Goal: Task Accomplishment & Management: Manage account settings

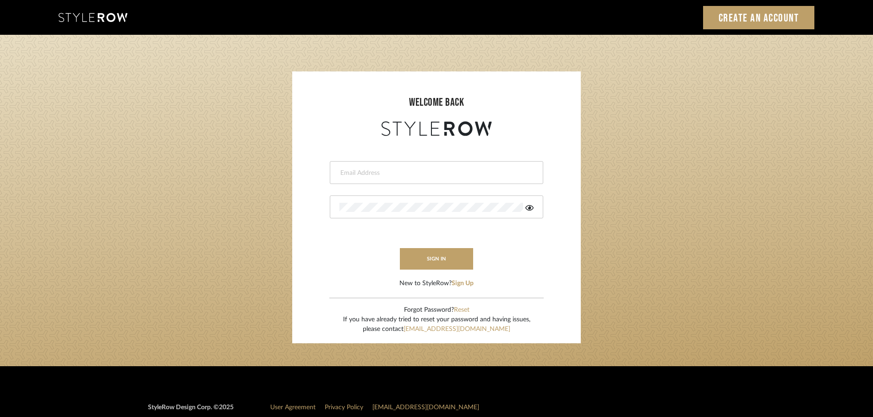
click at [346, 176] on input "email" at bounding box center [436, 173] width 192 height 9
type input "persimmon.design@outlook.com"
click at [418, 260] on button "sign in" at bounding box center [436, 259] width 73 height 22
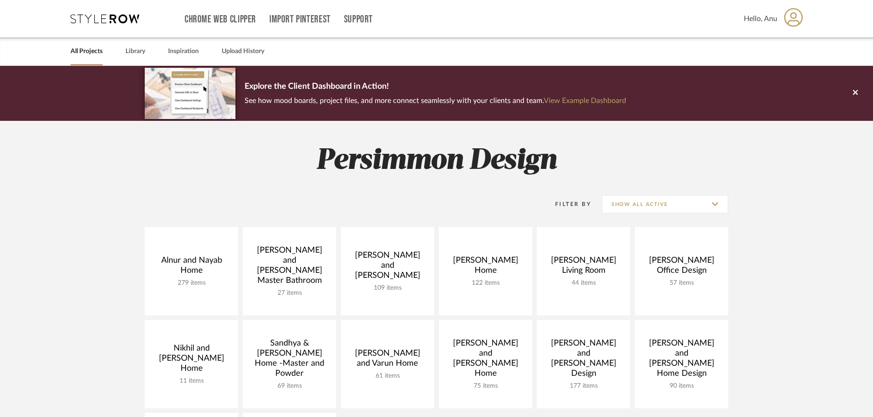
scroll to position [137, 0]
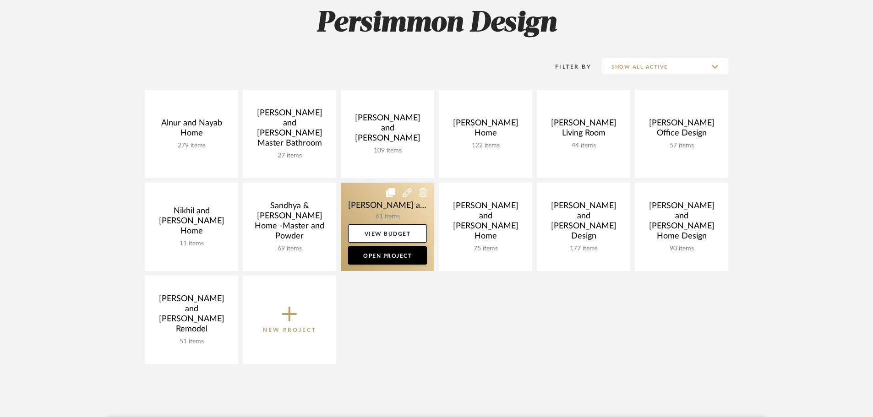
click at [358, 202] on link at bounding box center [387, 227] width 93 height 88
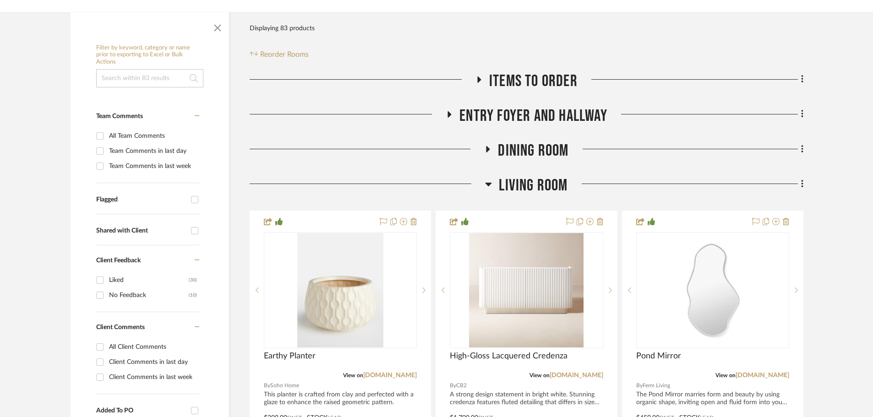
scroll to position [183, 0]
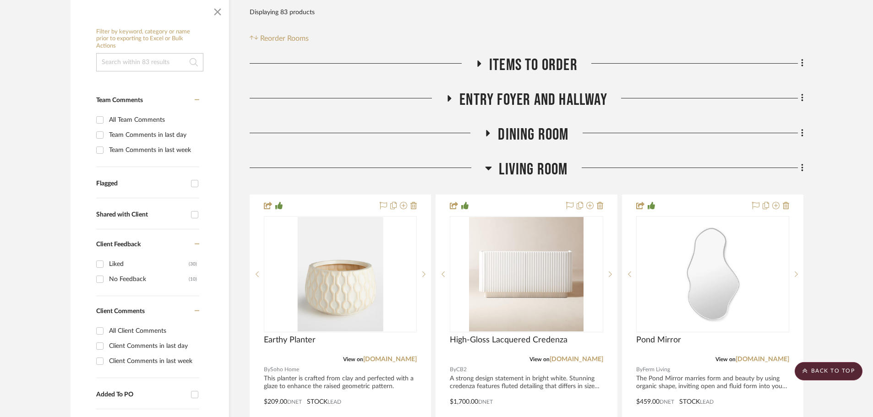
click at [492, 130] on icon at bounding box center [488, 133] width 11 height 7
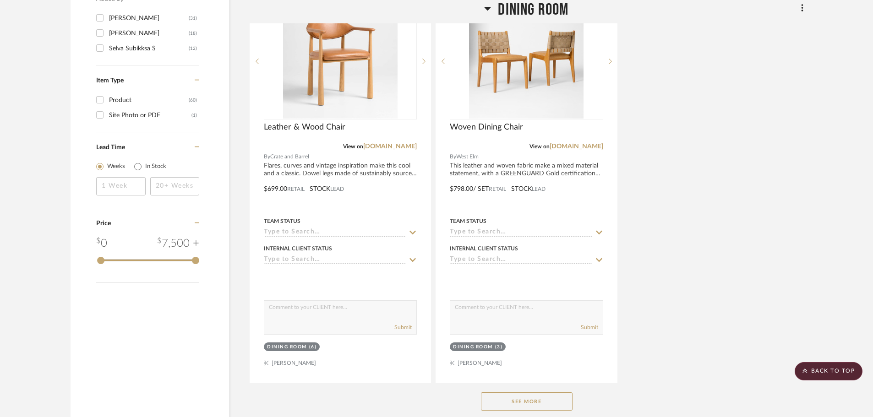
scroll to position [1192, 0]
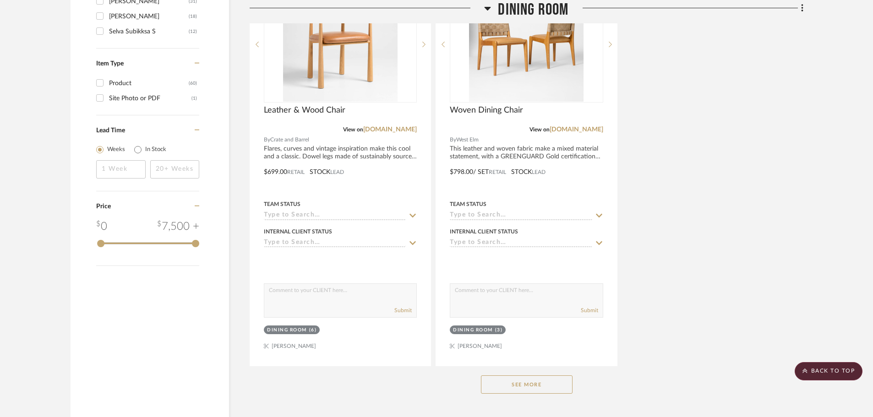
click at [527, 376] on button "See More" at bounding box center [527, 385] width 92 height 18
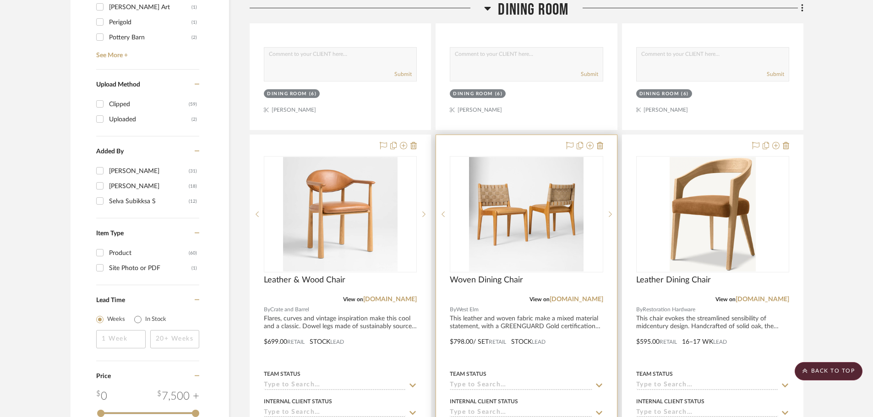
scroll to position [1008, 0]
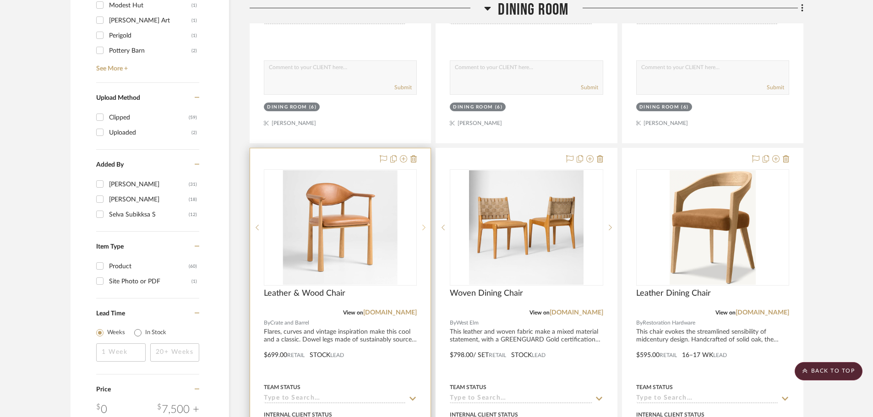
click at [423, 225] on icon at bounding box center [424, 228] width 3 height 6
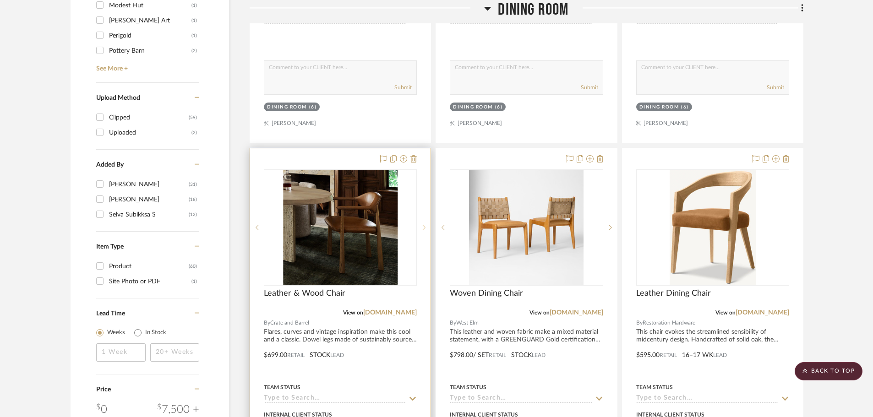
click at [423, 225] on icon at bounding box center [424, 228] width 3 height 6
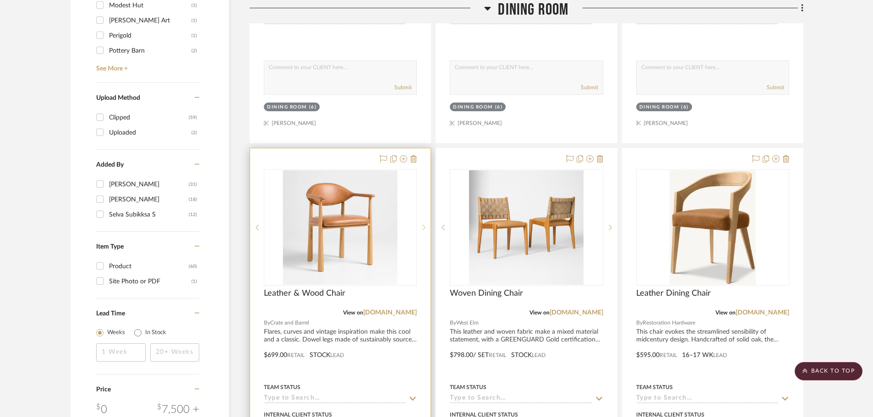
click at [423, 225] on icon at bounding box center [424, 228] width 3 height 6
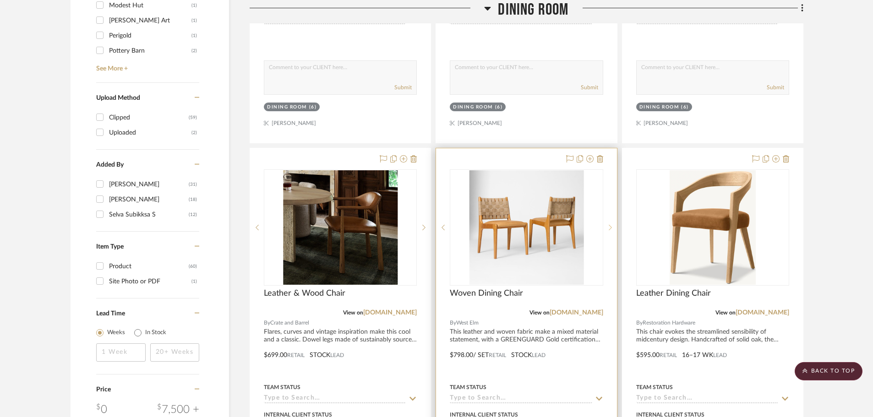
click at [608, 225] on sr-next-btn at bounding box center [611, 228] width 14 height 6
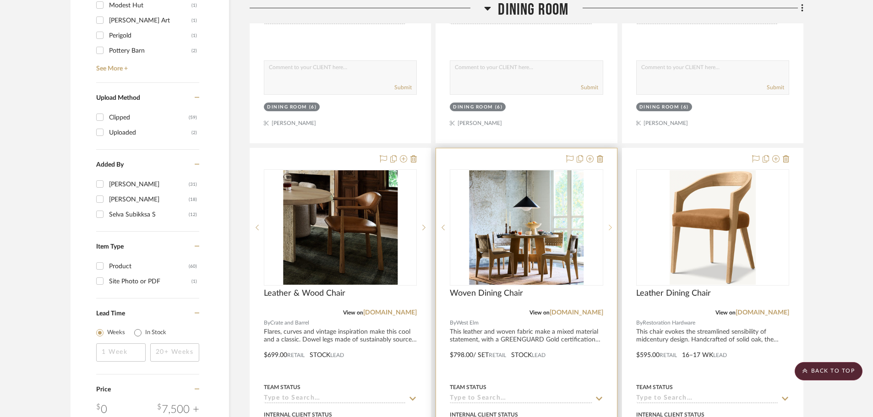
click at [608, 225] on sr-next-btn at bounding box center [611, 228] width 14 height 6
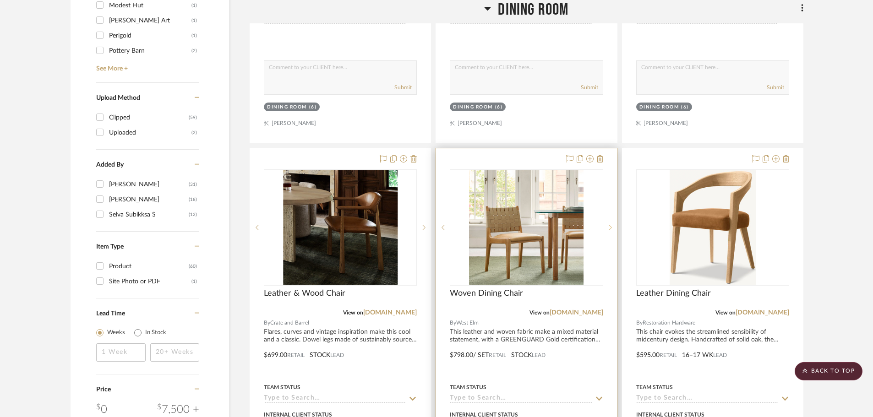
click at [608, 225] on sr-next-btn at bounding box center [611, 228] width 14 height 6
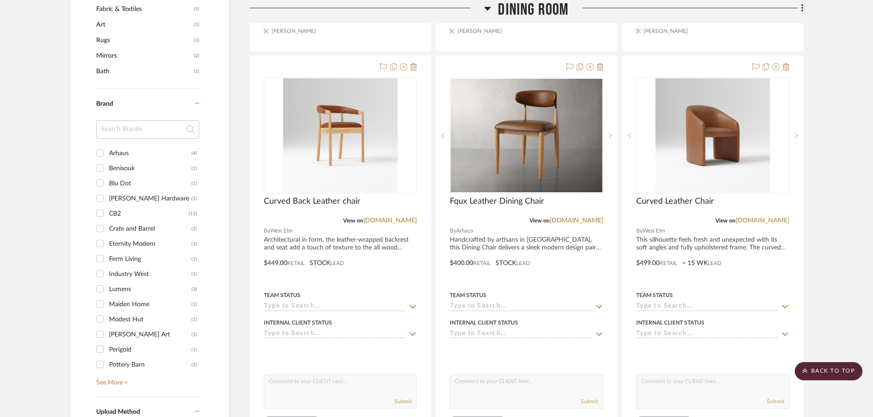
scroll to position [687, 0]
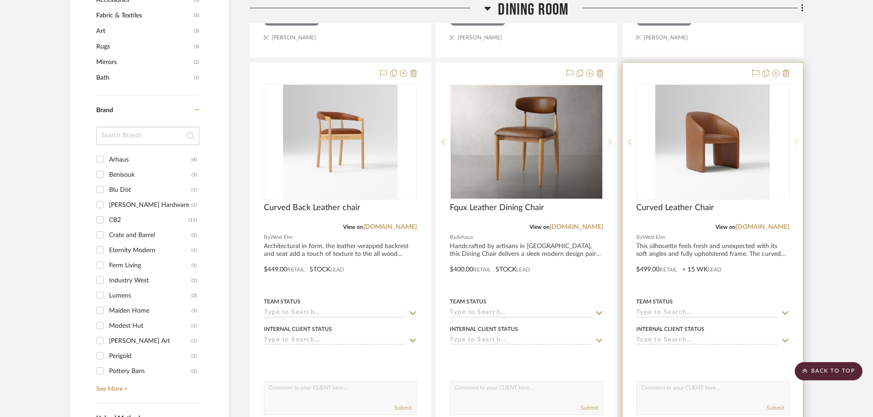
click at [796, 139] on icon at bounding box center [796, 142] width 3 height 6
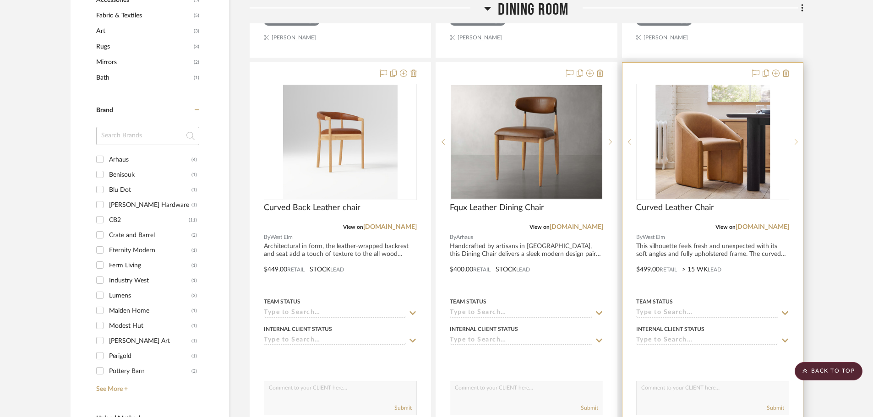
click at [796, 139] on icon at bounding box center [796, 142] width 3 height 6
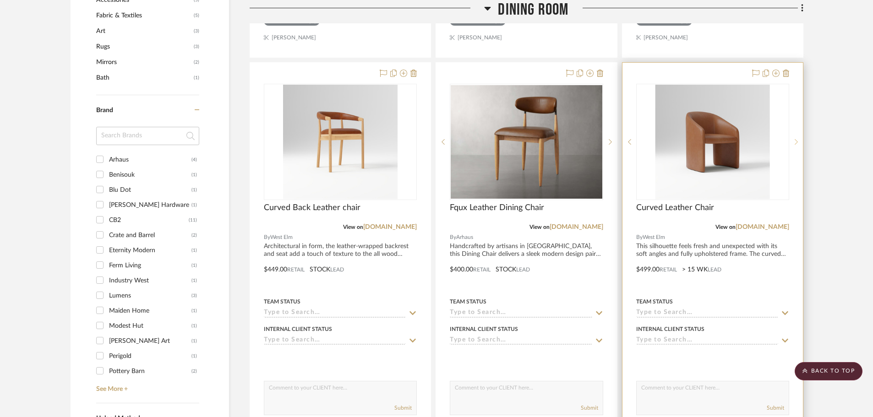
click at [796, 139] on icon at bounding box center [796, 142] width 3 height 6
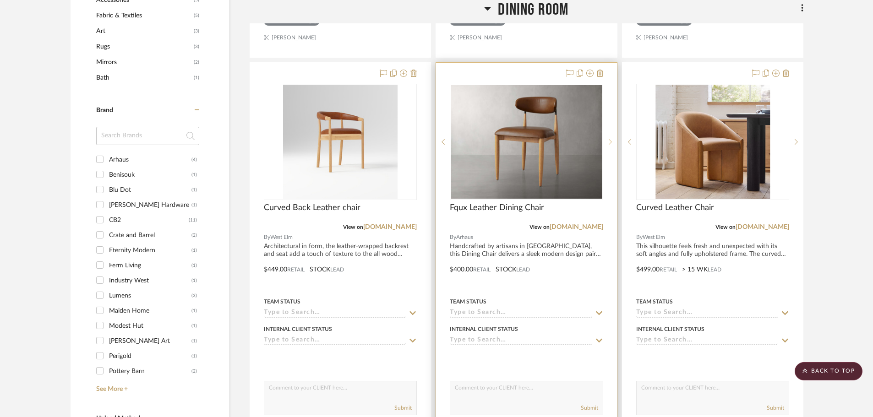
click at [612, 139] on icon at bounding box center [610, 142] width 3 height 6
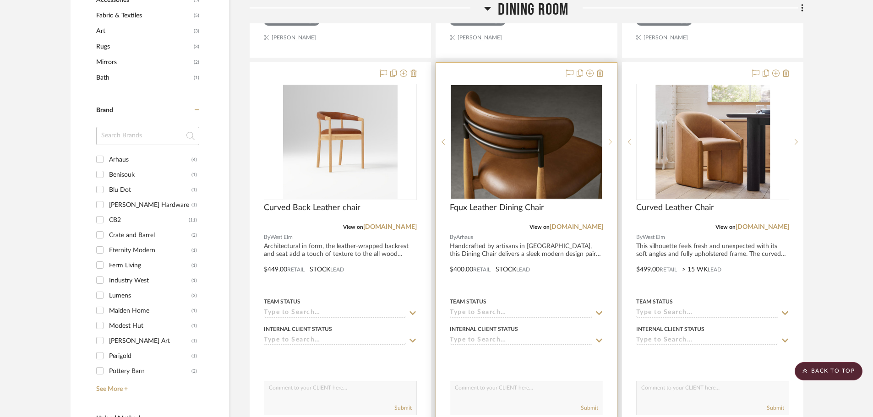
click at [612, 139] on icon at bounding box center [610, 142] width 3 height 6
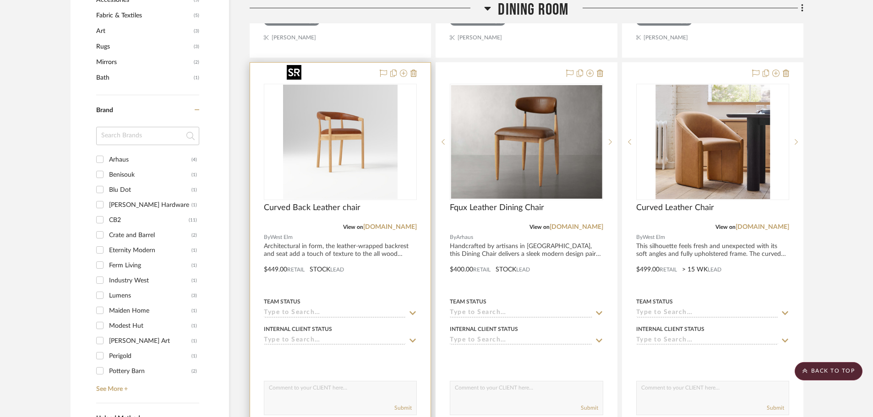
click at [305, 110] on img "0" at bounding box center [340, 142] width 115 height 115
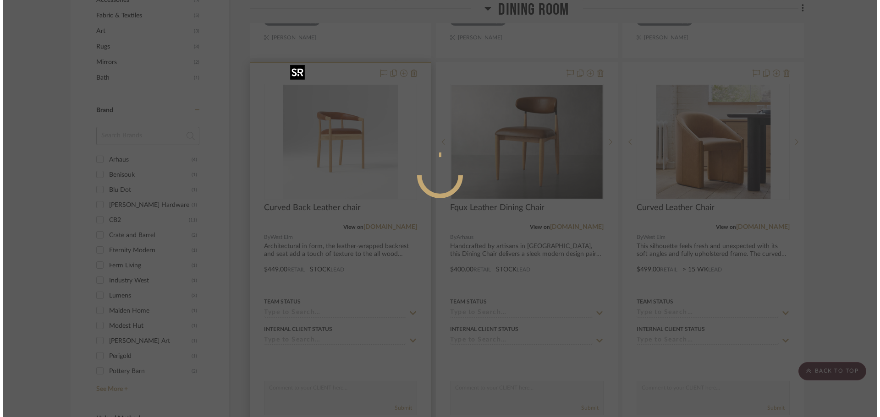
scroll to position [0, 0]
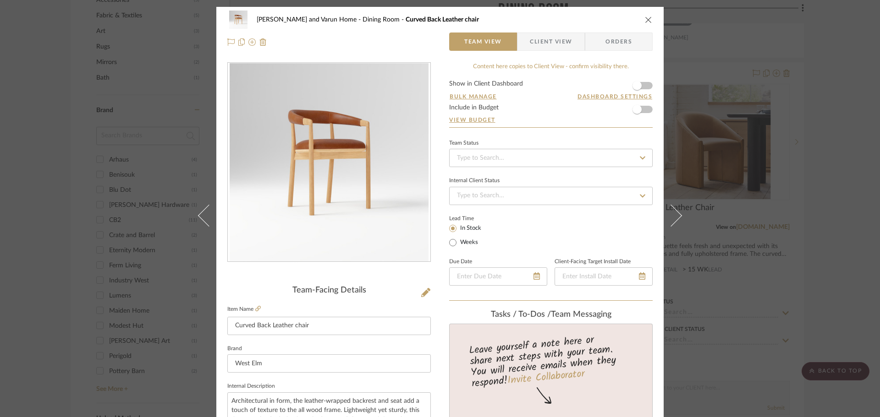
click at [645, 16] on icon "close" at bounding box center [648, 19] width 7 height 7
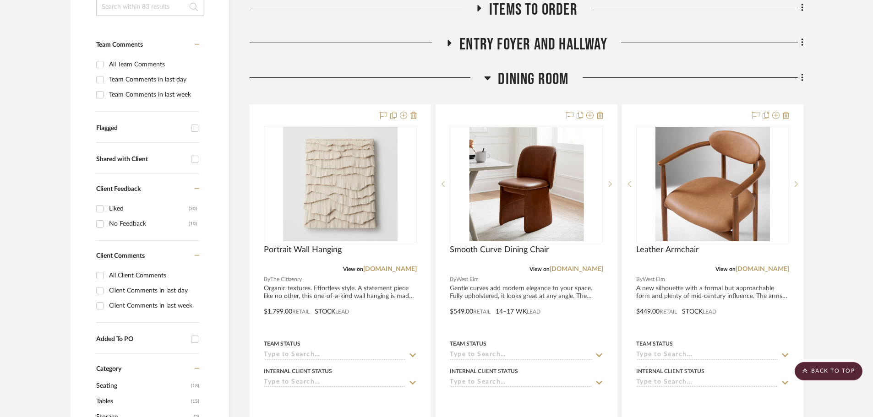
scroll to position [229, 0]
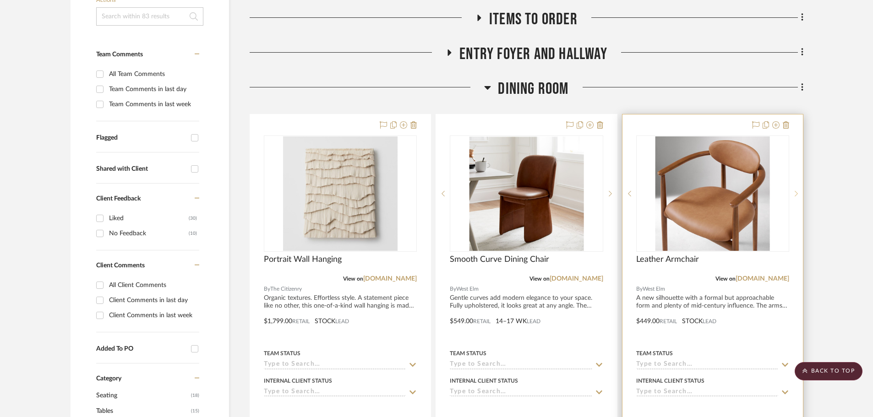
click at [794, 191] on sr-next-btn at bounding box center [797, 194] width 14 height 6
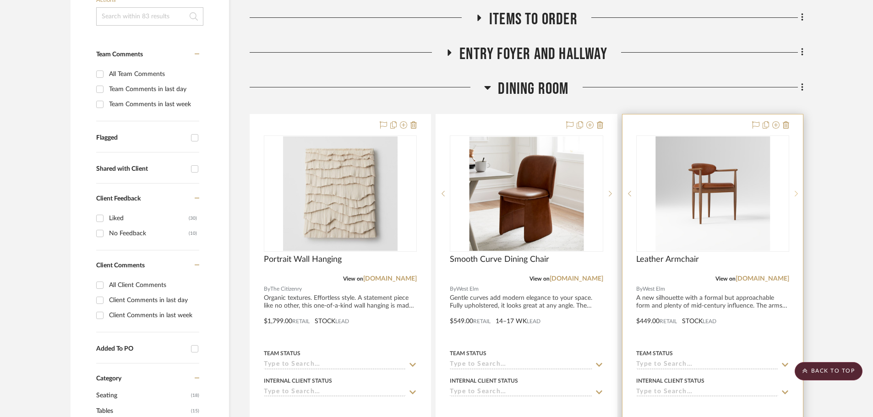
click at [794, 191] on sr-next-btn at bounding box center [797, 194] width 14 height 6
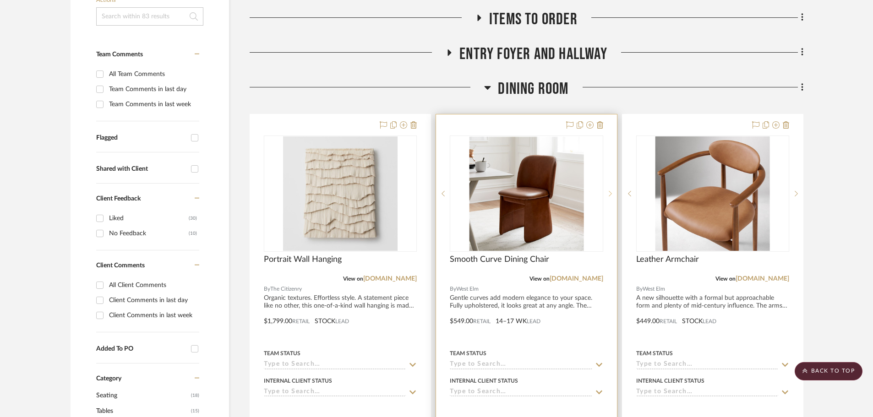
click at [613, 191] on sr-next-btn at bounding box center [611, 194] width 14 height 6
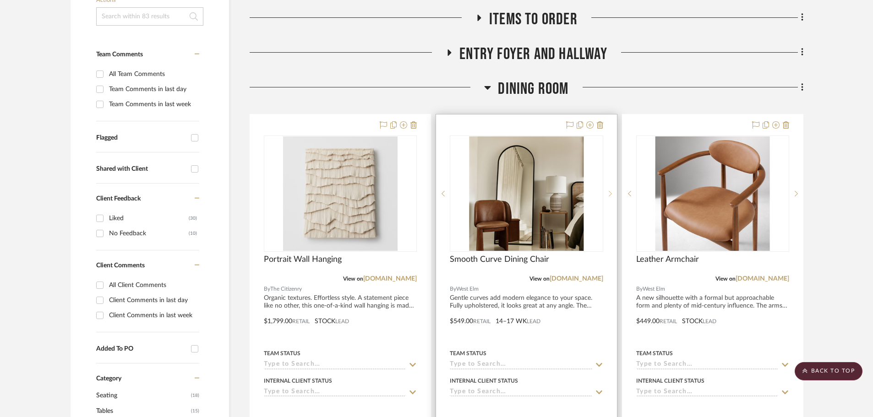
click at [613, 191] on sr-next-btn at bounding box center [611, 194] width 14 height 6
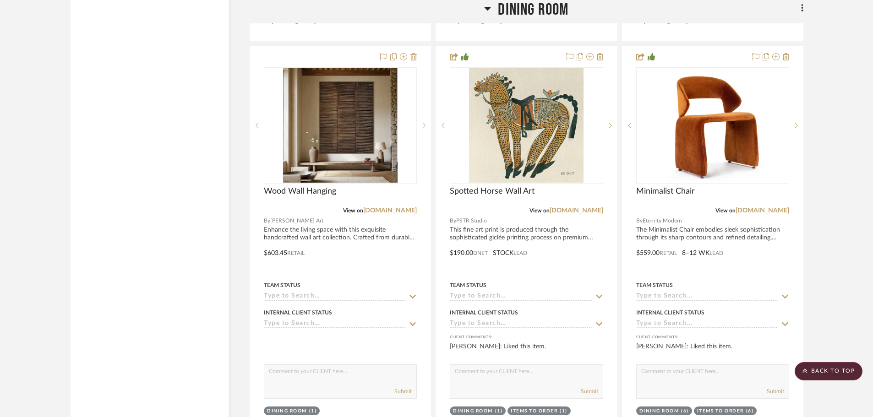
scroll to position [1925, 0]
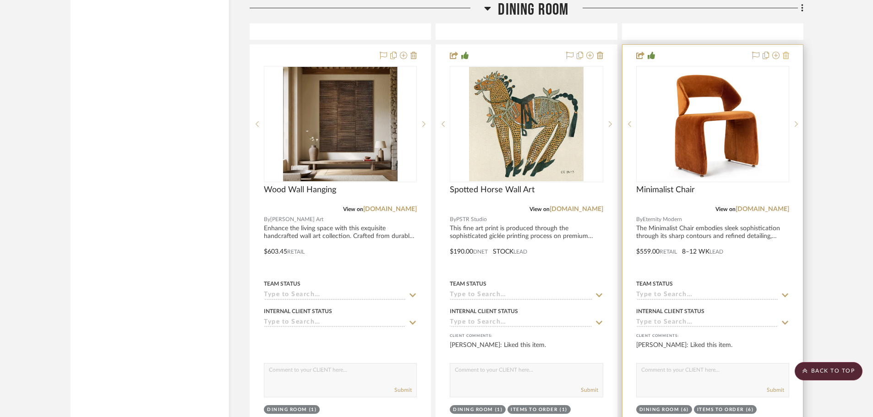
click at [787, 52] on icon at bounding box center [786, 55] width 6 height 7
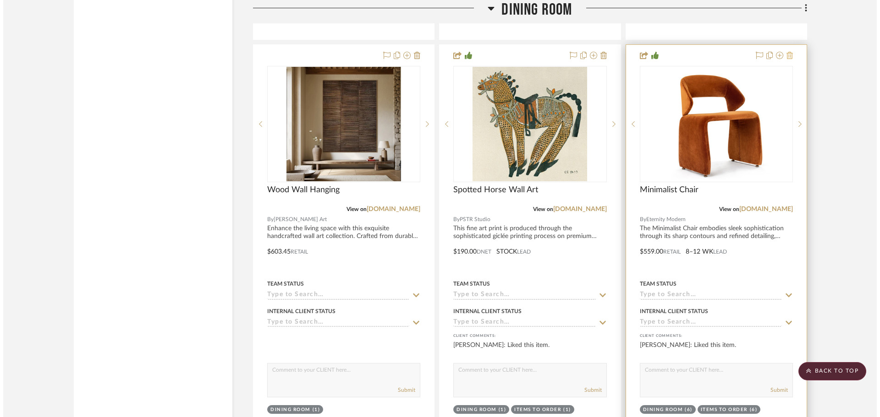
scroll to position [0, 0]
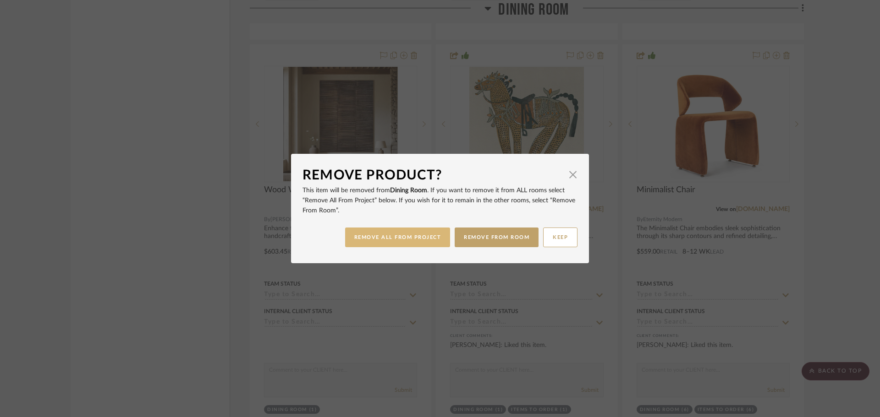
click at [404, 240] on button "REMOVE ALL FROM PROJECT" at bounding box center [397, 238] width 105 height 20
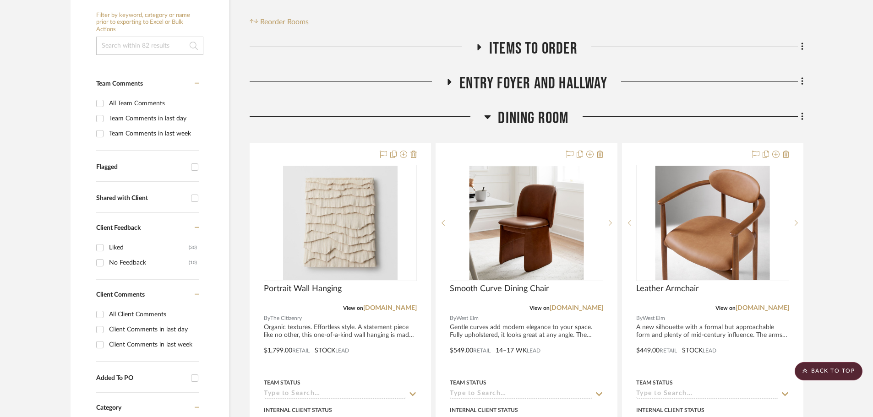
scroll to position [183, 0]
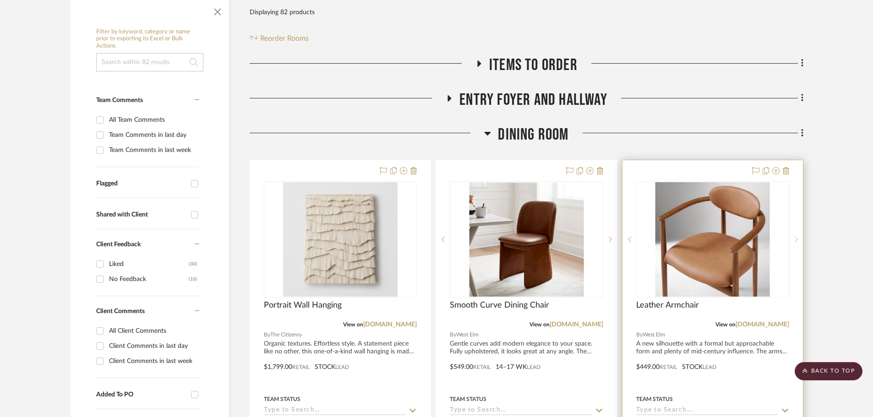
click at [799, 236] on sr-next-btn at bounding box center [797, 239] width 14 height 6
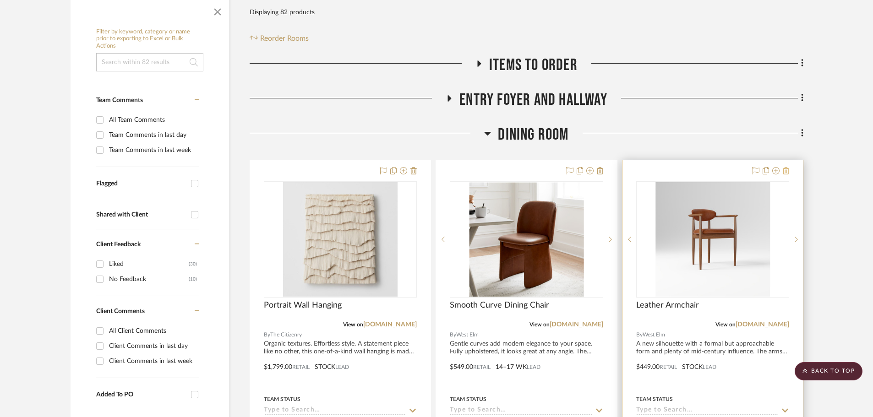
click at [787, 167] on icon at bounding box center [786, 170] width 6 height 7
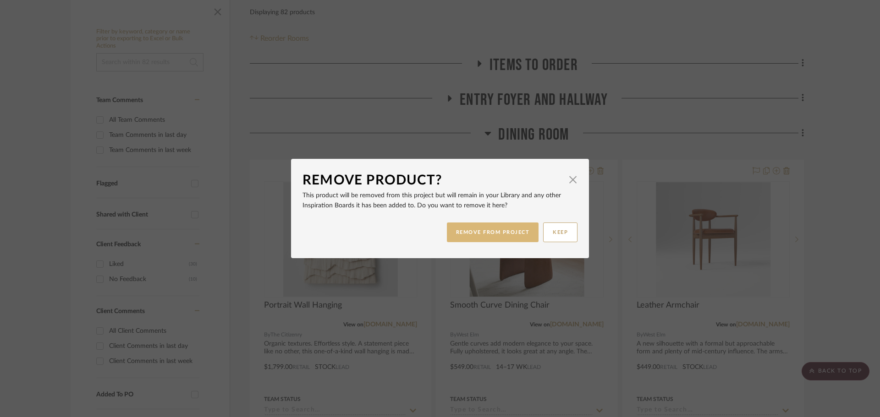
click at [478, 233] on button "REMOVE FROM PROJECT" at bounding box center [493, 233] width 92 height 20
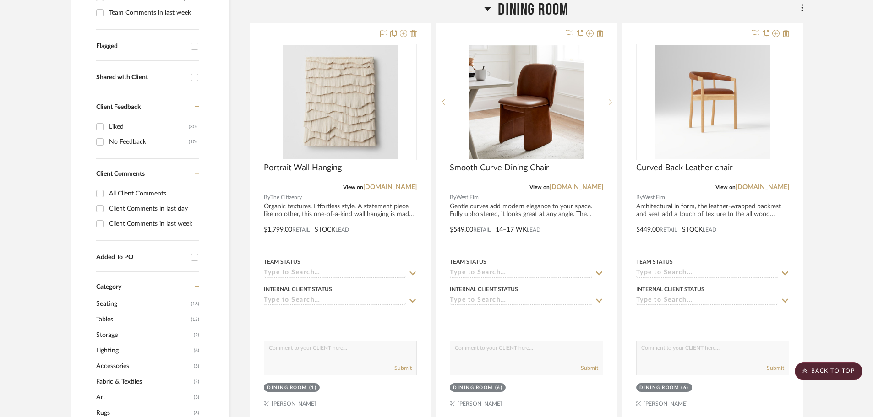
scroll to position [550, 0]
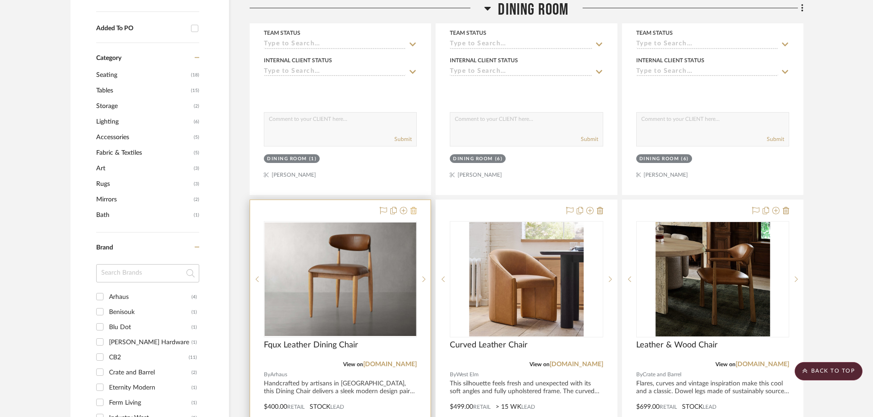
click at [414, 207] on icon at bounding box center [414, 210] width 6 height 7
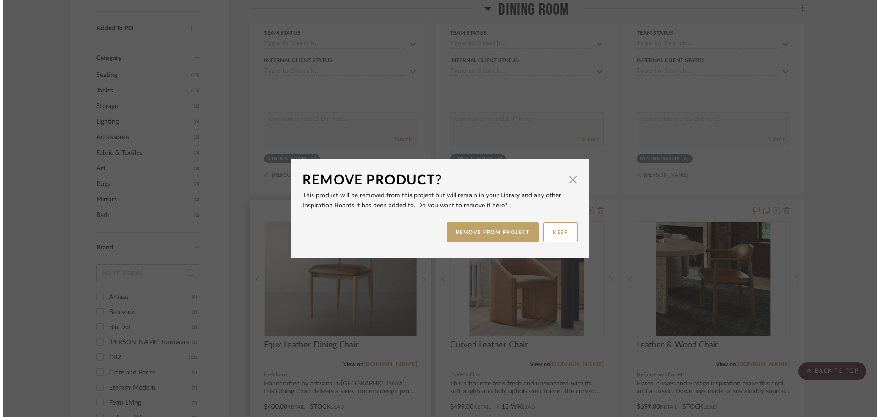
scroll to position [0, 0]
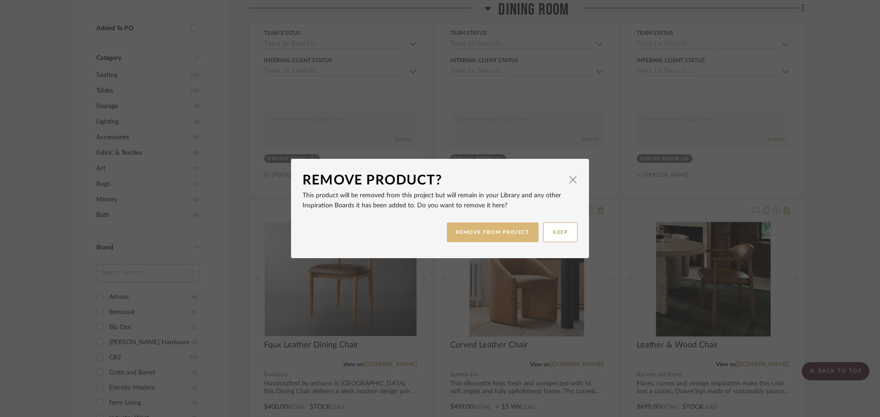
click at [496, 232] on button "REMOVE FROM PROJECT" at bounding box center [493, 233] width 92 height 20
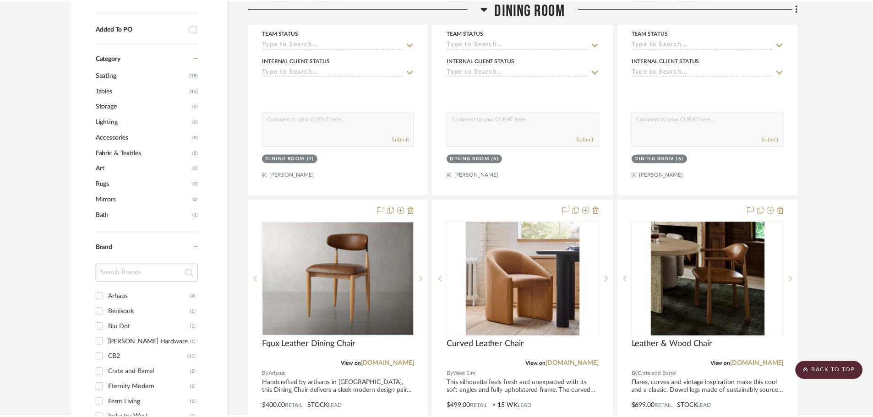
scroll to position [550, 0]
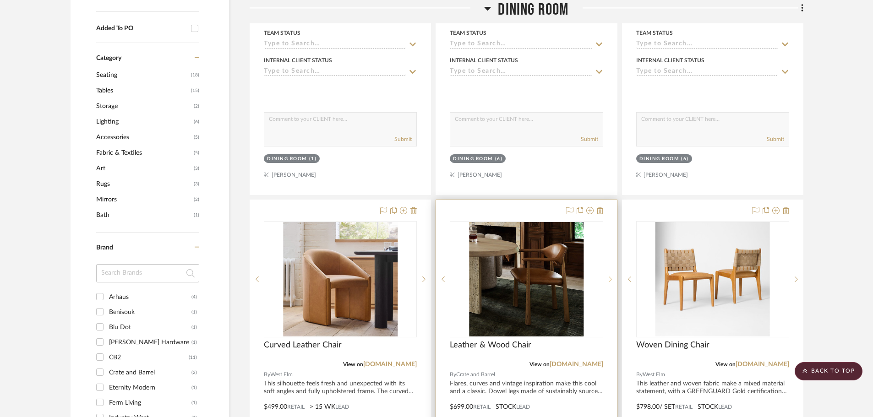
click at [610, 276] on icon at bounding box center [610, 279] width 3 height 6
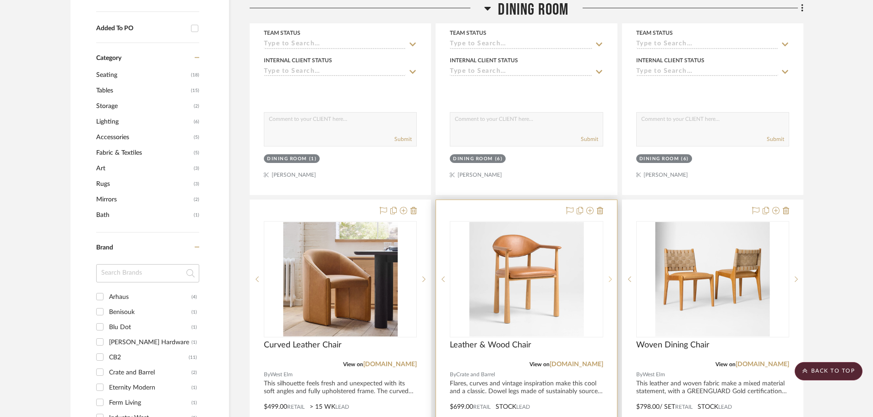
click at [610, 276] on icon at bounding box center [610, 279] width 3 height 6
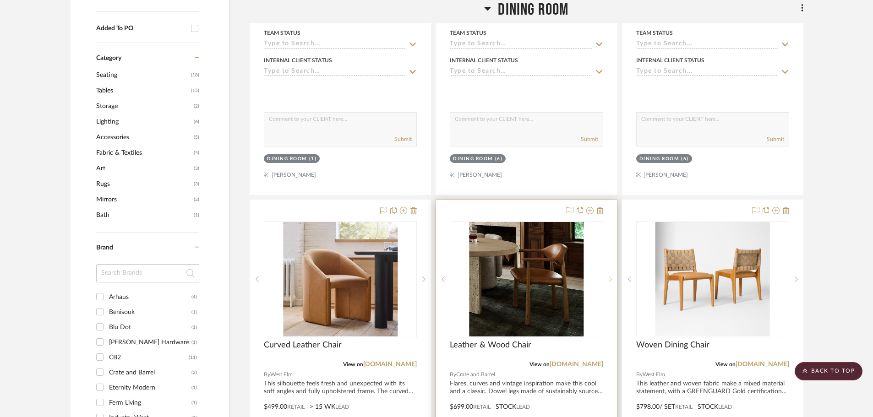
click at [610, 276] on icon at bounding box center [610, 279] width 3 height 6
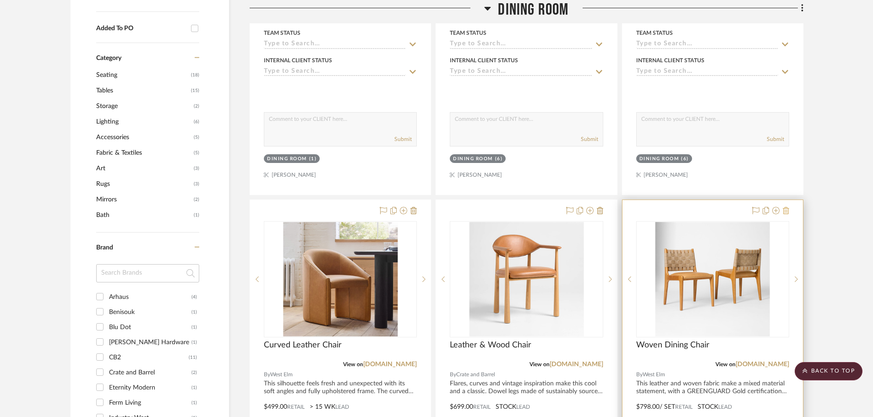
click at [789, 207] on icon at bounding box center [786, 210] width 6 height 7
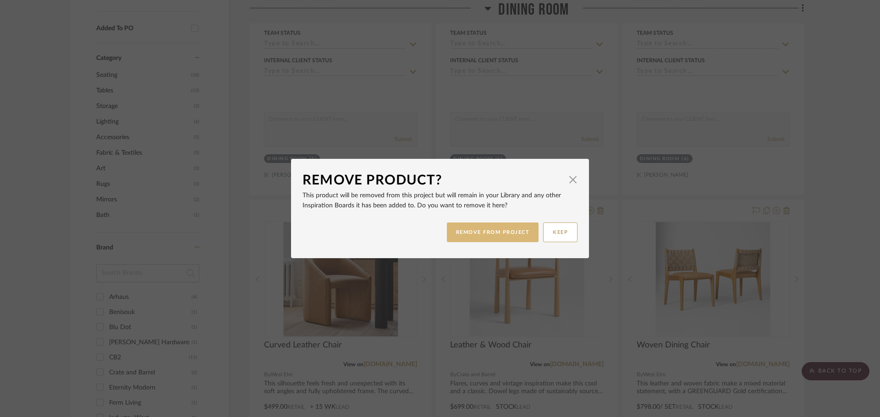
click at [500, 233] on button "REMOVE FROM PROJECT" at bounding box center [493, 233] width 92 height 20
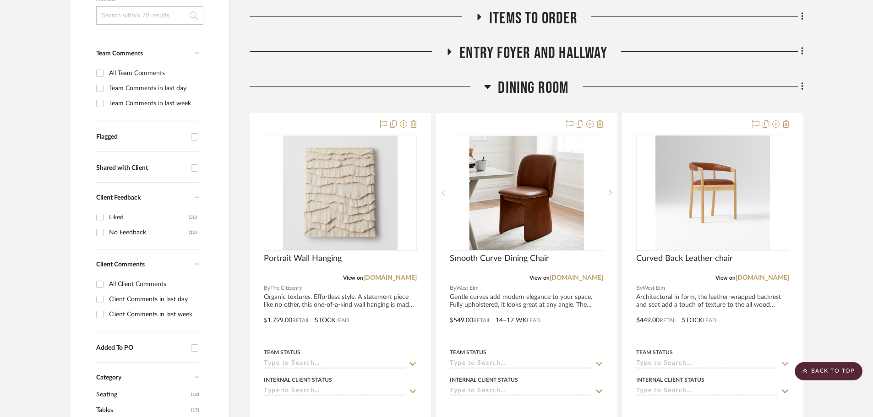
scroll to position [229, 0]
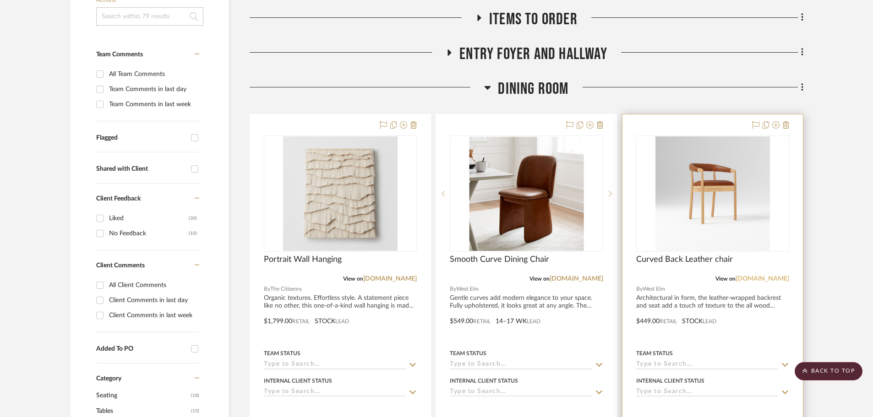
click at [765, 276] on link "[DOMAIN_NAME]" at bounding box center [763, 279] width 54 height 6
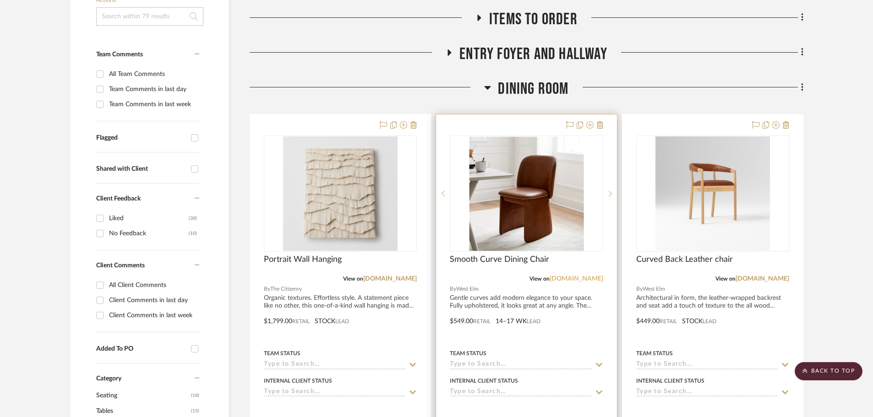
click at [588, 276] on link "[DOMAIN_NAME]" at bounding box center [577, 279] width 54 height 6
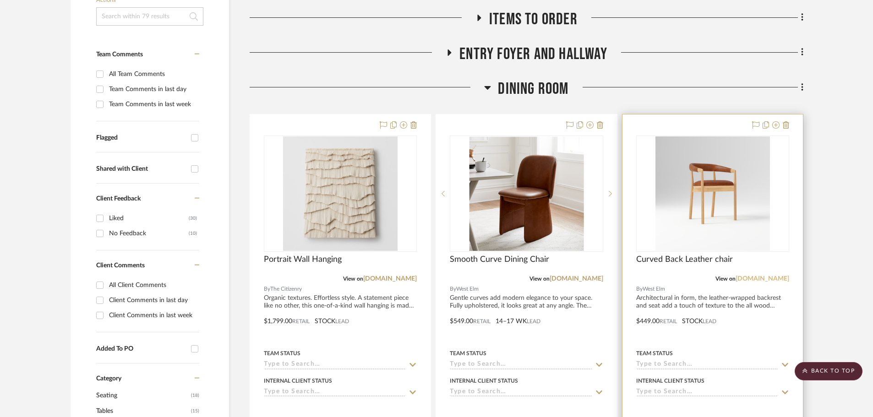
click at [769, 276] on link "[DOMAIN_NAME]" at bounding box center [763, 279] width 54 height 6
click at [716, 147] on img "0" at bounding box center [713, 194] width 115 height 115
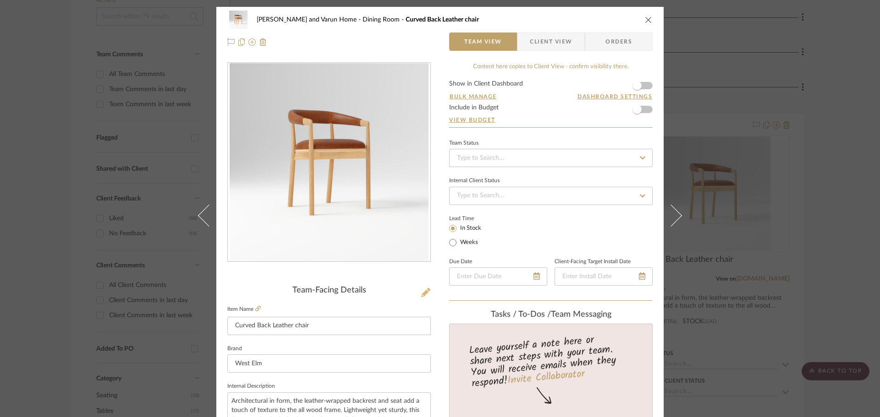
click at [421, 293] on icon at bounding box center [425, 292] width 9 height 9
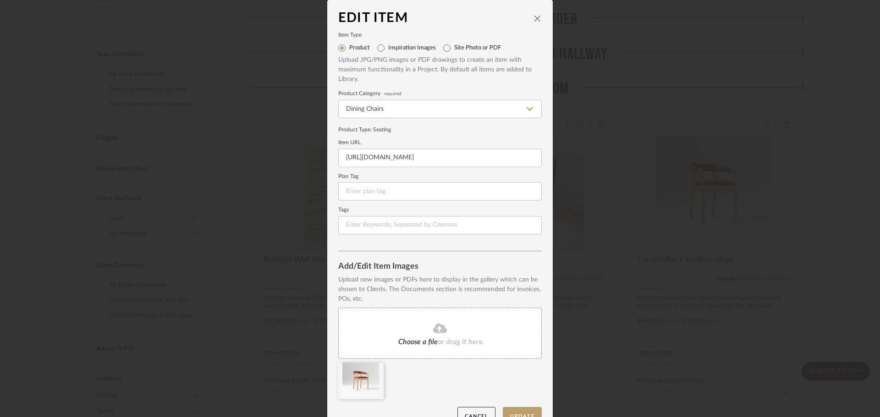
click at [455, 343] on span "or drag it here." at bounding box center [461, 342] width 47 height 7
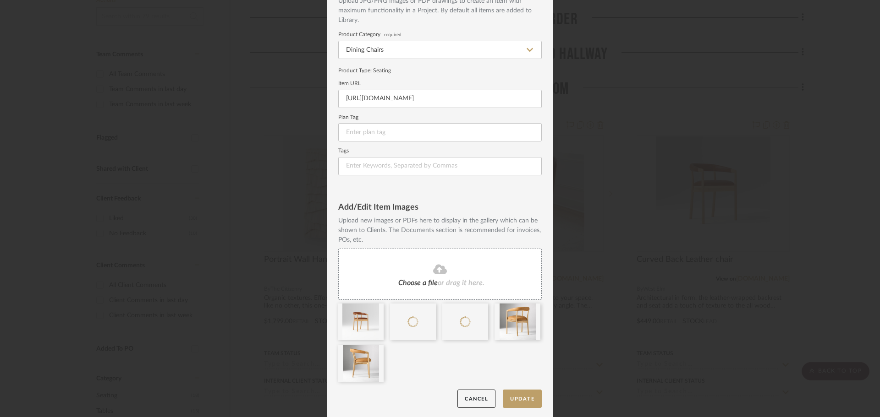
scroll to position [61, 0]
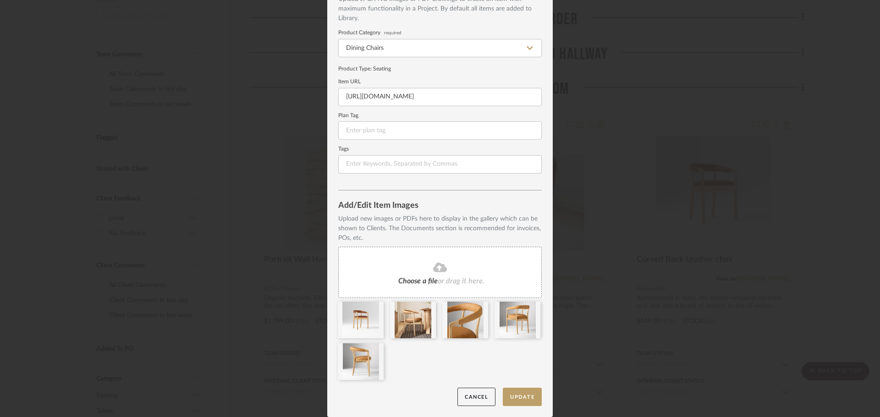
click at [835, 254] on div "Edit Item Item Type Product Inspiration Images Site Photo or PDF Upload JPG/PNG…" at bounding box center [440, 208] width 880 height 417
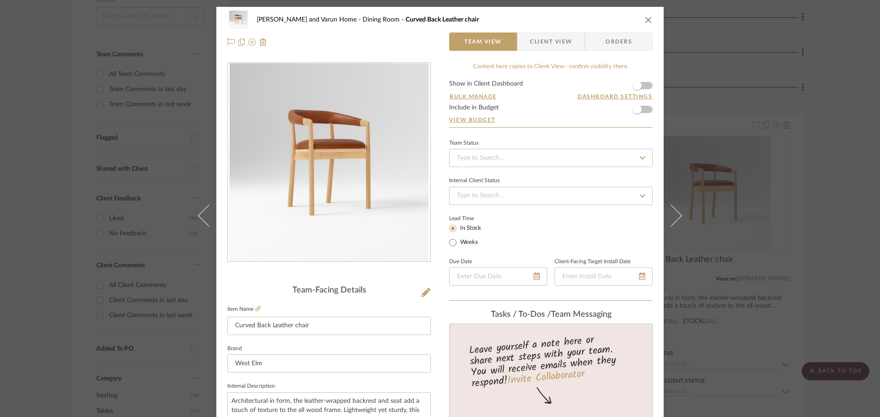
click at [646, 15] on div "Shalini and Varun Home Dining Room Curved Back Leather chair" at bounding box center [439, 20] width 425 height 18
click at [645, 19] on icon "close" at bounding box center [648, 19] width 7 height 7
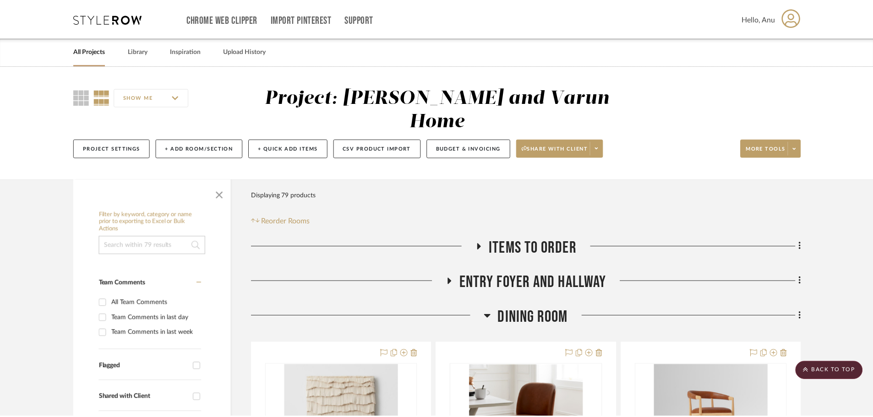
scroll to position [229, 0]
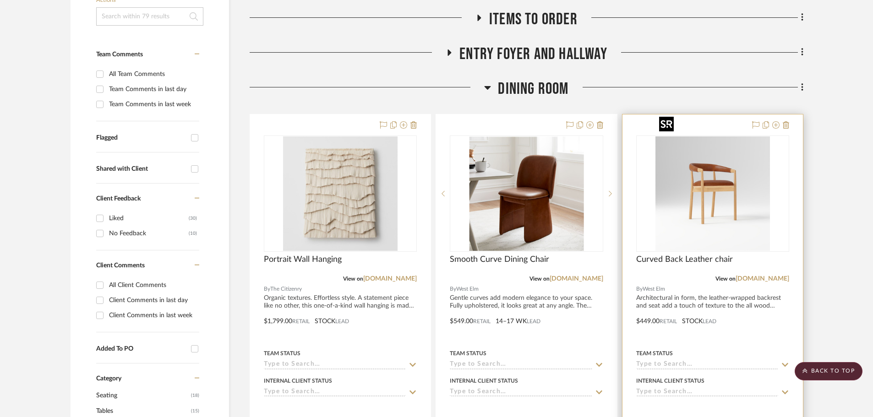
click at [722, 150] on img "0" at bounding box center [713, 194] width 115 height 115
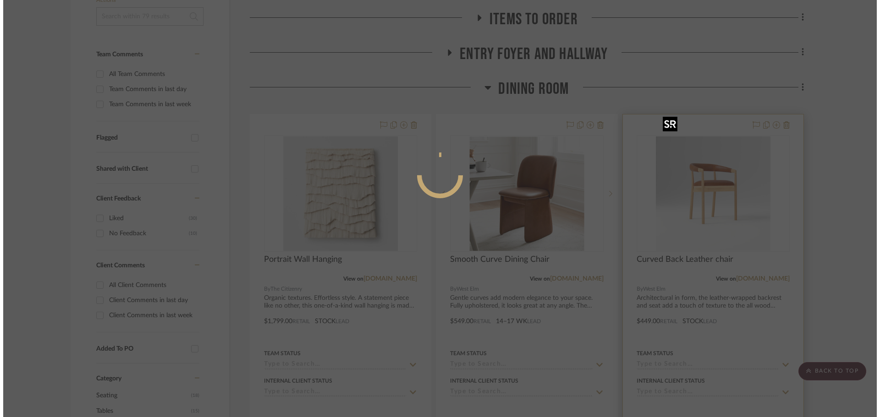
scroll to position [0, 0]
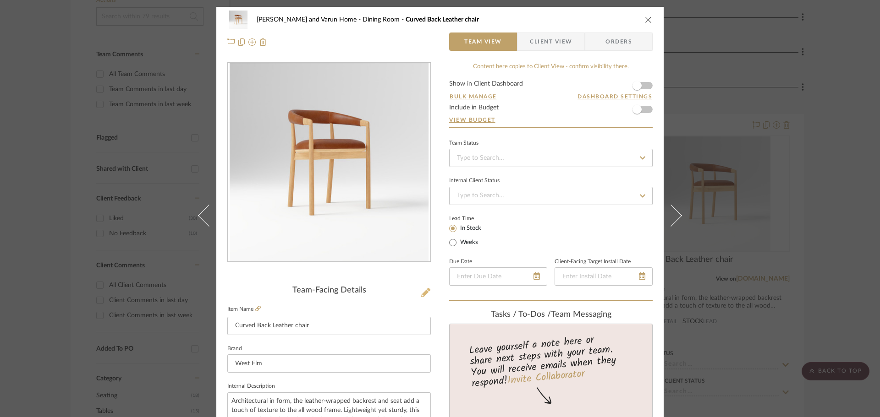
click at [421, 291] on icon at bounding box center [425, 292] width 9 height 9
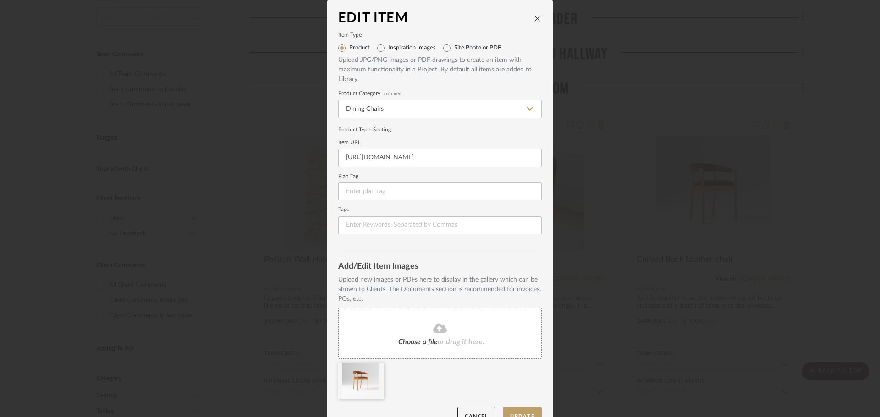
click at [451, 336] on div "Choose a file or drag it here." at bounding box center [439, 333] width 203 height 51
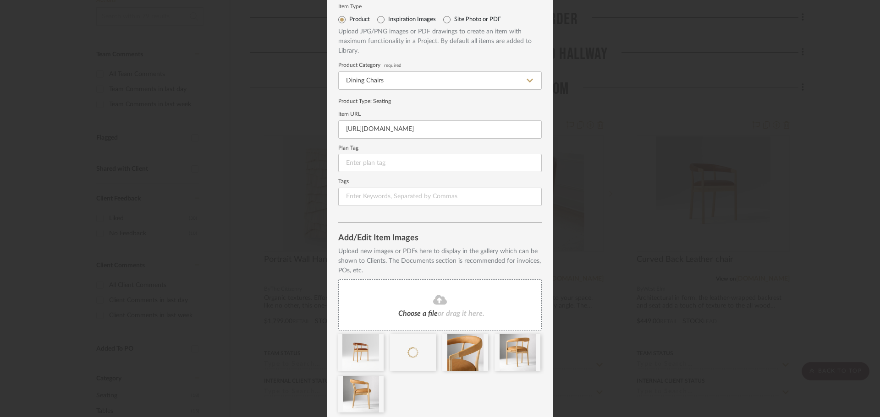
scroll to position [61, 0]
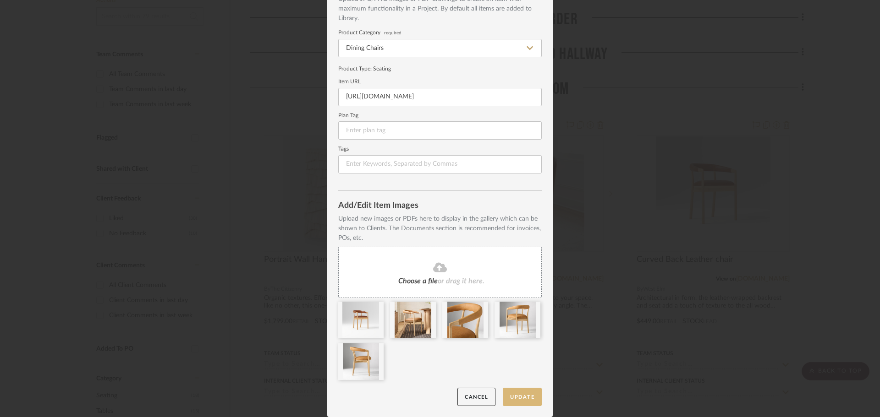
click at [520, 400] on button "Update" at bounding box center [522, 397] width 39 height 19
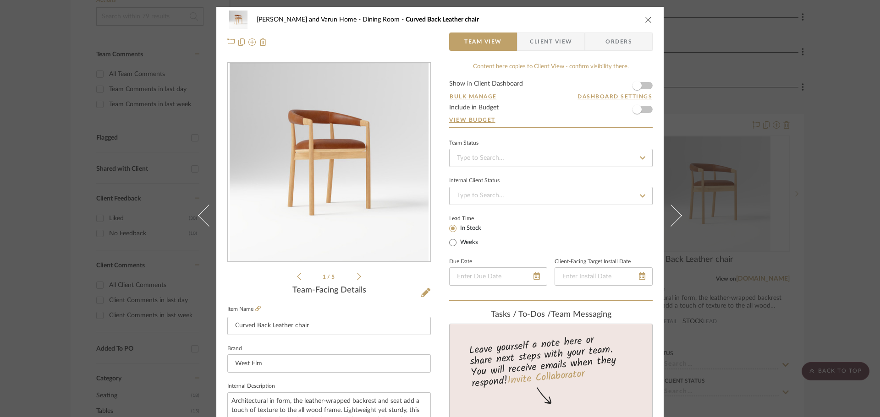
click at [835, 256] on div "Shalini and Varun Home Dining Room Curved Back Leather chair Team View Client V…" at bounding box center [440, 208] width 880 height 417
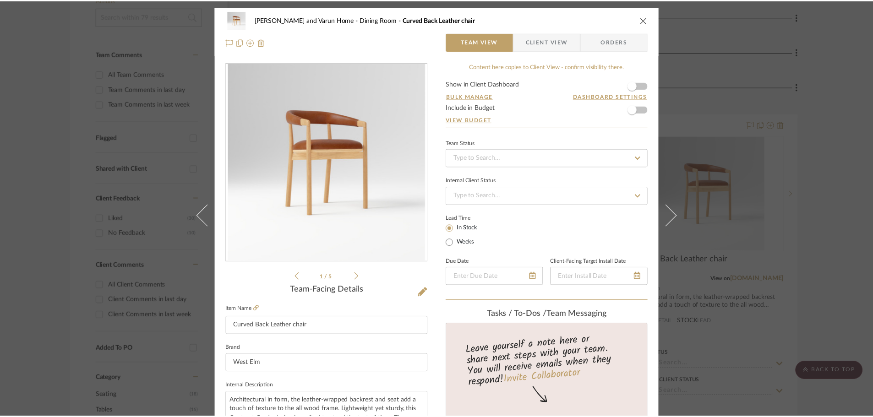
scroll to position [229, 0]
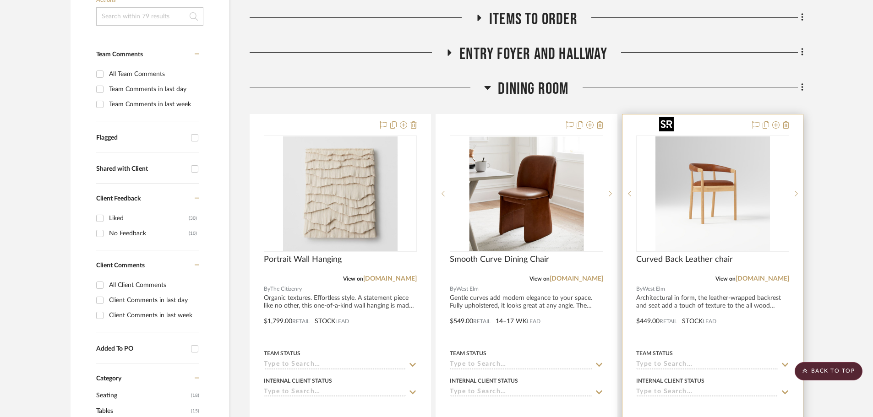
click at [709, 171] on img "0" at bounding box center [713, 194] width 115 height 115
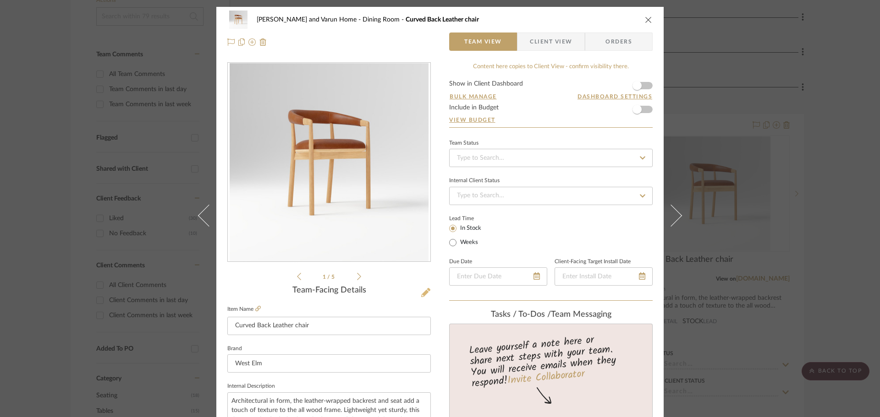
click at [425, 291] on icon at bounding box center [425, 292] width 9 height 9
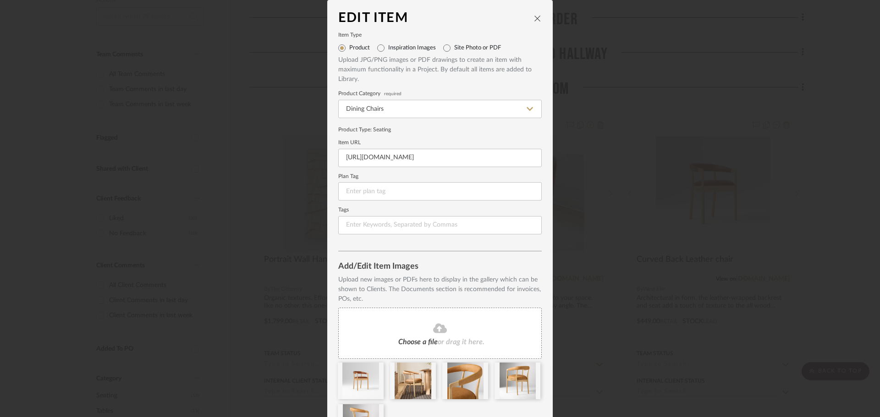
scroll to position [61, 0]
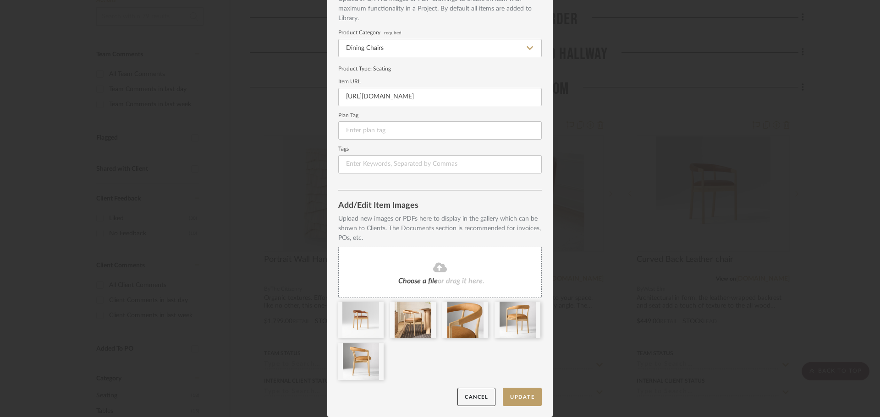
click at [418, 357] on div at bounding box center [443, 343] width 210 height 83
click at [833, 195] on div "Edit Item Item Type Product Inspiration Images Site Photo or PDF Upload JPG/PNG…" at bounding box center [440, 208] width 880 height 417
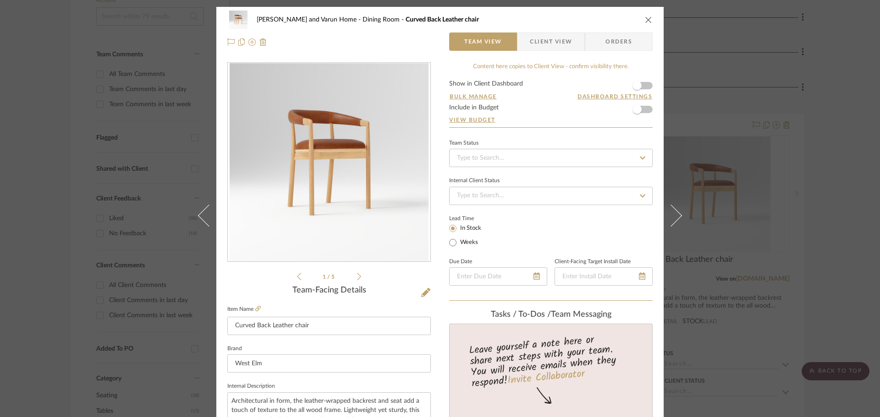
click at [772, 256] on div "Shalini and Varun Home Dining Room Curved Back Leather chair Team View Client V…" at bounding box center [440, 208] width 880 height 417
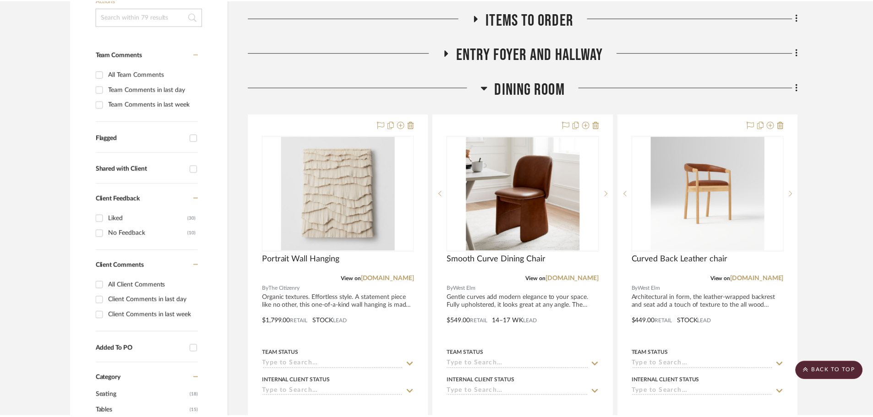
scroll to position [229, 0]
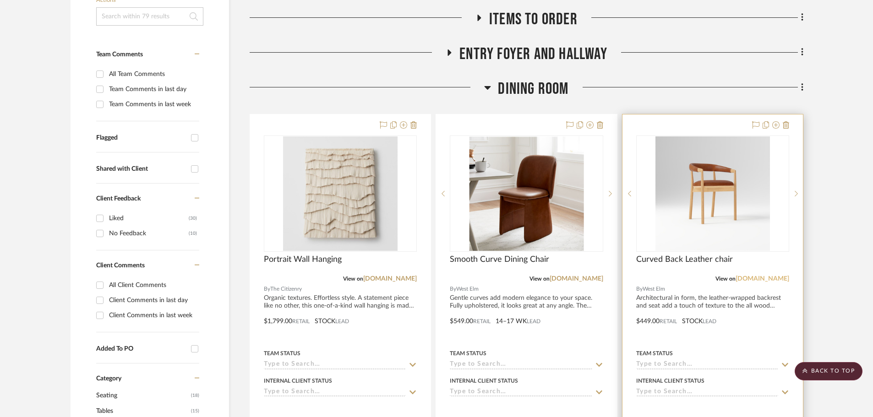
click at [772, 276] on link "[DOMAIN_NAME]" at bounding box center [763, 279] width 54 height 6
click at [684, 157] on img "0" at bounding box center [713, 194] width 115 height 115
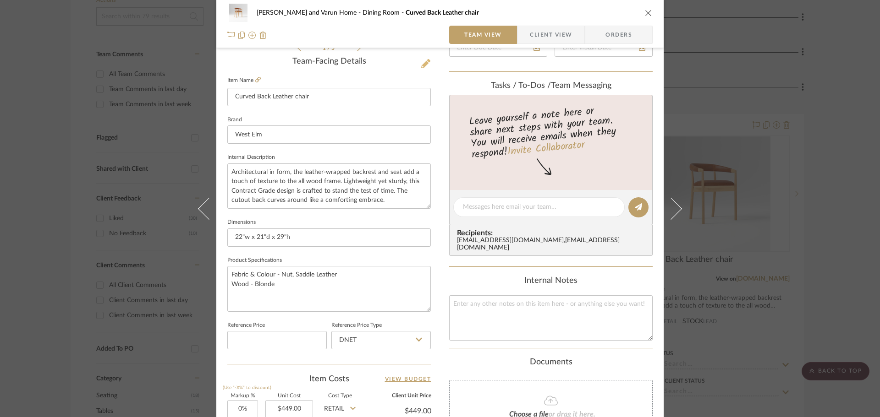
click at [421, 65] on button at bounding box center [426, 64] width 10 height 15
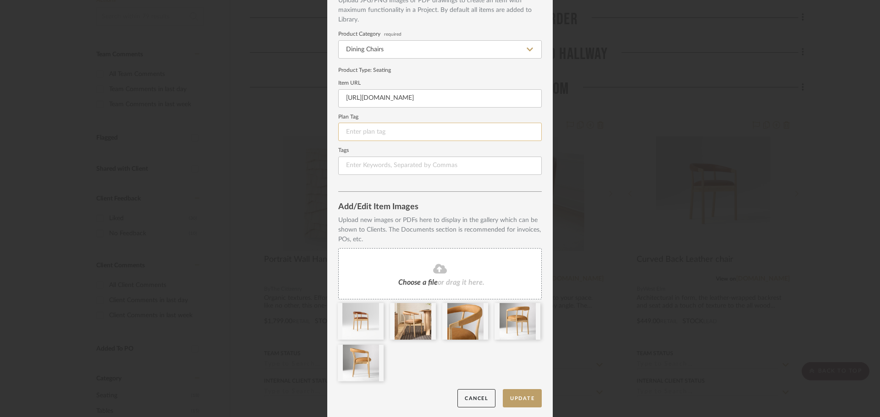
scroll to position [61, 0]
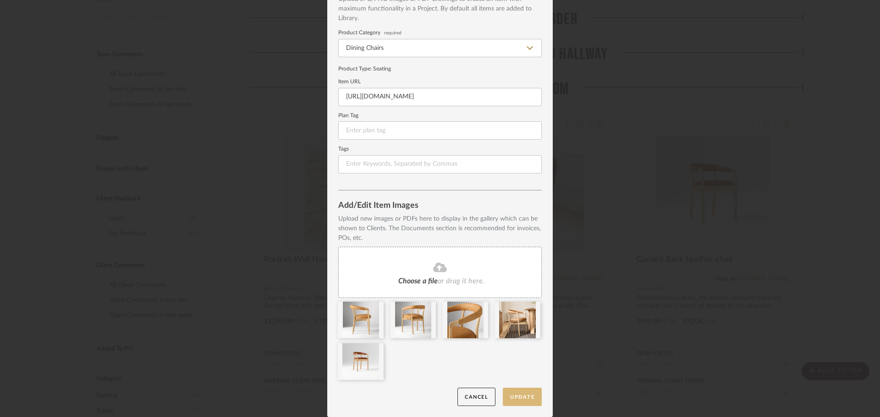
click at [520, 395] on button "Update" at bounding box center [522, 397] width 39 height 19
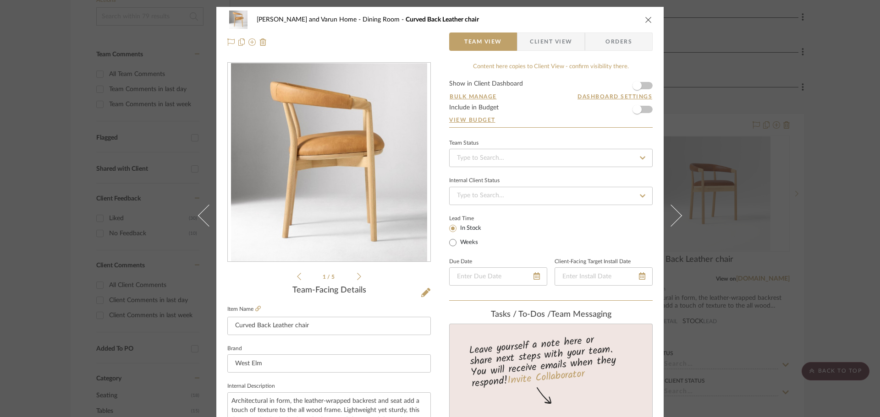
click at [835, 154] on div "Shalini and Varun Home Dining Room Curved Back Leather chair Team View Client V…" at bounding box center [440, 208] width 880 height 417
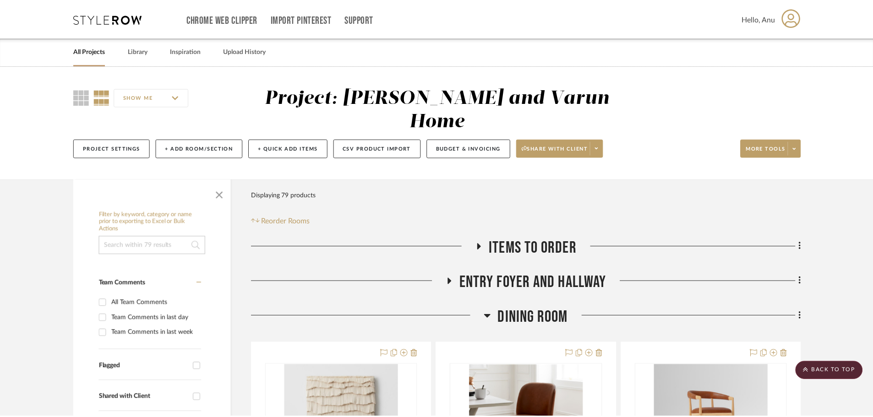
scroll to position [229, 0]
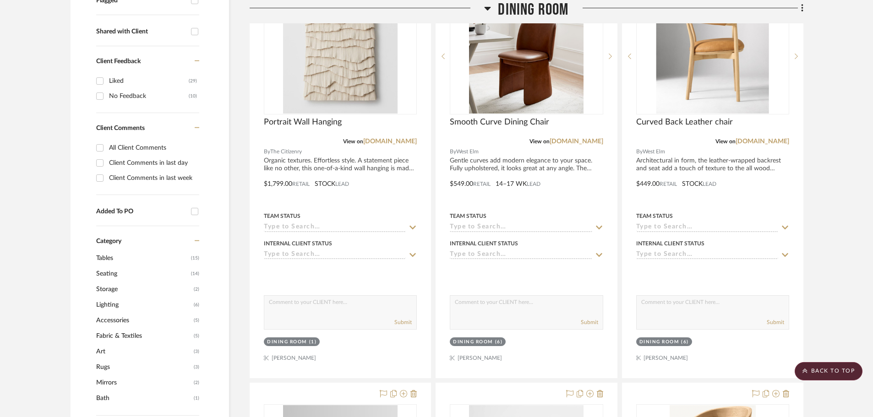
scroll to position [642, 0]
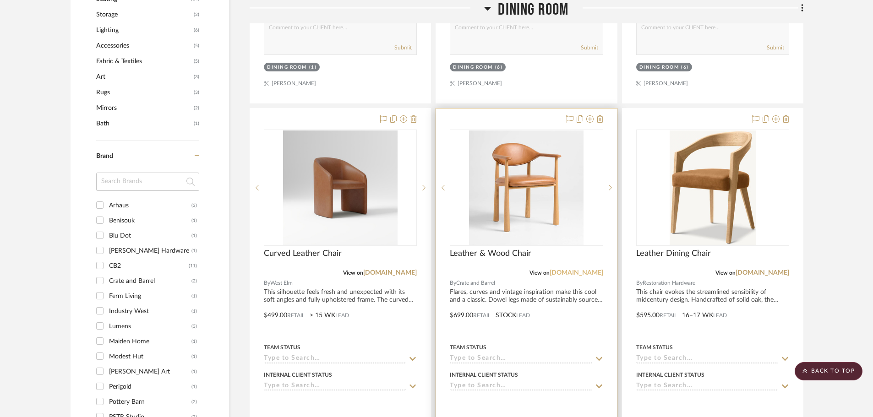
click at [565, 270] on link "[DOMAIN_NAME]" at bounding box center [577, 273] width 54 height 6
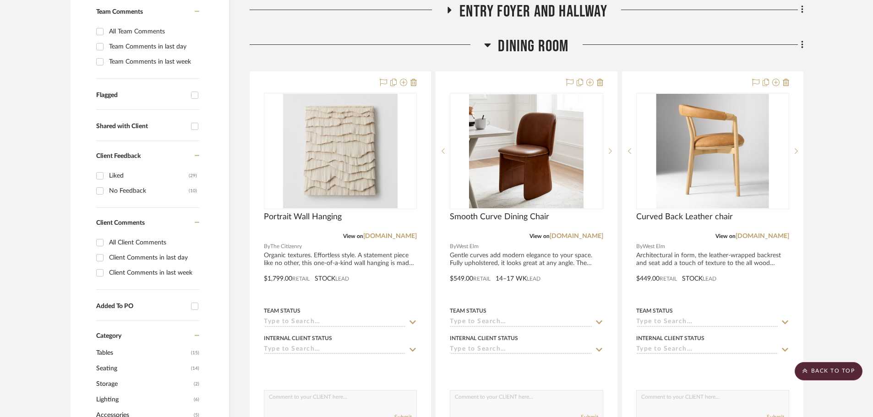
scroll to position [321, 0]
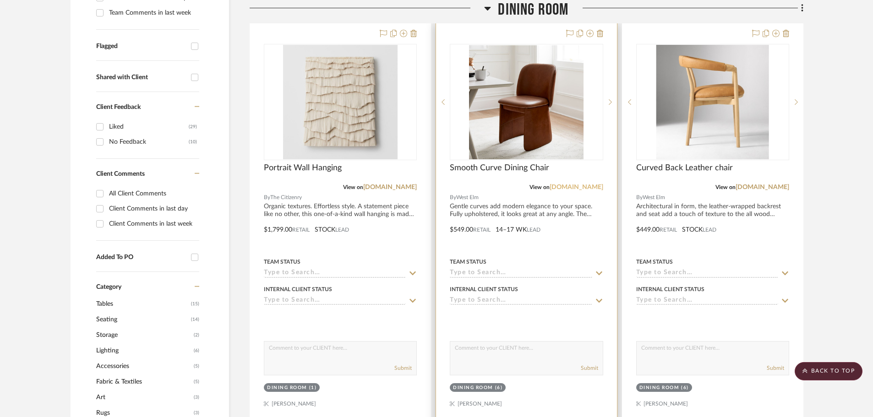
click at [575, 184] on link "westelm.com" at bounding box center [577, 187] width 54 height 6
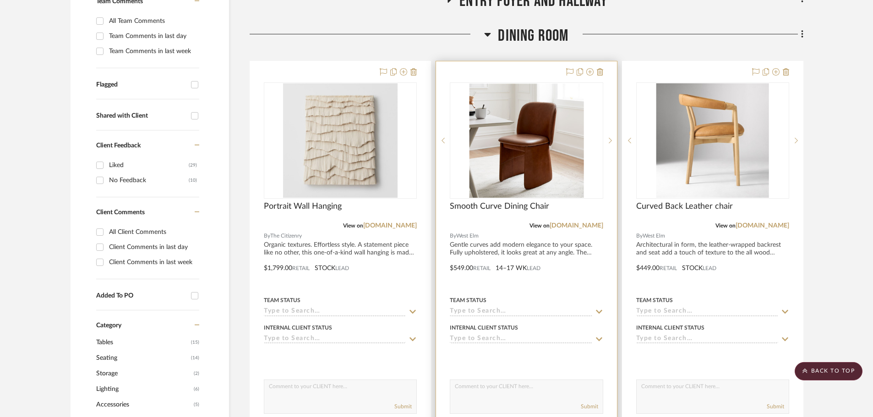
scroll to position [229, 0]
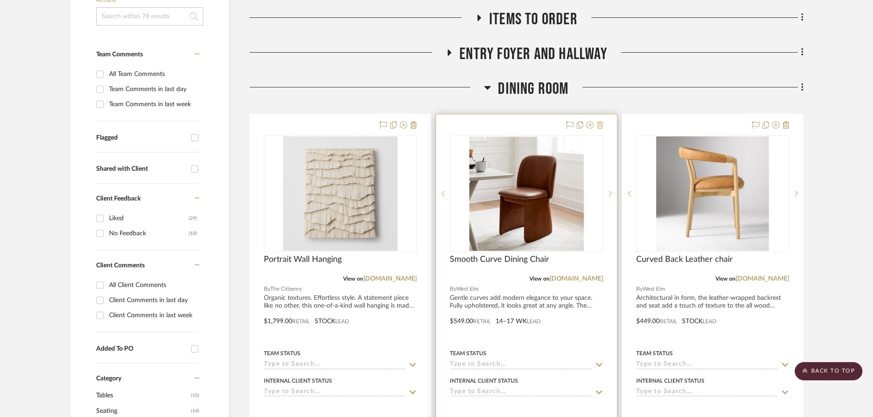
click at [602, 120] on button at bounding box center [600, 125] width 6 height 11
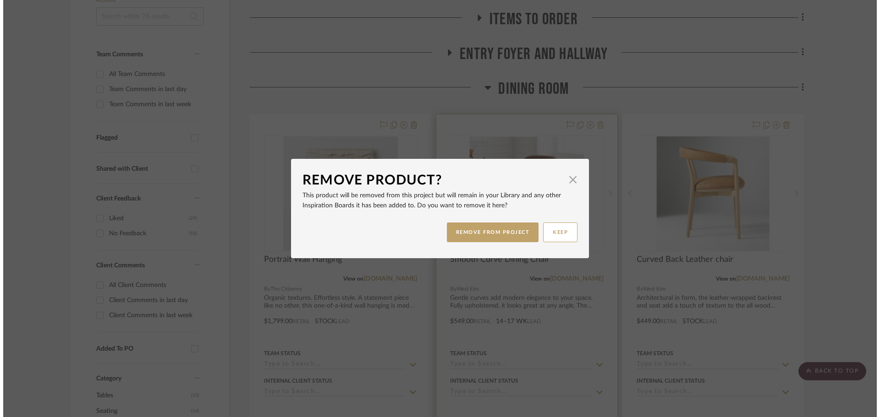
scroll to position [0, 0]
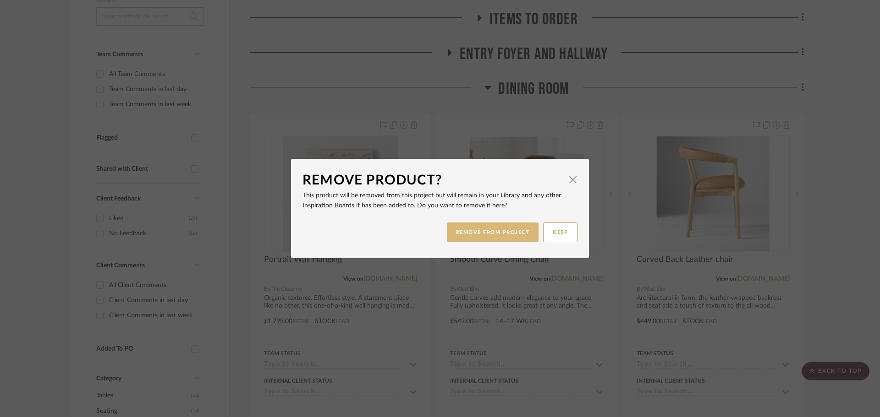
click at [461, 233] on button "REMOVE FROM PROJECT" at bounding box center [493, 233] width 92 height 20
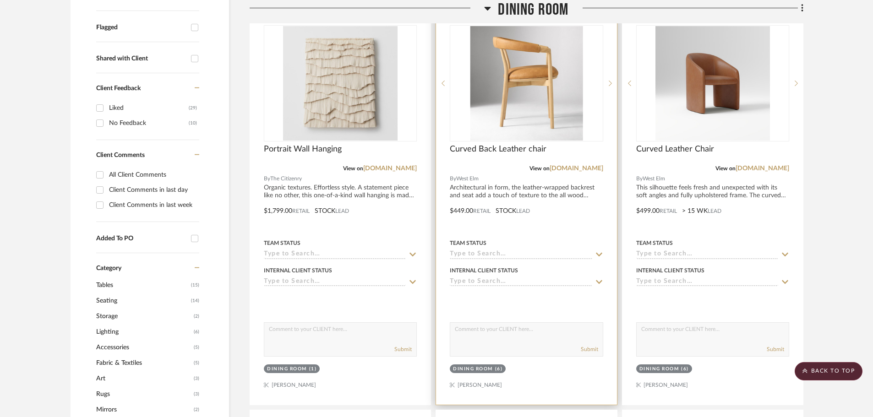
scroll to position [321, 0]
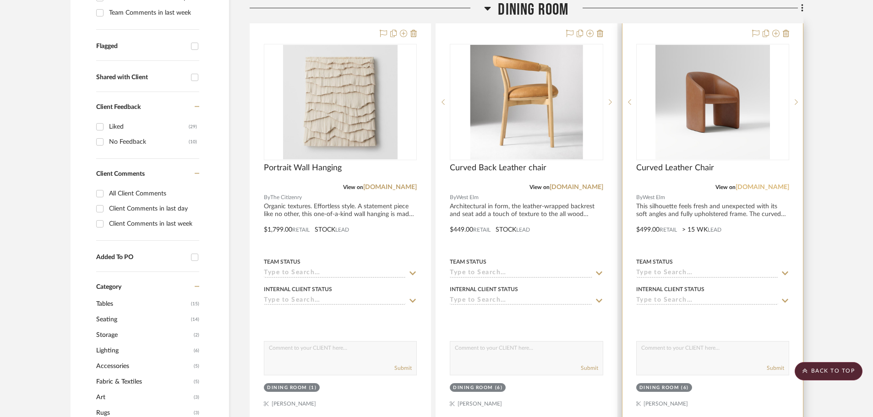
click at [765, 184] on link "[DOMAIN_NAME]" at bounding box center [763, 187] width 54 height 6
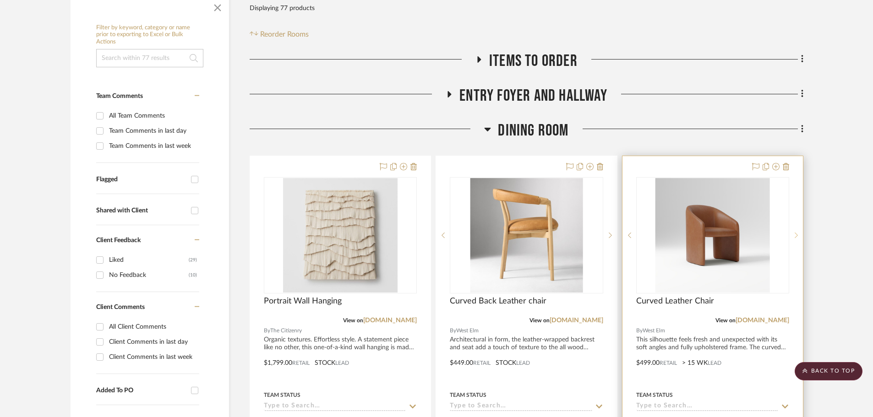
scroll to position [183, 0]
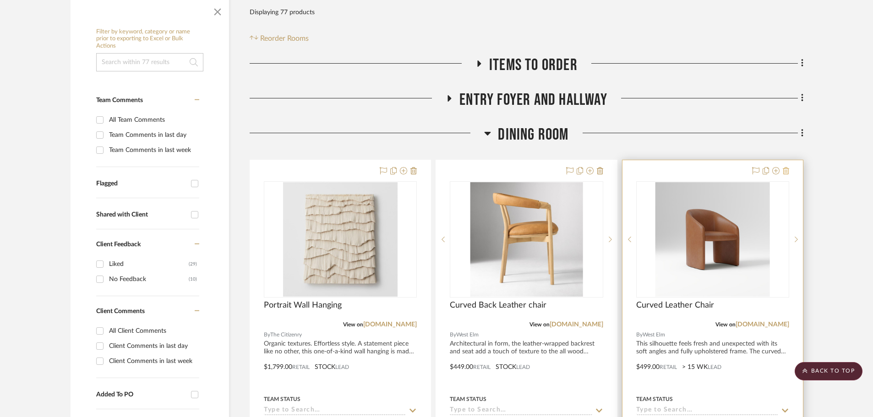
click at [788, 167] on icon at bounding box center [786, 170] width 6 height 7
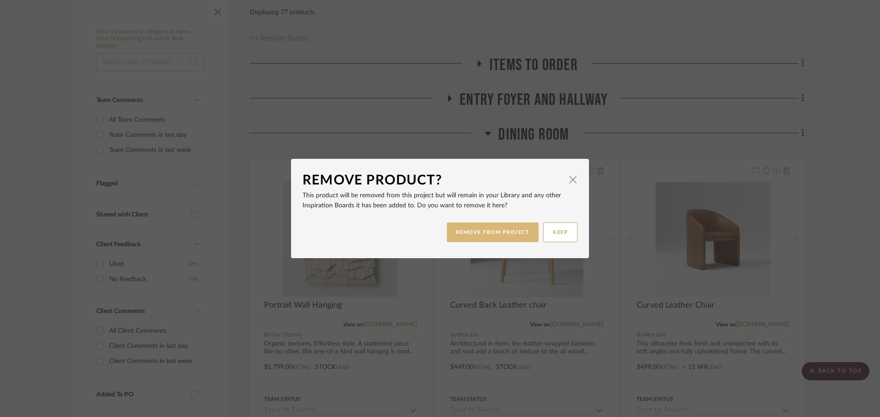
click at [489, 231] on button "REMOVE FROM PROJECT" at bounding box center [493, 233] width 92 height 20
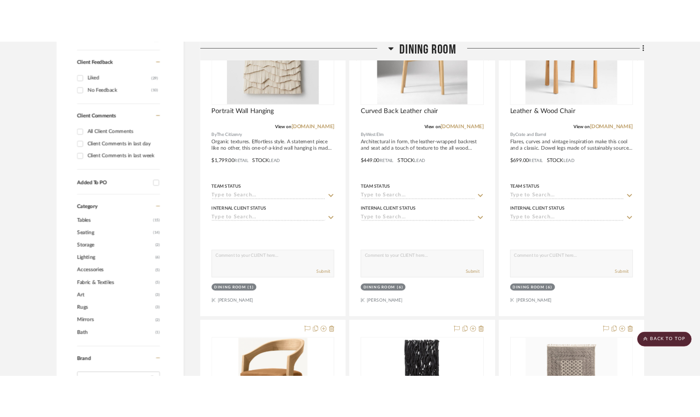
scroll to position [275, 0]
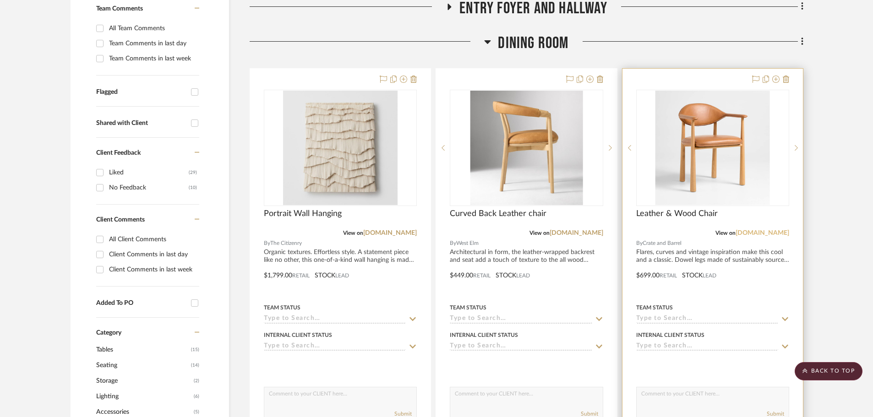
click at [765, 230] on link "[DOMAIN_NAME]" at bounding box center [763, 233] width 54 height 6
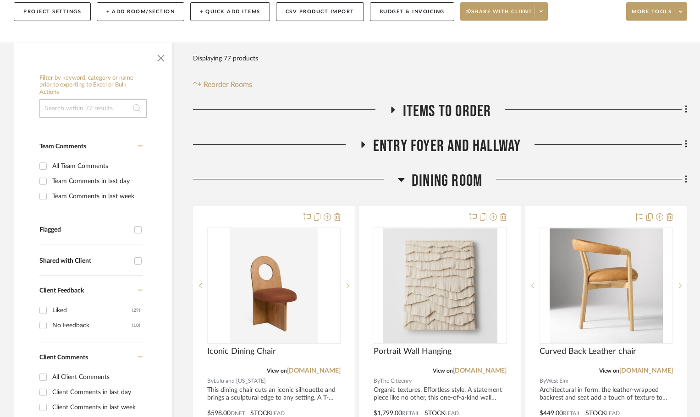
scroll to position [183, 0]
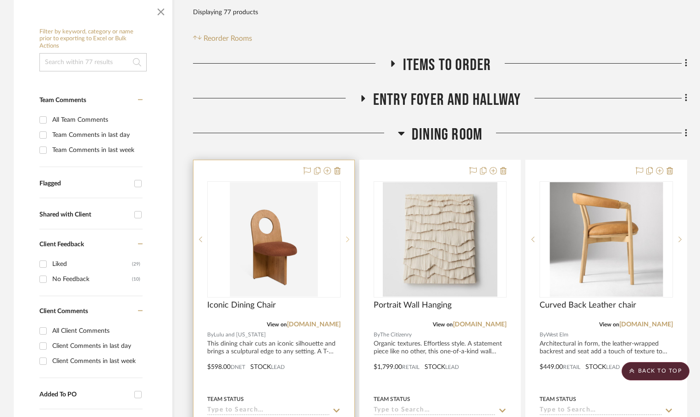
click at [349, 236] on icon at bounding box center [347, 239] width 3 height 6
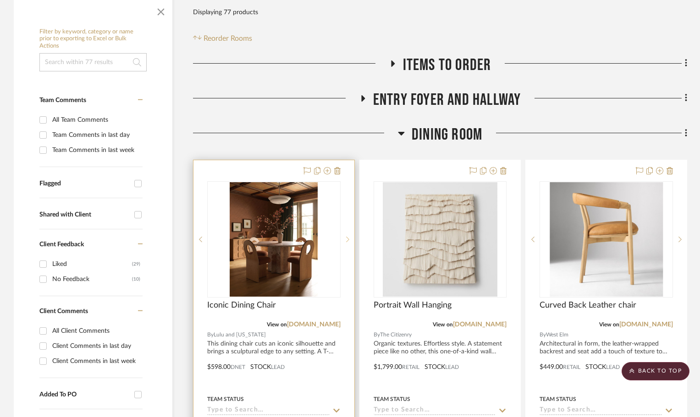
click at [349, 236] on icon at bounding box center [347, 239] width 3 height 6
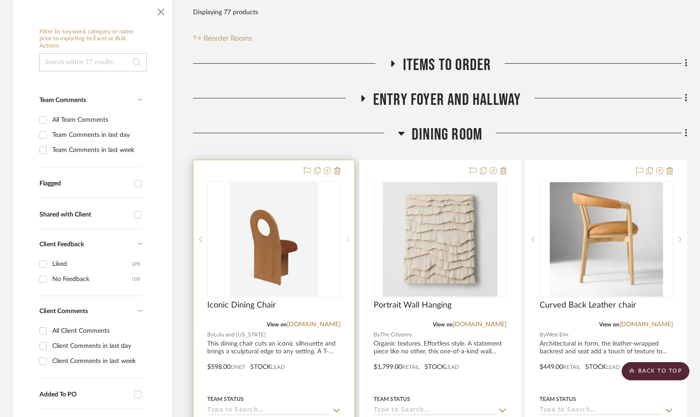
click at [349, 236] on icon at bounding box center [347, 239] width 3 height 6
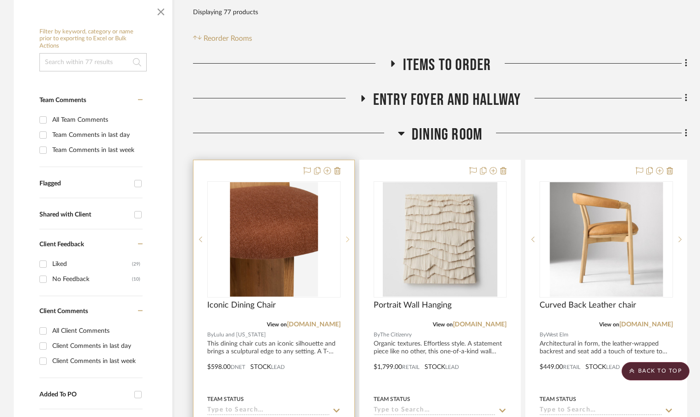
click at [349, 236] on icon at bounding box center [347, 239] width 3 height 6
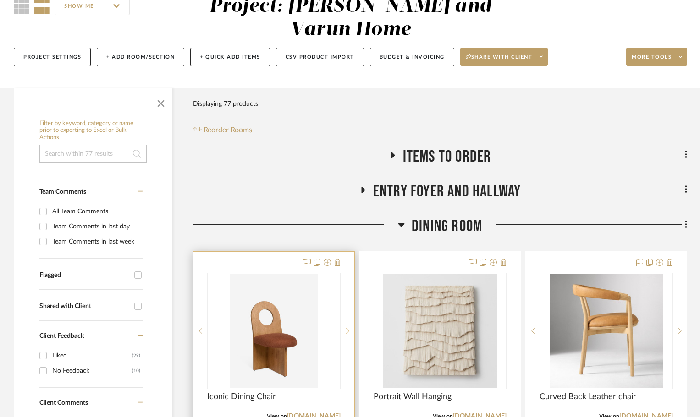
scroll to position [0, 0]
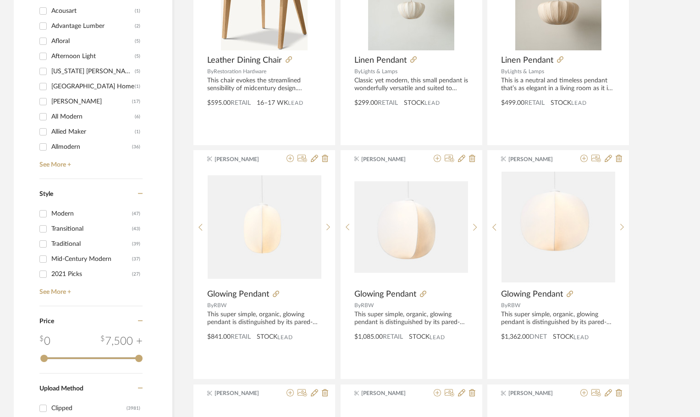
scroll to position [962, 0]
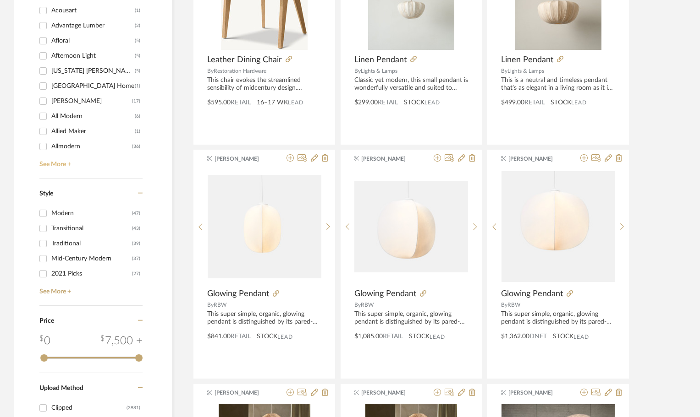
click at [51, 164] on link "See More +" at bounding box center [89, 161] width 105 height 15
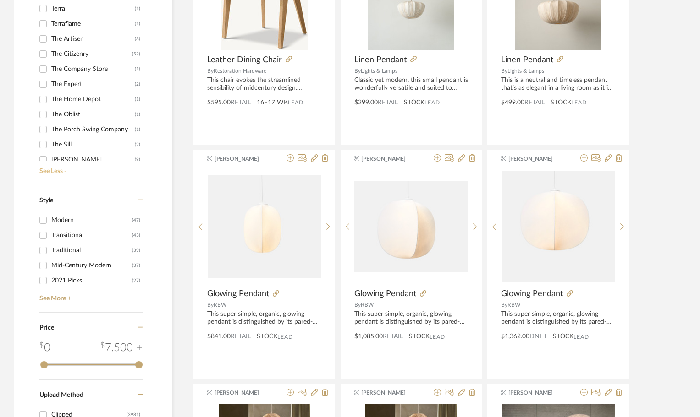
scroll to position [5820, 0]
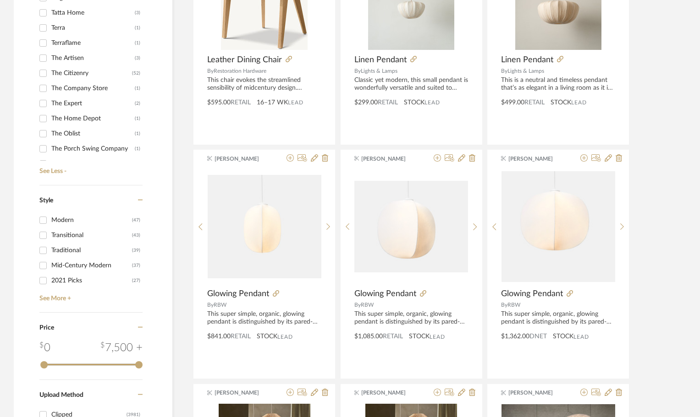
click at [75, 77] on div "The Citizenry" at bounding box center [91, 73] width 81 height 15
click at [50, 77] on input "The Citizenry (52)" at bounding box center [43, 73] width 15 height 15
checkbox input "true"
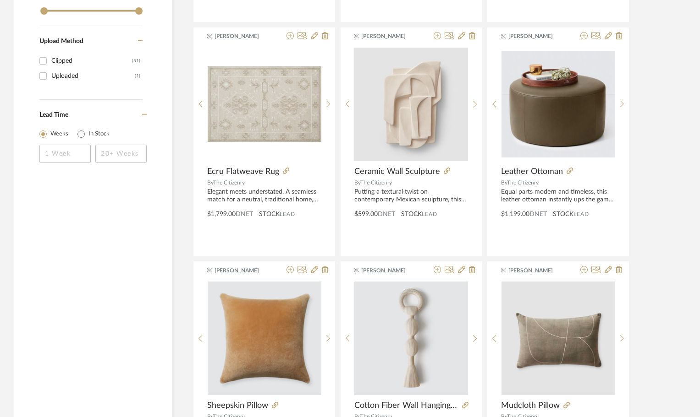
scroll to position [880, 0]
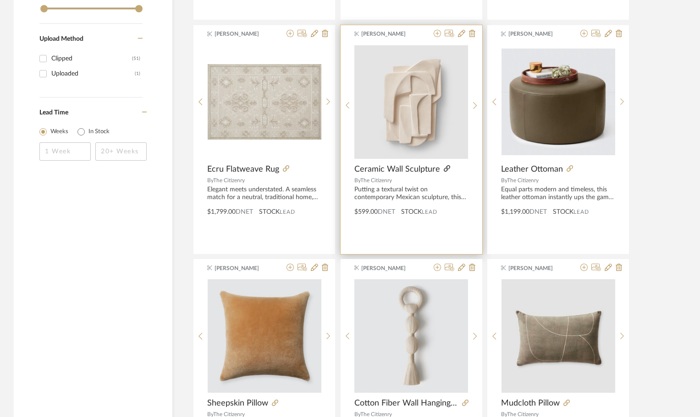
click at [445, 168] on icon at bounding box center [447, 168] width 6 height 6
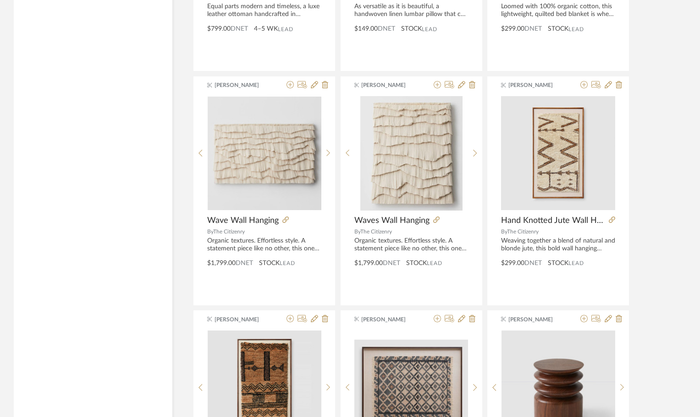
scroll to position [1797, 0]
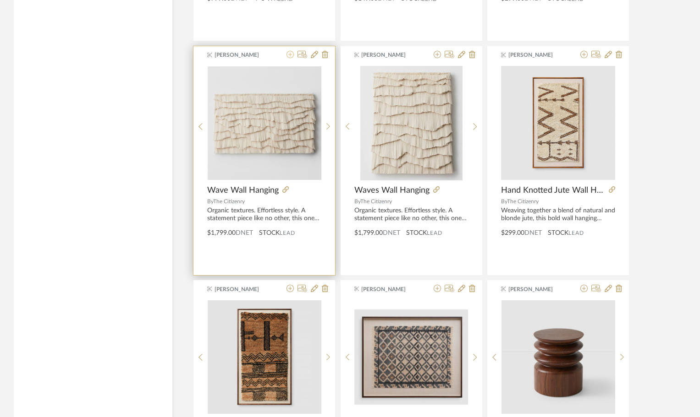
click at [287, 54] on icon at bounding box center [289, 54] width 7 height 7
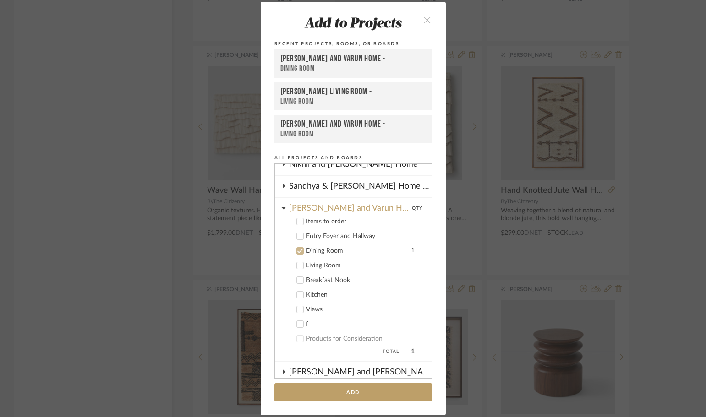
scroll to position [151, 0]
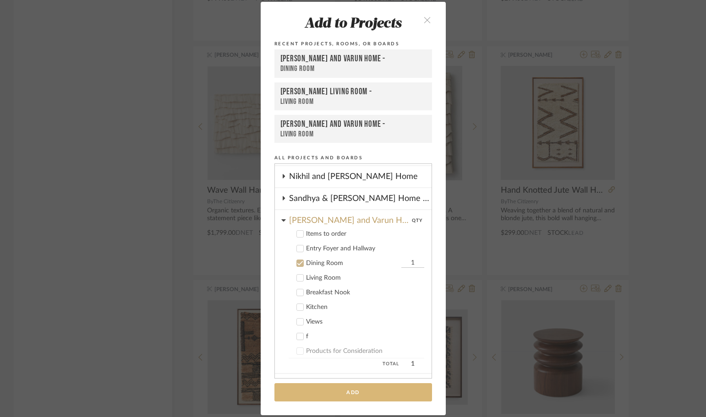
click at [335, 390] on button "Add" at bounding box center [354, 393] width 158 height 19
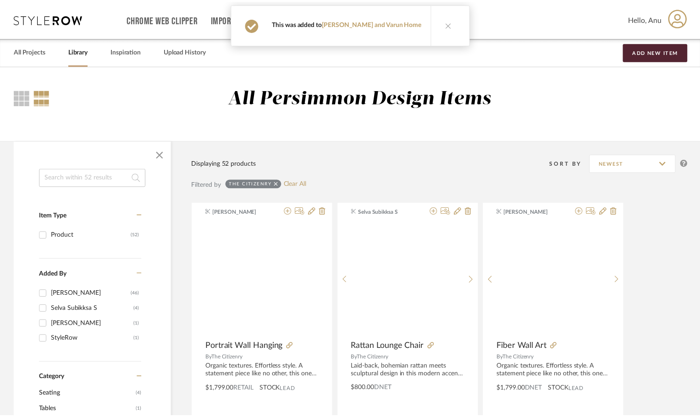
scroll to position [1797, 0]
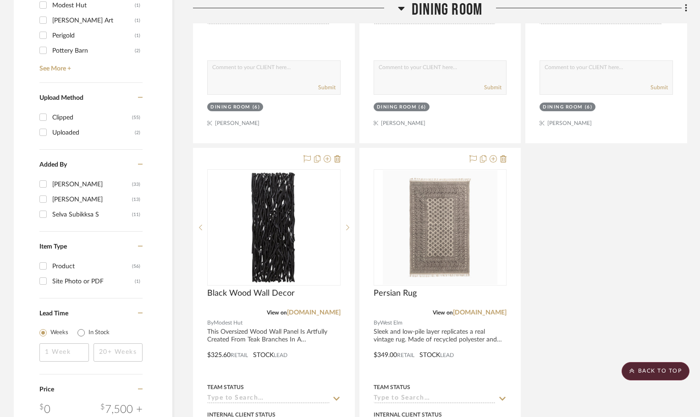
scroll to position [1283, 0]
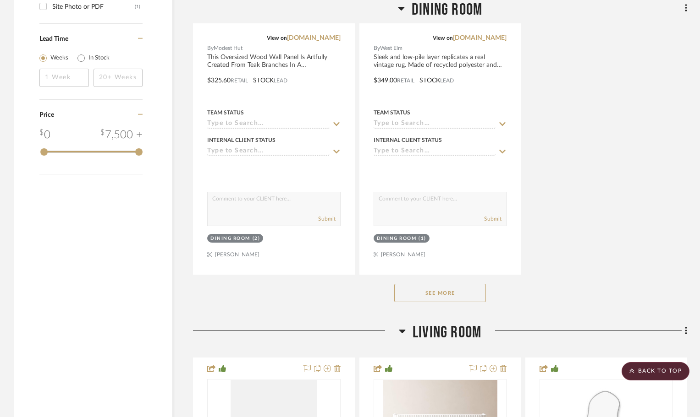
click at [434, 284] on button "See More" at bounding box center [440, 293] width 92 height 18
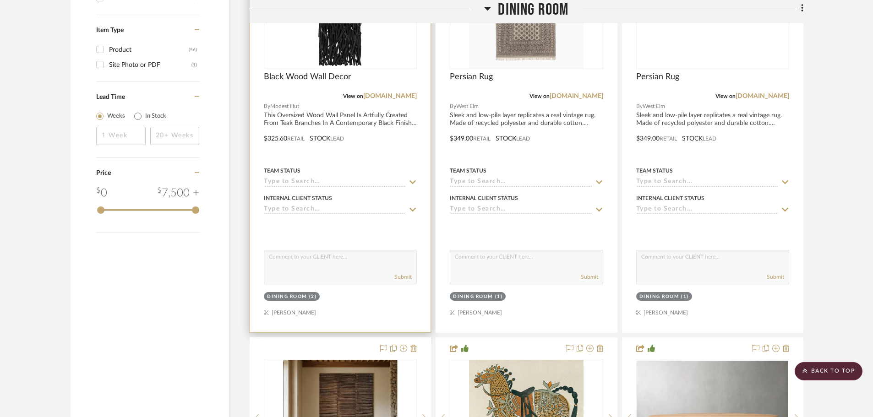
scroll to position [1146, 0]
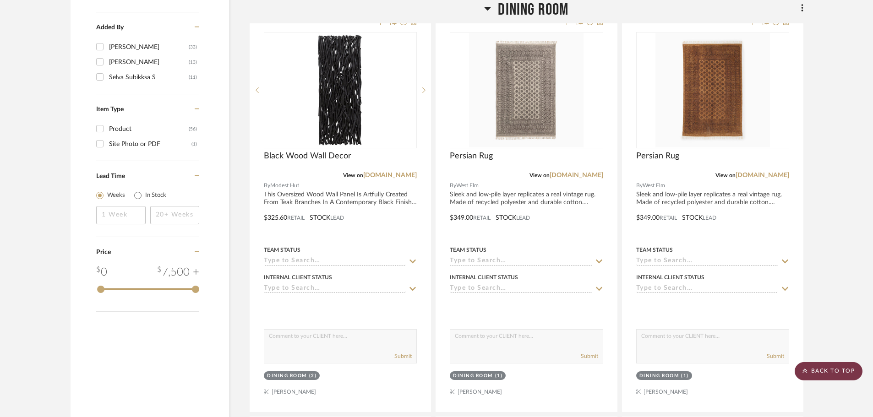
click at [706, 369] on scroll-to-top-button "BACK TO TOP" at bounding box center [829, 371] width 68 height 18
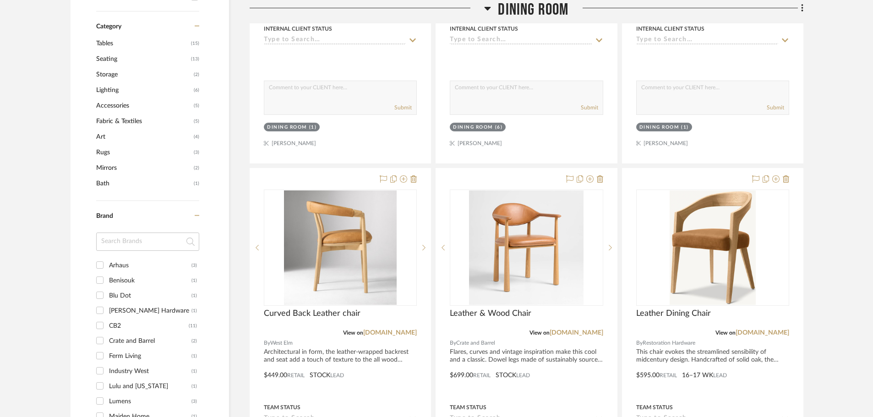
scroll to position [779, 0]
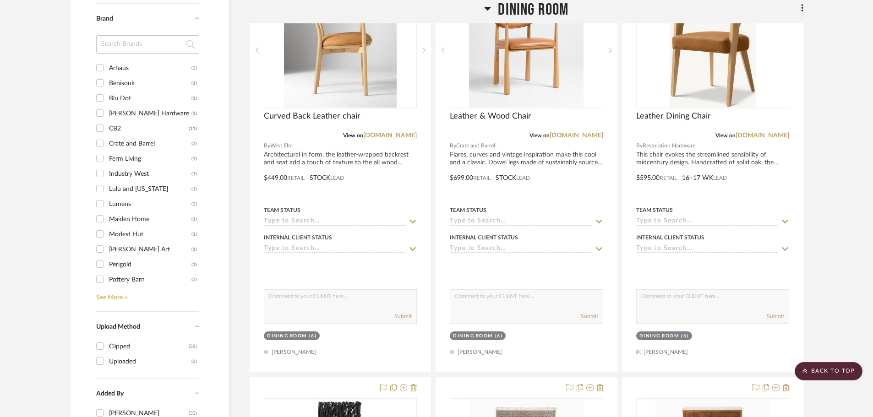
click at [110, 287] on link "See More +" at bounding box center [146, 294] width 105 height 15
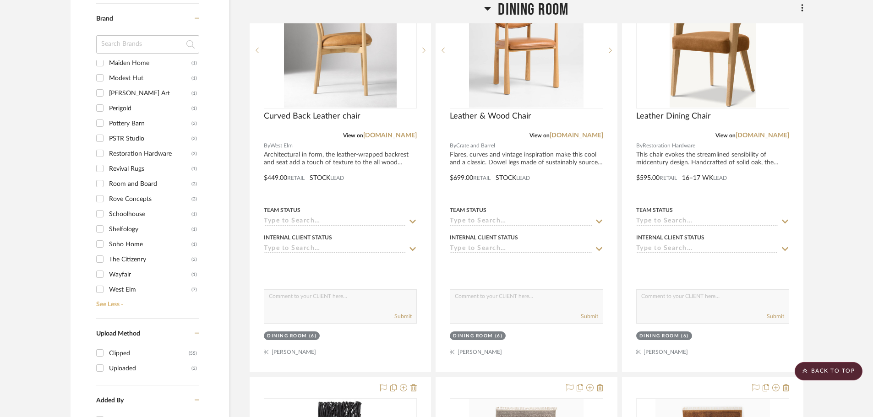
scroll to position [159, 0]
click at [100, 188] on input "Rove Concepts (3)" at bounding box center [100, 195] width 15 height 15
checkbox input "true"
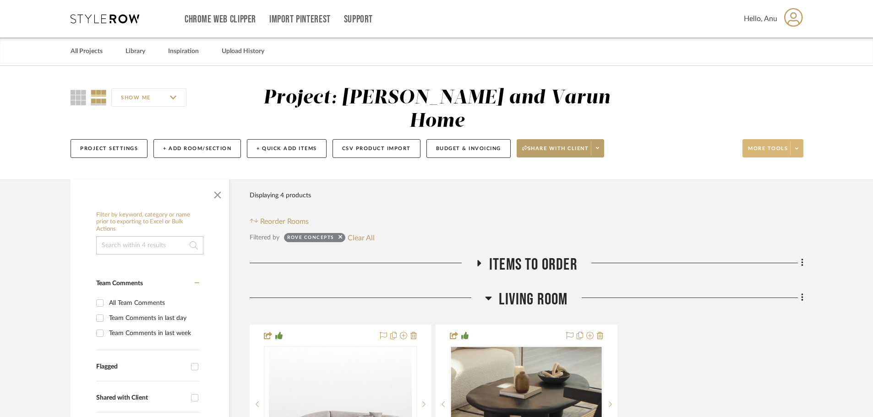
click at [706, 145] on span "More tools" at bounding box center [768, 152] width 40 height 14
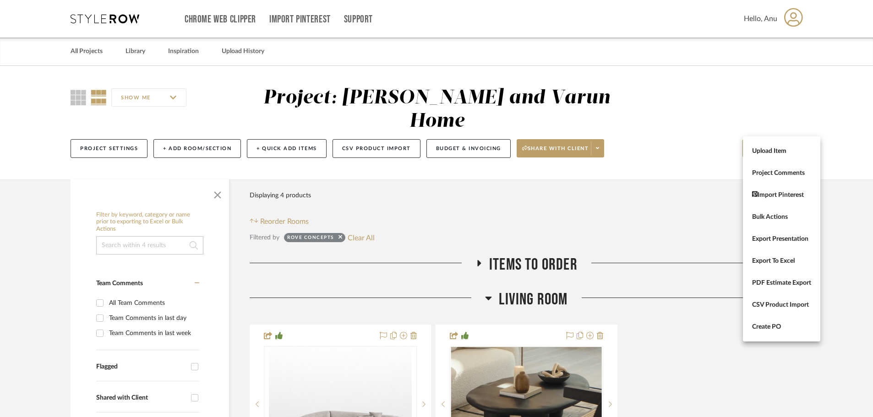
click at [694, 336] on div at bounding box center [436, 208] width 873 height 417
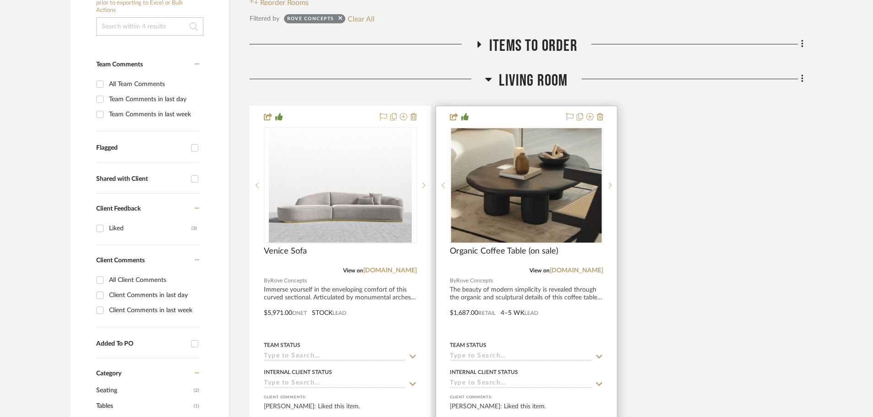
scroll to position [229, 0]
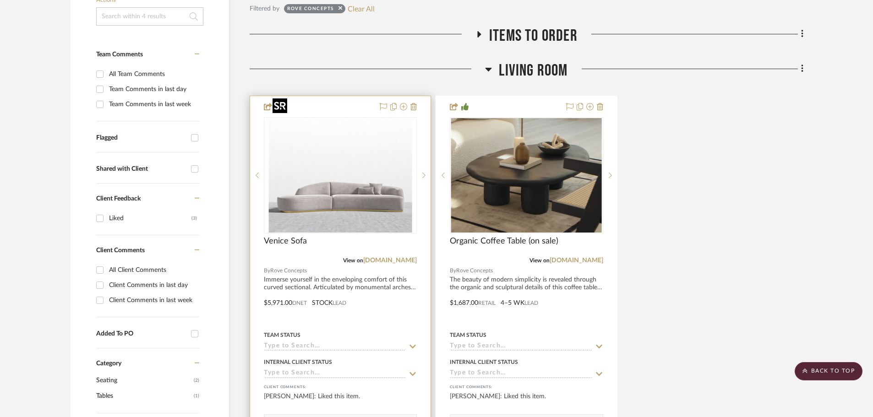
click at [0, 0] on img at bounding box center [0, 0] width 0 height 0
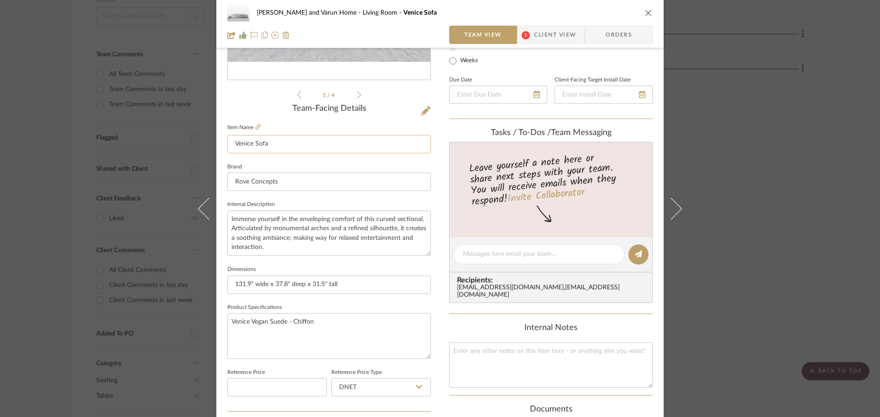
scroll to position [183, 0]
click at [315, 323] on textarea "Venice Vegan Suede - Chiffon" at bounding box center [328, 334] width 203 height 45
type textarea "Glacier Grey - Plush Velvet"
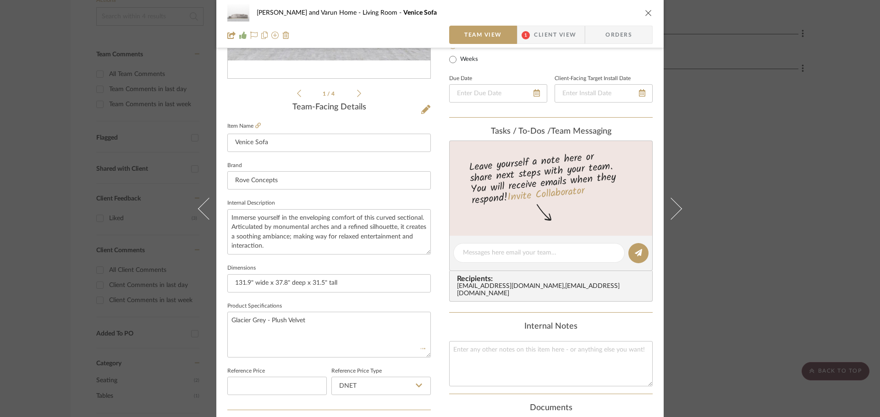
click at [324, 303] on fieldset "Product Specifications Glacier Grey - Plush Velvet" at bounding box center [328, 329] width 203 height 58
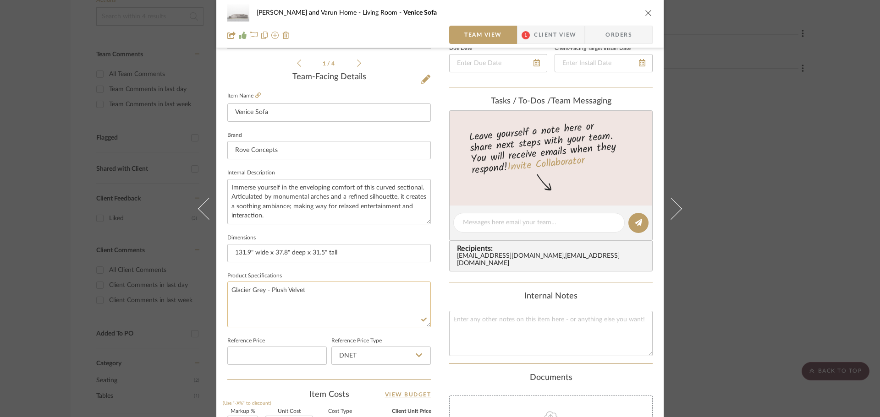
scroll to position [367, 0]
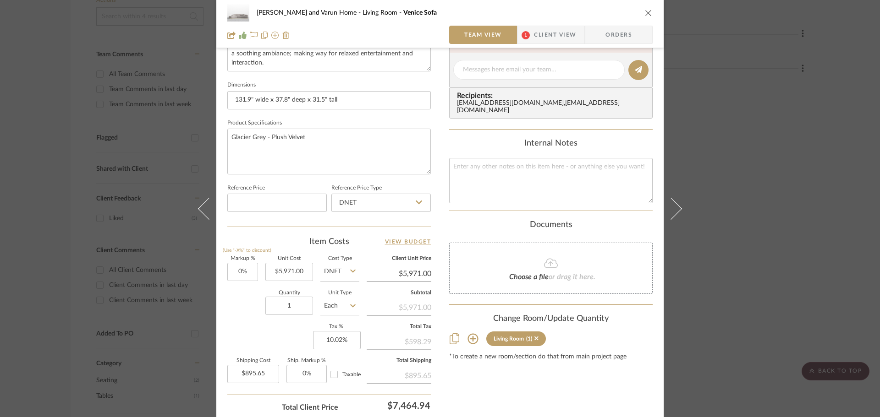
click at [487, 387] on div "Content here copies to Client View - confirm visibility there. Show in Client D…" at bounding box center [550, 73] width 203 height 754
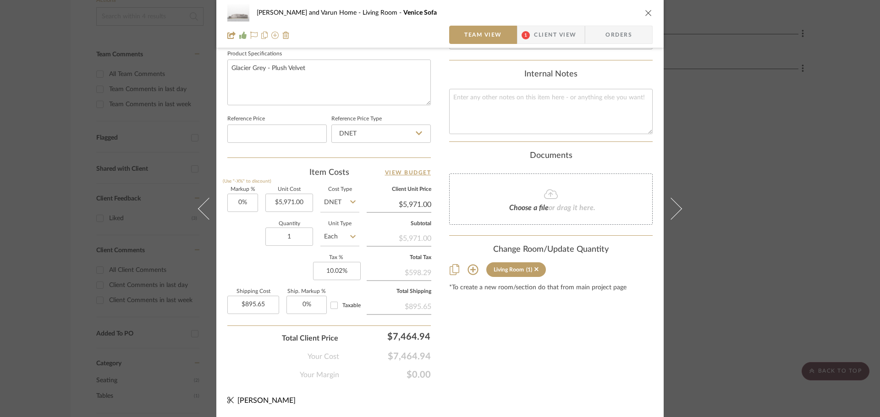
click at [706, 261] on div "[PERSON_NAME] and Varun Home Living Room [GEOGRAPHIC_DATA] Sofa Team View 1 Cli…" at bounding box center [440, 208] width 880 height 417
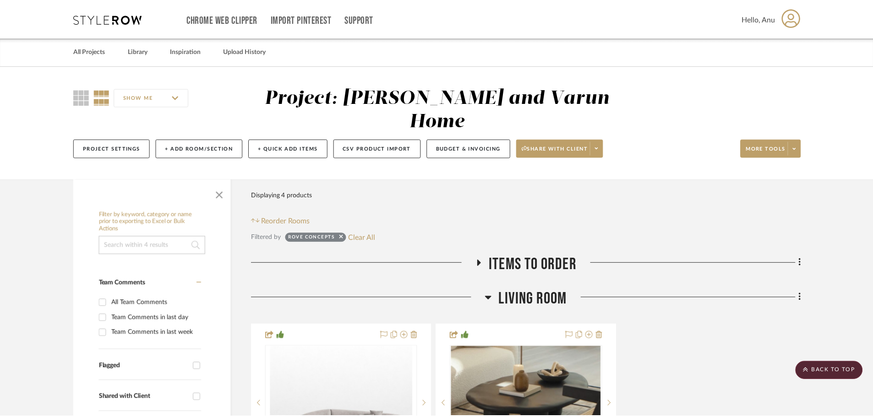
scroll to position [229, 0]
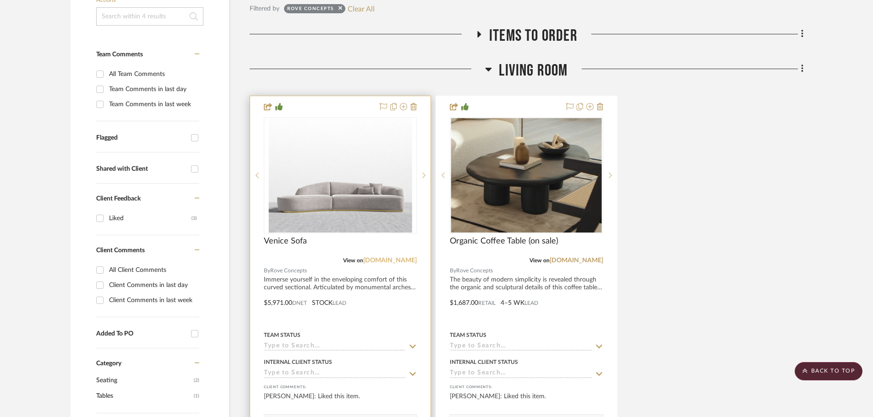
click at [377, 258] on link "[DOMAIN_NAME]" at bounding box center [390, 261] width 54 height 6
click at [388, 258] on link "[DOMAIN_NAME]" at bounding box center [390, 261] width 54 height 6
click at [317, 132] on img "0" at bounding box center [340, 175] width 143 height 115
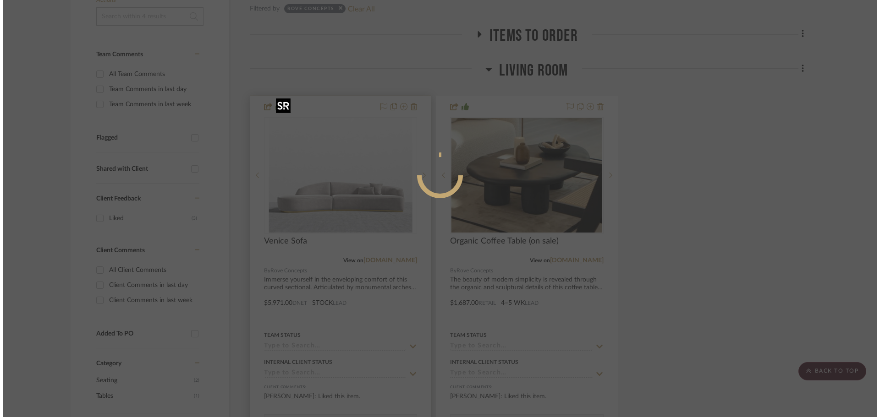
scroll to position [0, 0]
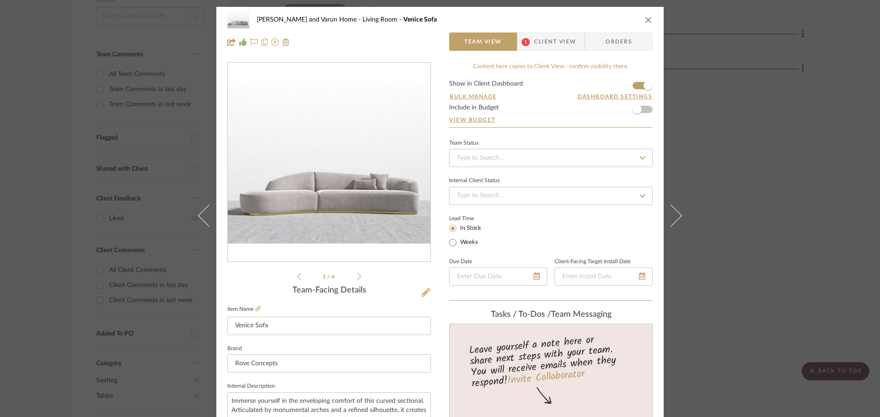
click at [421, 296] on icon at bounding box center [425, 292] width 9 height 9
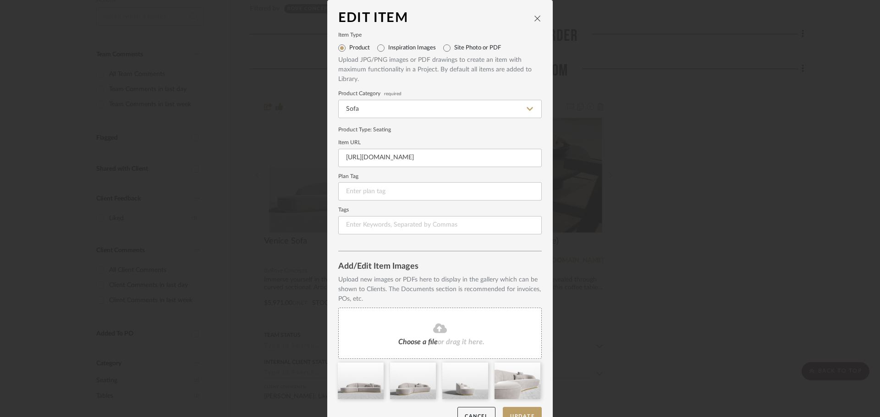
click at [407, 333] on fa-icon at bounding box center [439, 329] width 83 height 12
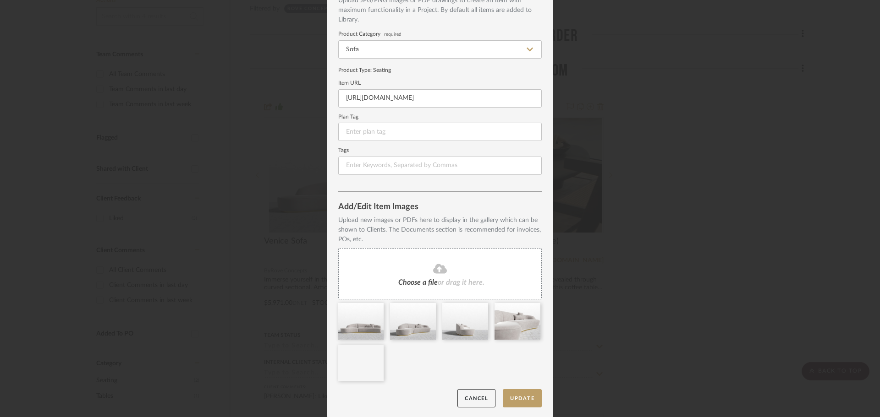
scroll to position [61, 0]
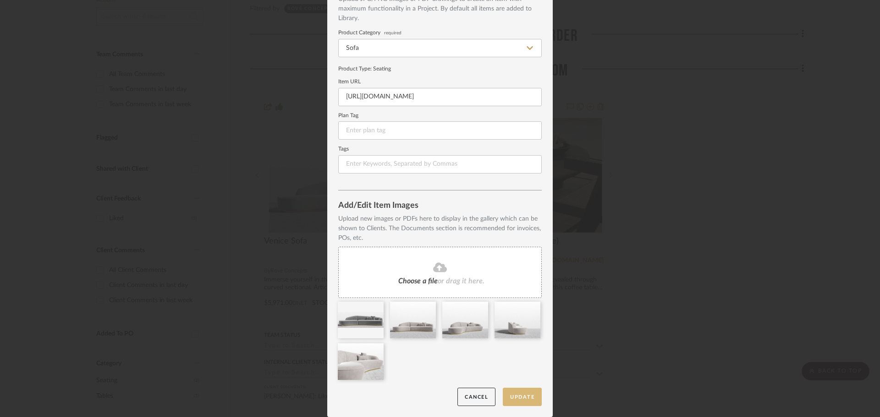
click at [528, 396] on button "Update" at bounding box center [522, 397] width 39 height 19
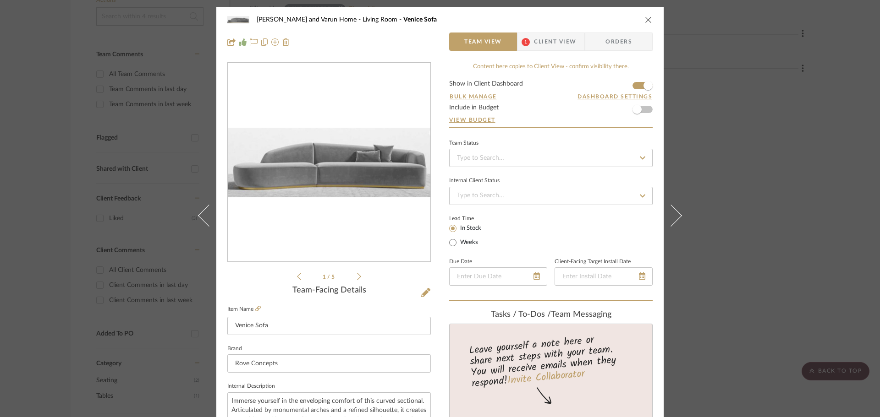
click at [706, 201] on div "[PERSON_NAME] and Varun Home Living Room [GEOGRAPHIC_DATA] Sofa Team View 1 Cli…" at bounding box center [440, 208] width 880 height 417
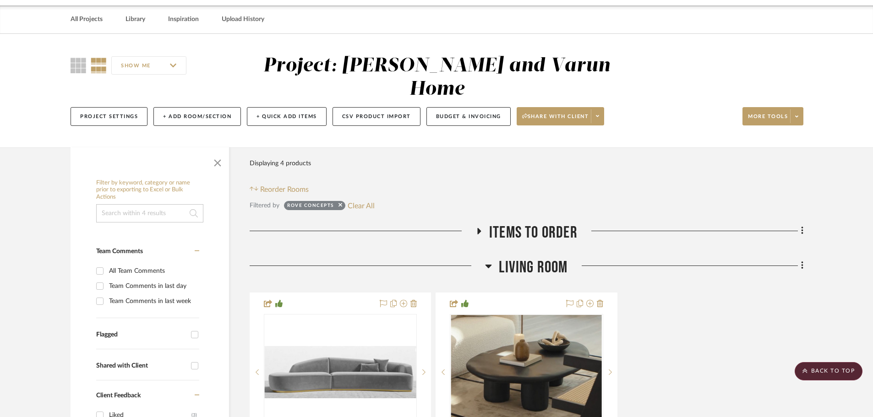
scroll to position [0, 0]
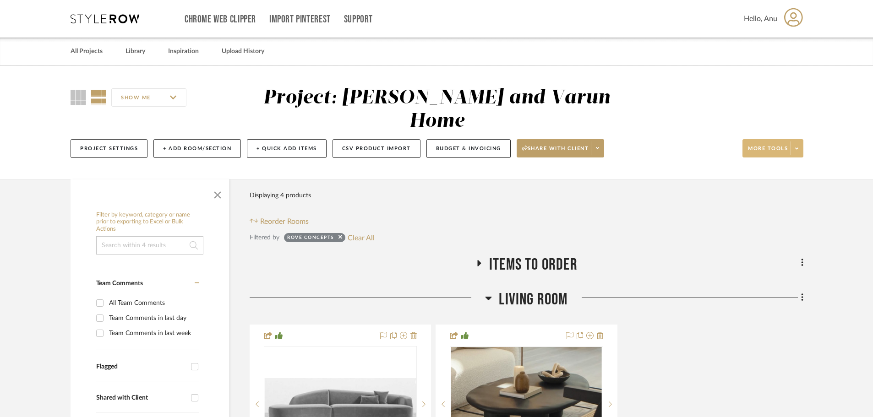
click at [706, 145] on span "More tools" at bounding box center [768, 152] width 40 height 14
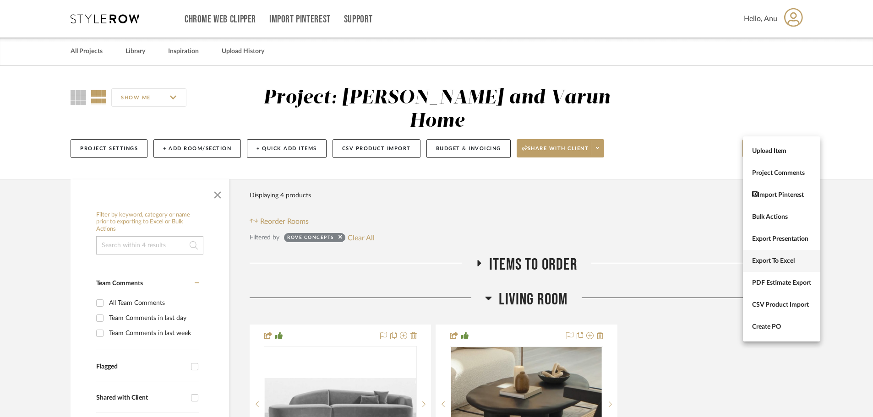
click at [706, 262] on span "Export To Excel" at bounding box center [781, 262] width 59 height 8
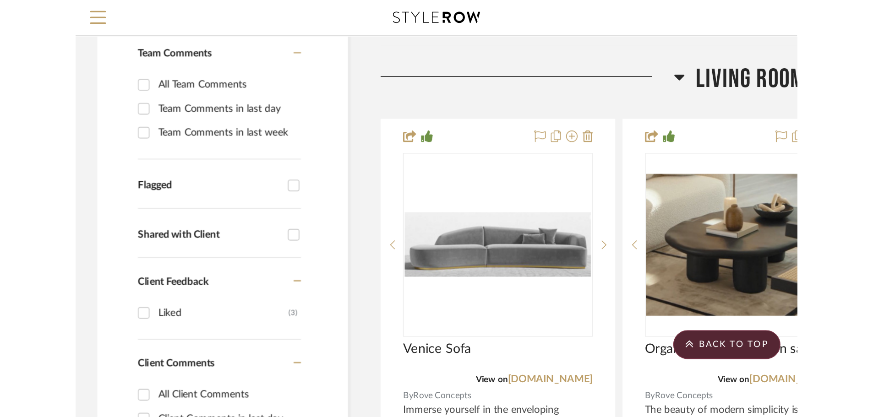
scroll to position [183, 0]
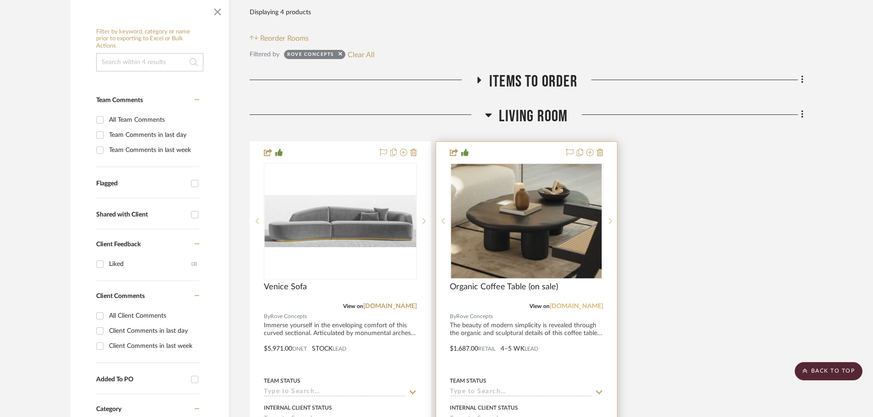
click at [575, 303] on link "[DOMAIN_NAME]" at bounding box center [577, 306] width 54 height 6
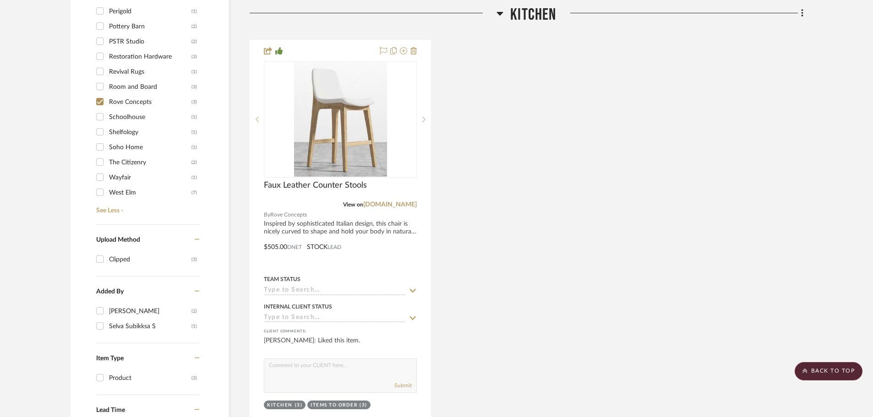
scroll to position [412, 0]
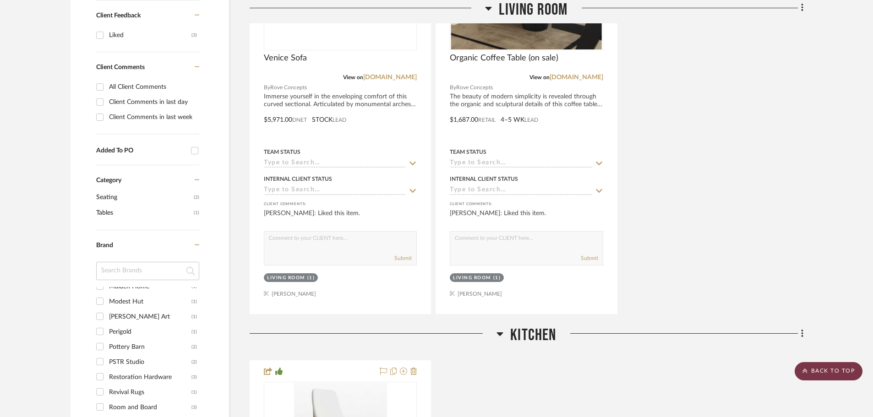
click at [706, 374] on scroll-to-top-button "BACK TO TOP" at bounding box center [829, 371] width 68 height 18
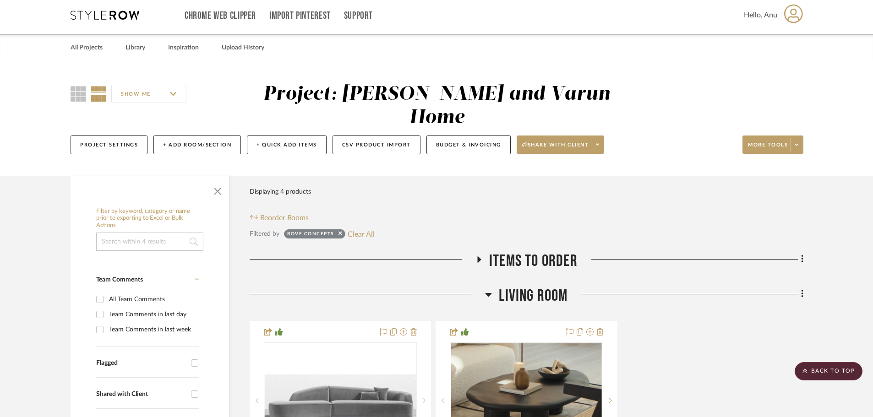
scroll to position [0, 0]
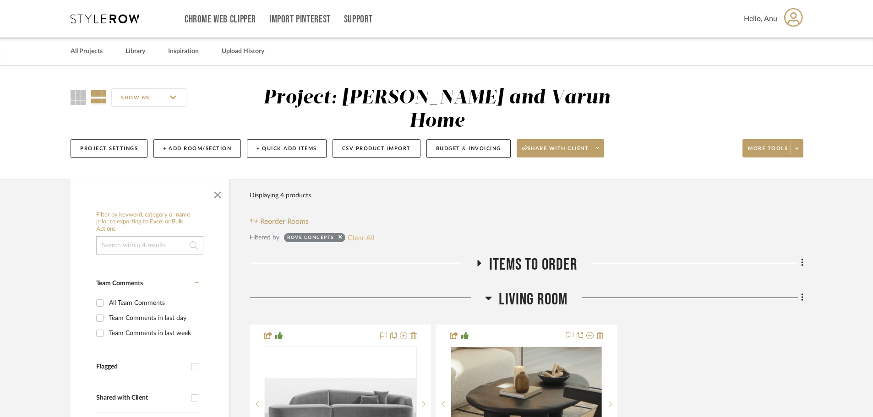
click at [364, 232] on button "Clear All" at bounding box center [361, 238] width 27 height 12
checkbox input "false"
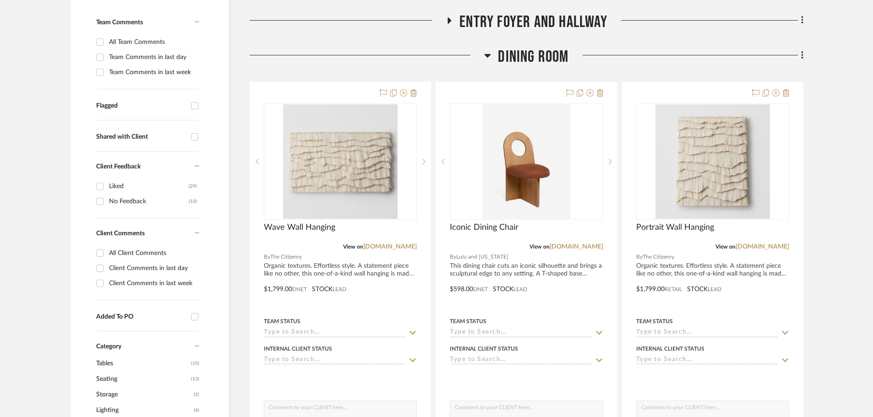
scroll to position [275, 0]
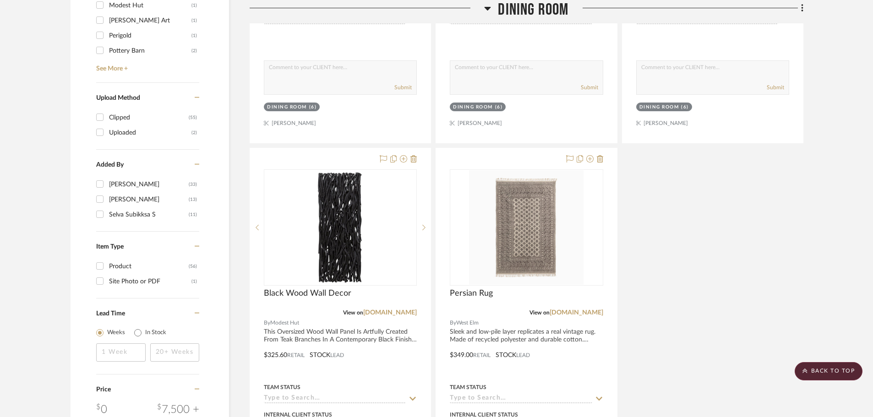
scroll to position [1192, 0]
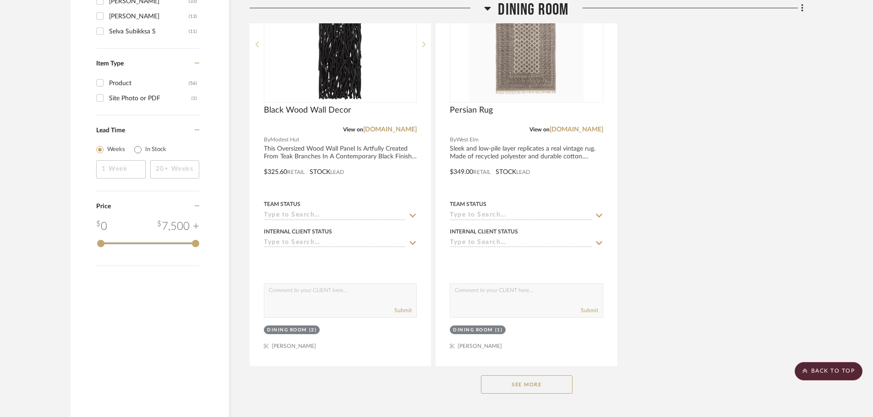
click at [535, 376] on button "See More" at bounding box center [527, 385] width 92 height 18
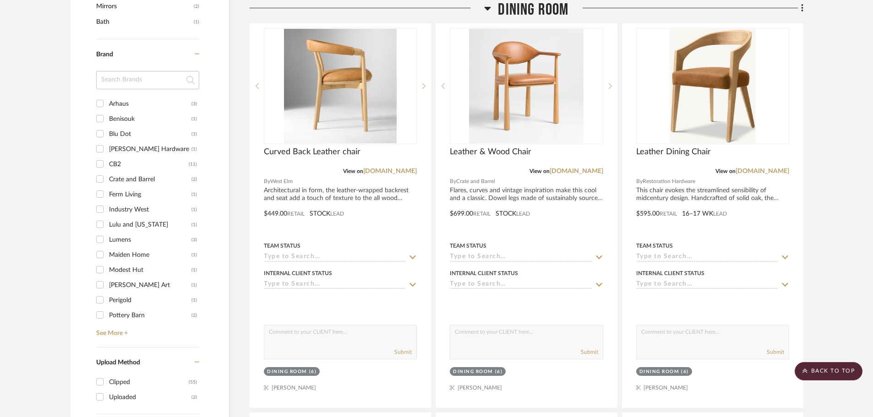
scroll to position [871, 0]
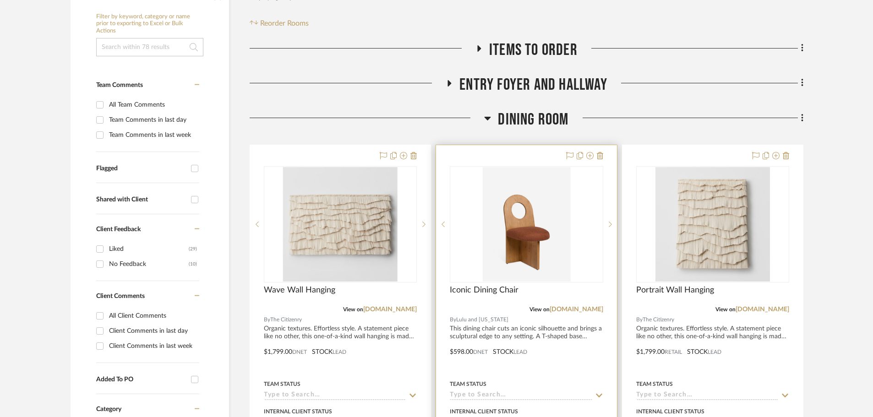
scroll to position [229, 0]
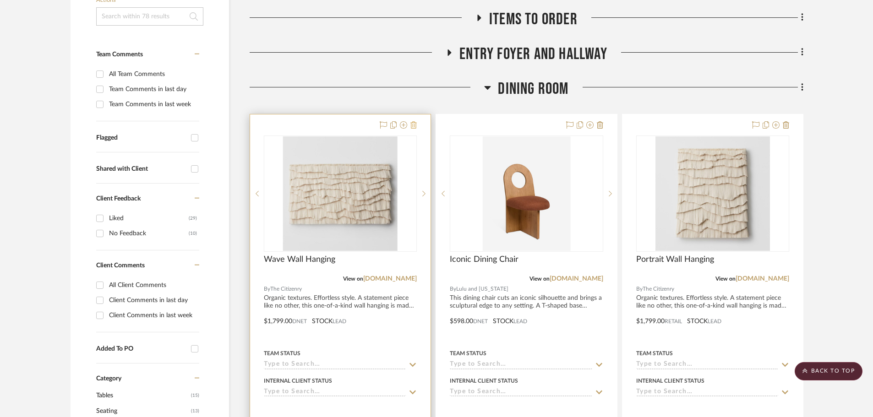
click at [415, 121] on icon at bounding box center [414, 124] width 6 height 7
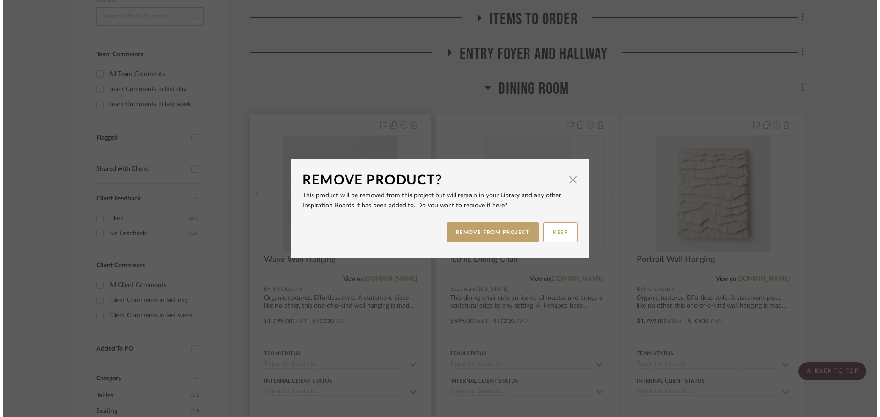
scroll to position [0, 0]
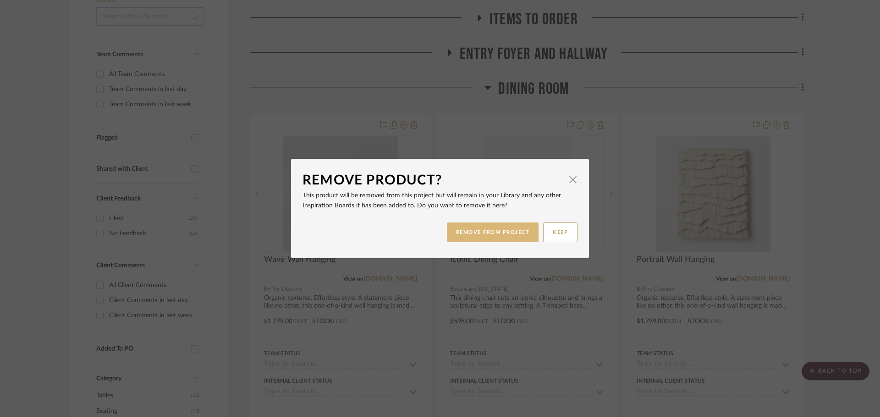
click at [487, 230] on button "REMOVE FROM PROJECT" at bounding box center [493, 233] width 92 height 20
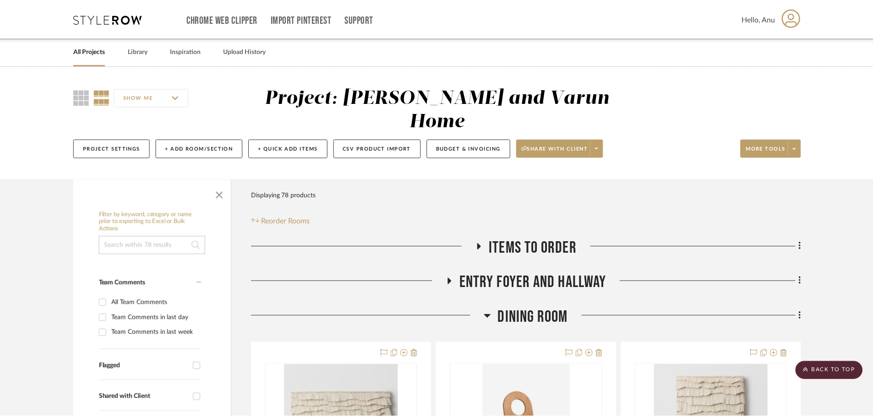
scroll to position [229, 0]
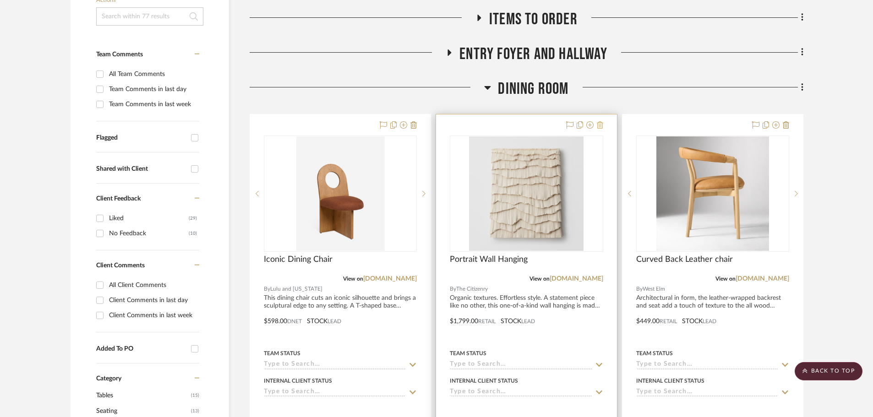
click at [602, 121] on icon at bounding box center [600, 124] width 6 height 7
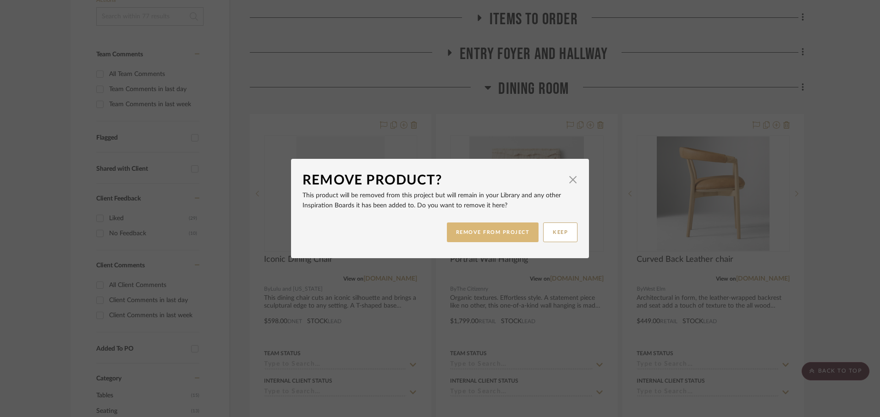
click at [483, 235] on button "REMOVE FROM PROJECT" at bounding box center [493, 233] width 92 height 20
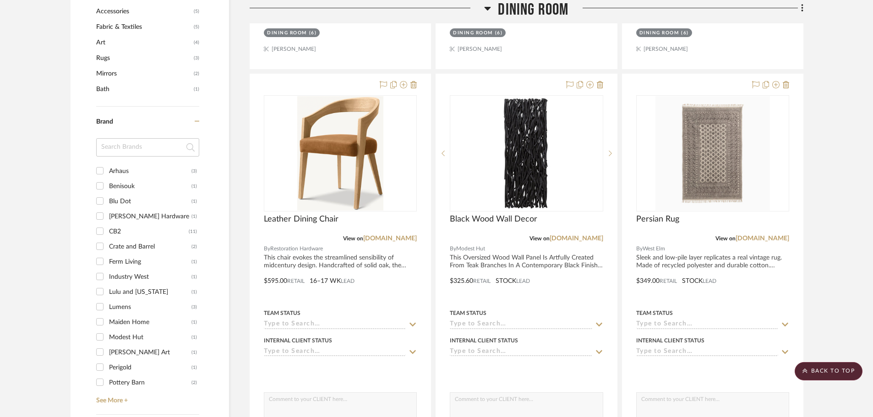
scroll to position [687, 0]
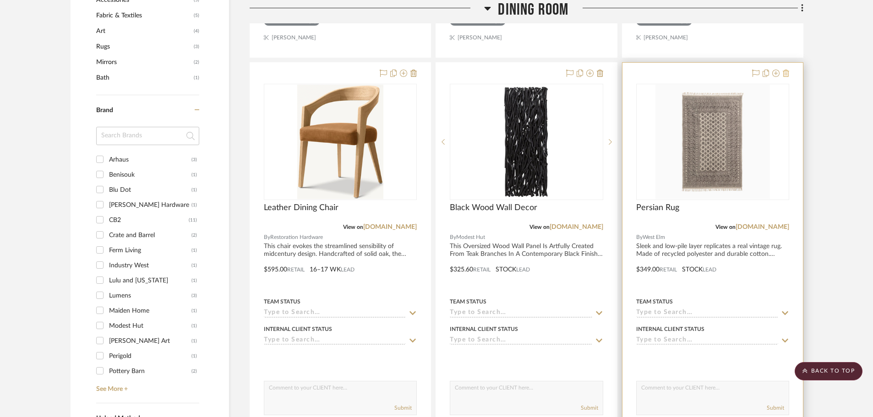
click at [786, 70] on icon at bounding box center [786, 73] width 6 height 7
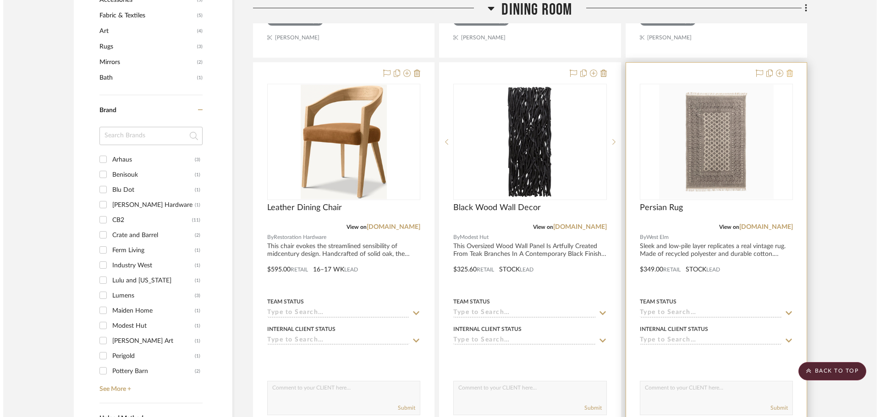
scroll to position [0, 0]
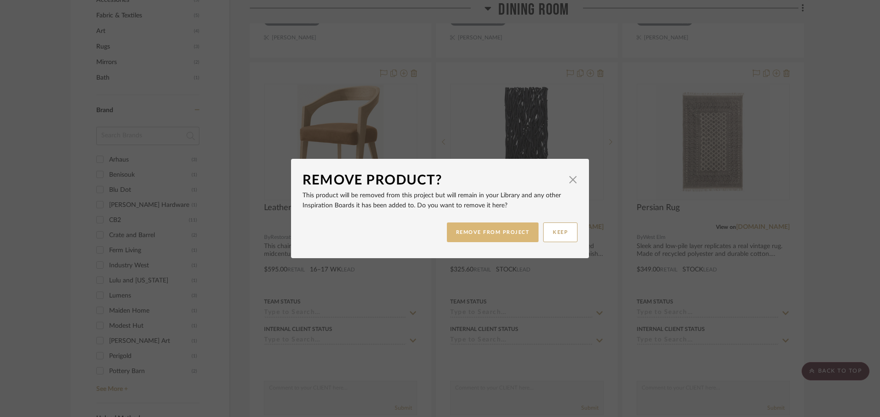
click at [472, 235] on button "REMOVE FROM PROJECT" at bounding box center [493, 233] width 92 height 20
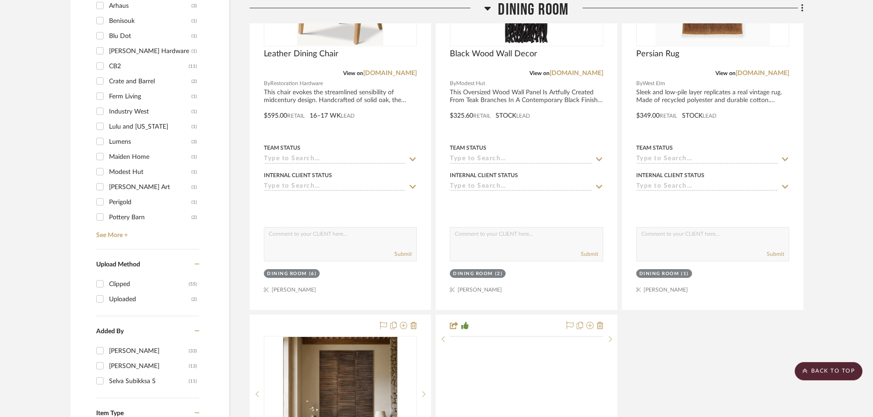
scroll to position [962, 0]
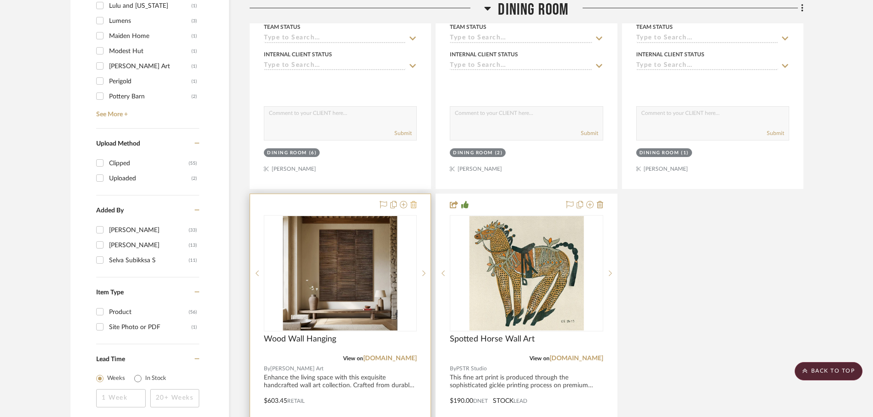
click at [416, 201] on icon at bounding box center [414, 204] width 6 height 7
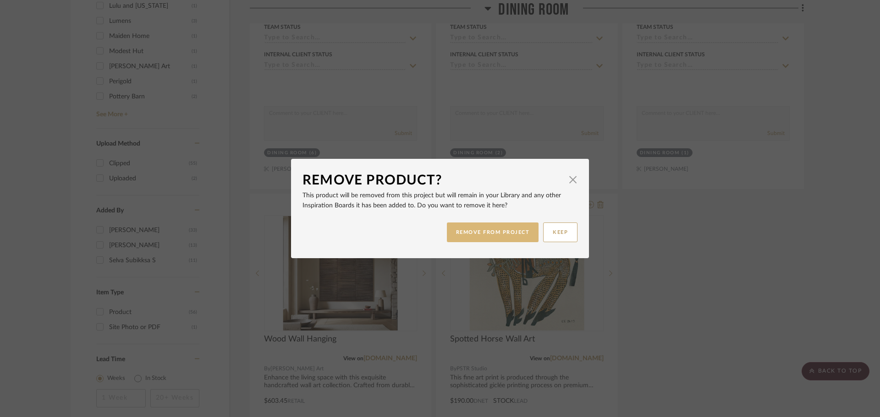
click at [477, 236] on button "REMOVE FROM PROJECT" at bounding box center [493, 233] width 92 height 20
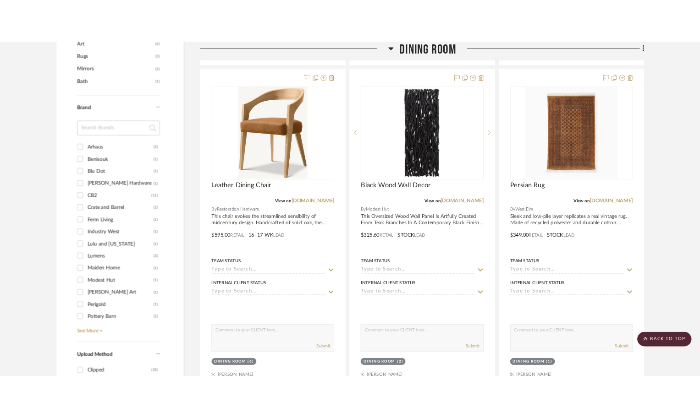
scroll to position [687, 0]
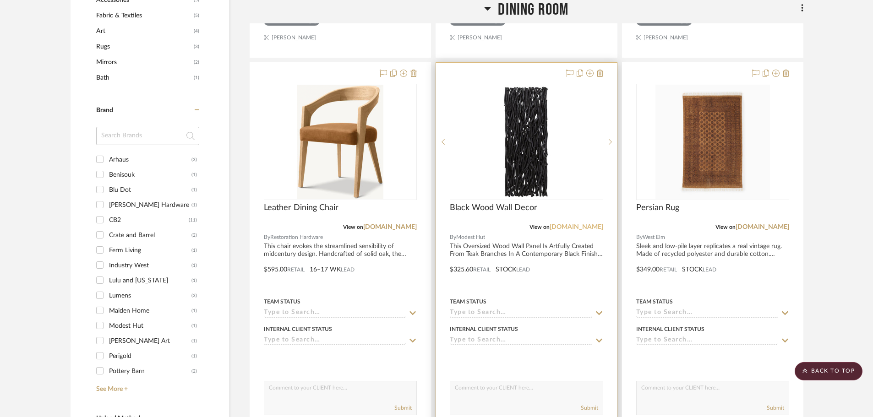
click at [573, 224] on link "[DOMAIN_NAME]" at bounding box center [577, 227] width 54 height 6
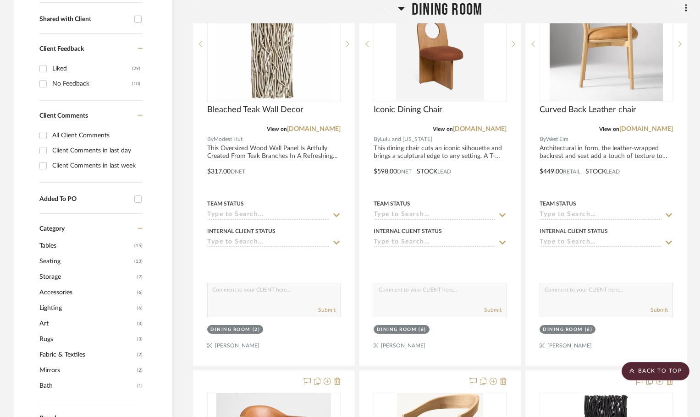
scroll to position [550, 0]
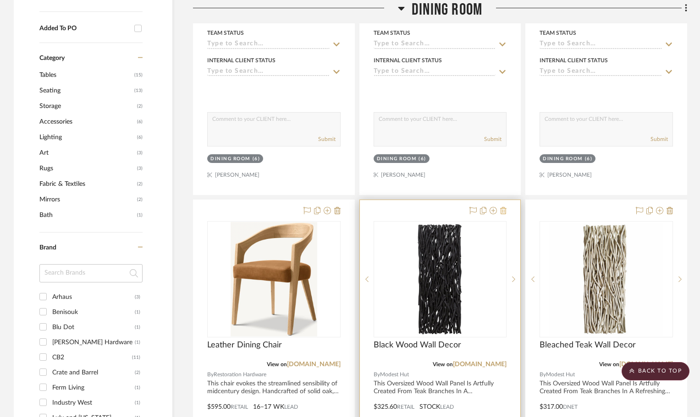
click at [503, 207] on icon at bounding box center [503, 210] width 6 height 7
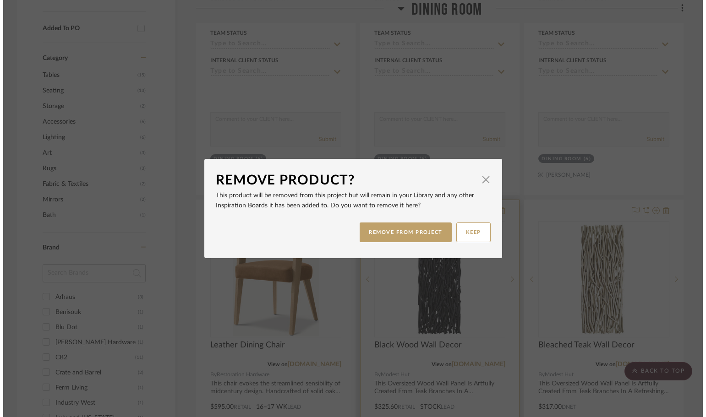
scroll to position [0, 0]
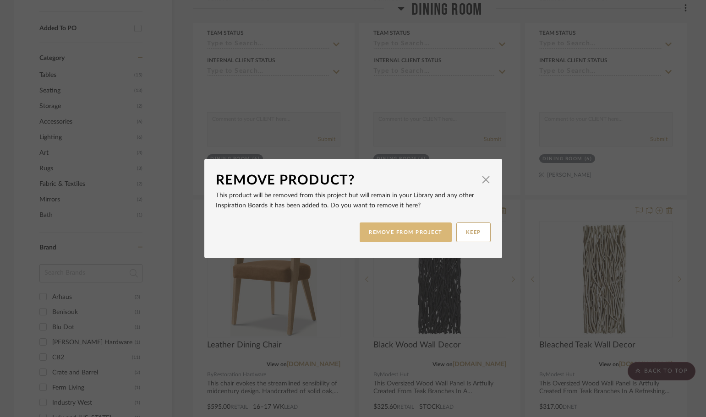
click at [412, 237] on button "REMOVE FROM PROJECT" at bounding box center [406, 233] width 92 height 20
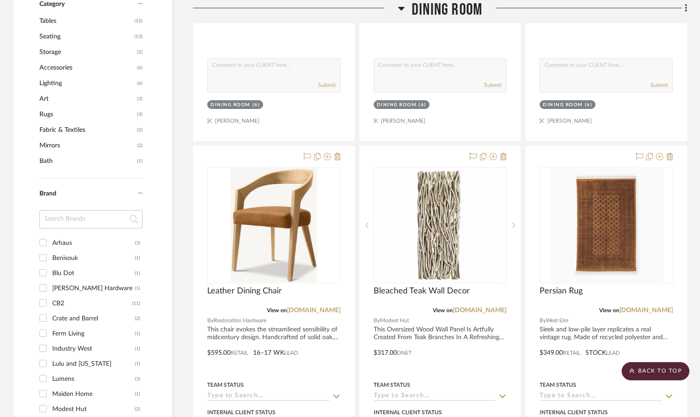
scroll to position [596, 0]
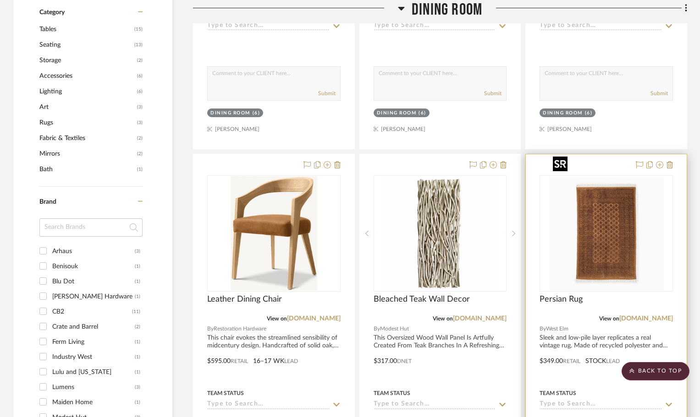
click at [586, 231] on img "0" at bounding box center [606, 233] width 115 height 115
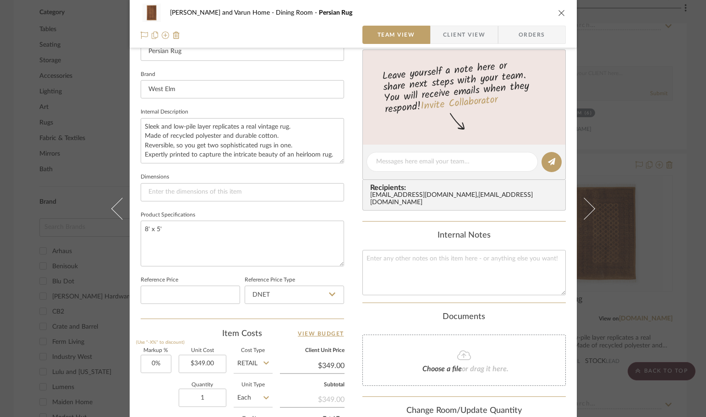
scroll to position [275, 0]
click at [558, 16] on icon "close" at bounding box center [561, 12] width 7 height 7
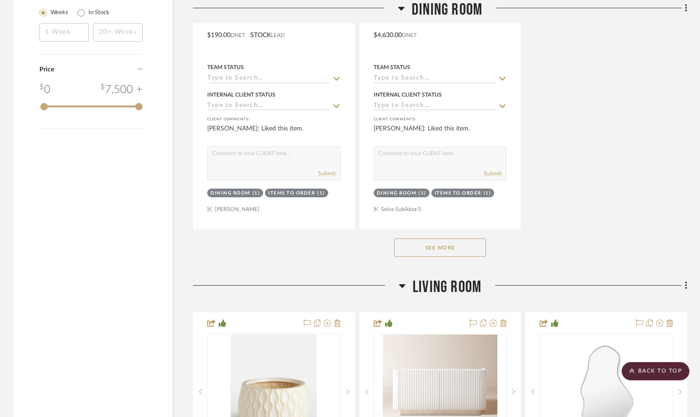
scroll to position [1329, 0]
click at [415, 238] on button "See More" at bounding box center [440, 247] width 92 height 18
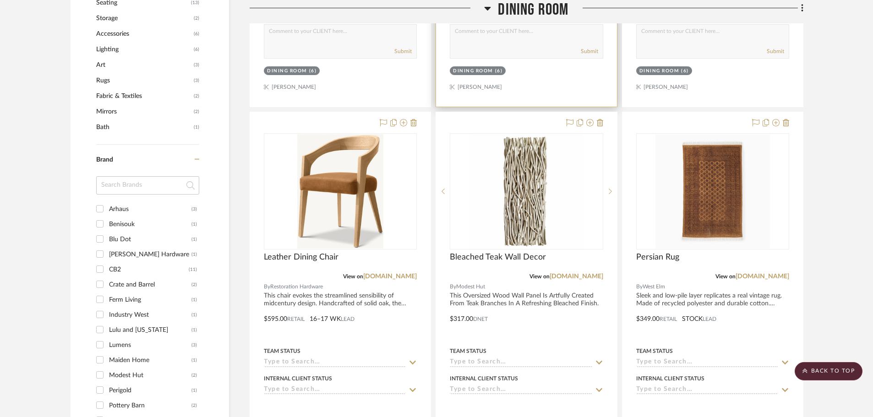
scroll to position [642, 0]
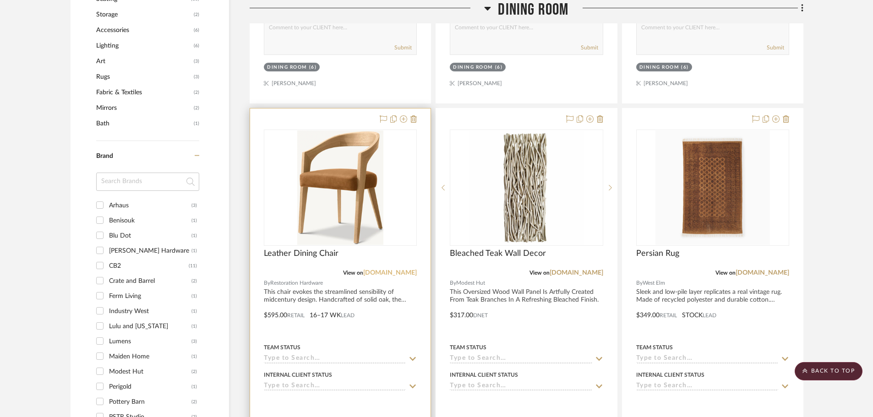
click at [411, 270] on link "[DOMAIN_NAME]" at bounding box center [390, 273] width 54 height 6
click at [273, 249] on span "Leather Dining Chair" at bounding box center [301, 254] width 75 height 10
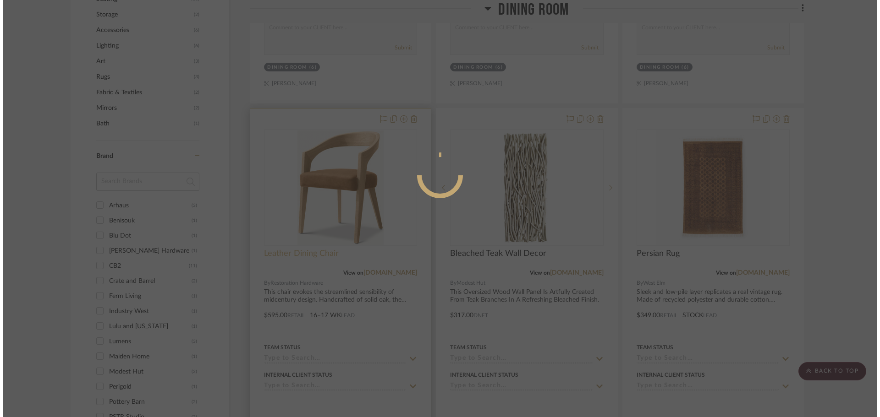
scroll to position [0, 0]
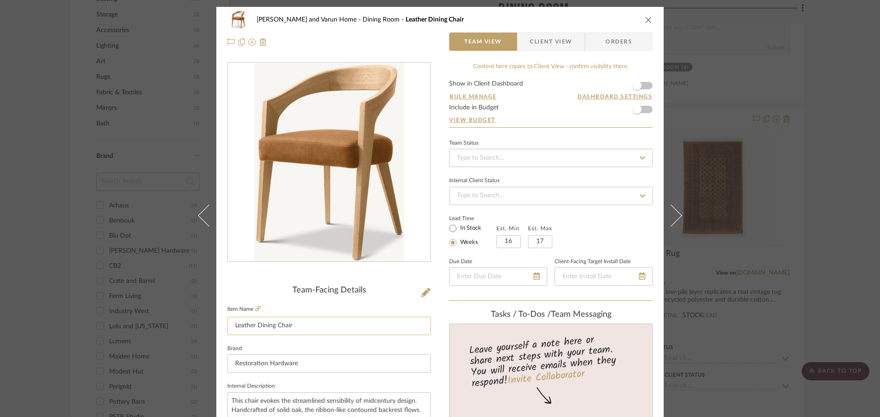
click at [232, 324] on input "Leather Dining Chair" at bounding box center [328, 326] width 203 height 18
type input "Ribbon Leather Dining Chair"
click at [706, 222] on div "[PERSON_NAME] and Varun Home Dining Room Ribbon Leather Dining Chair Team View …" at bounding box center [440, 208] width 880 height 417
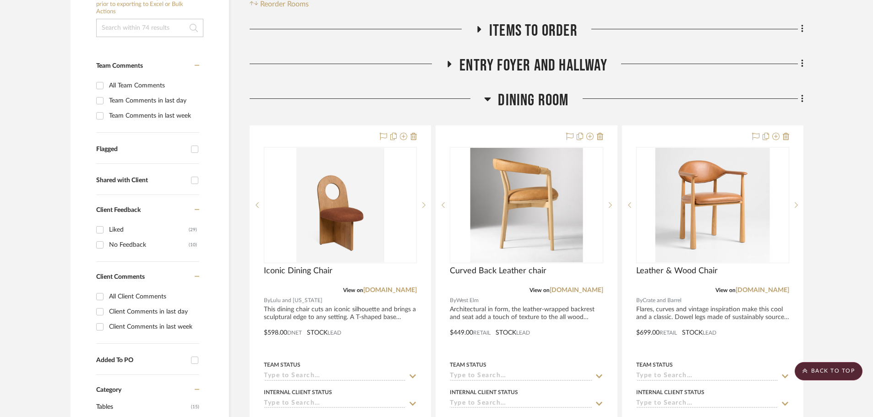
scroll to position [183, 0]
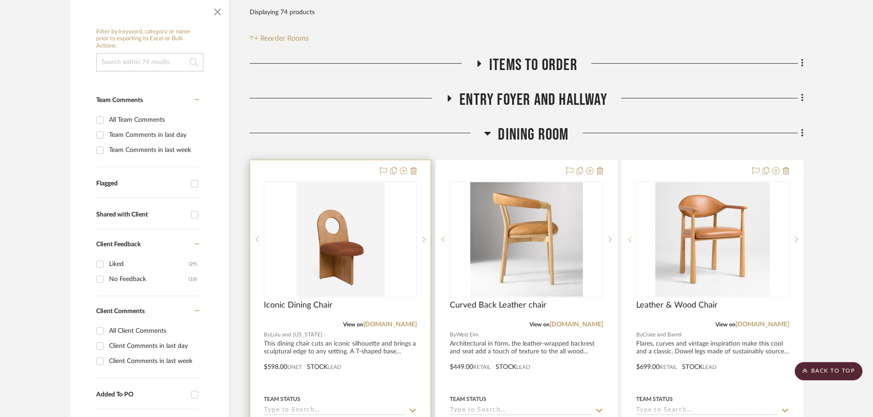
click at [321, 160] on div at bounding box center [340, 360] width 181 height 401
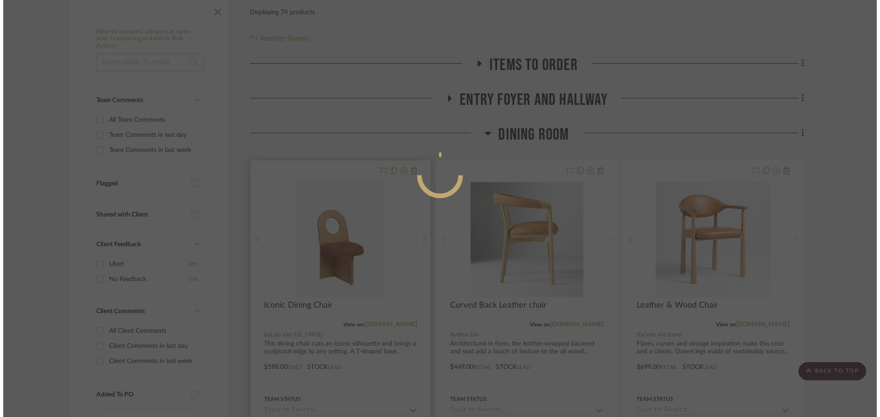
scroll to position [0, 0]
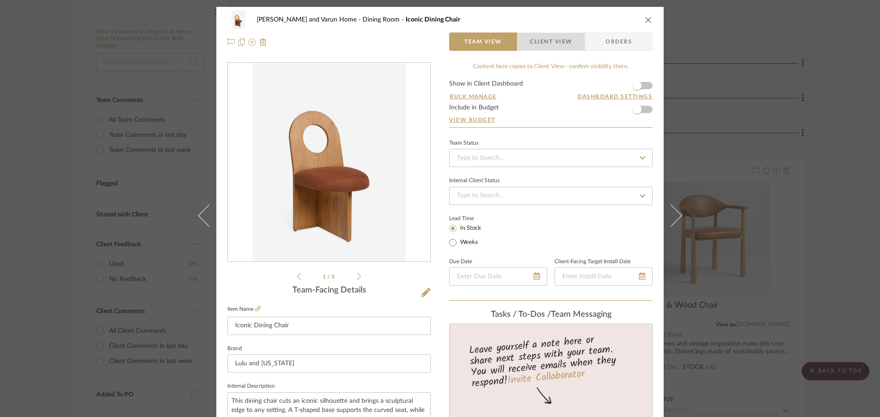
click at [545, 40] on span "Client View" at bounding box center [551, 42] width 42 height 18
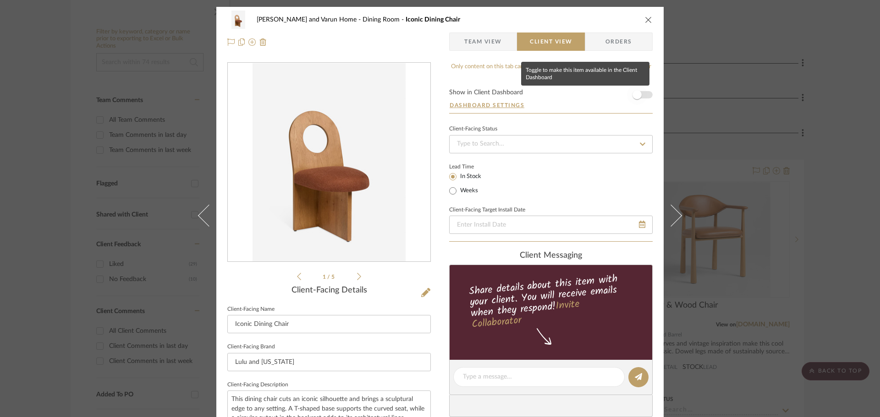
click at [637, 98] on span "button" at bounding box center [636, 94] width 9 height 9
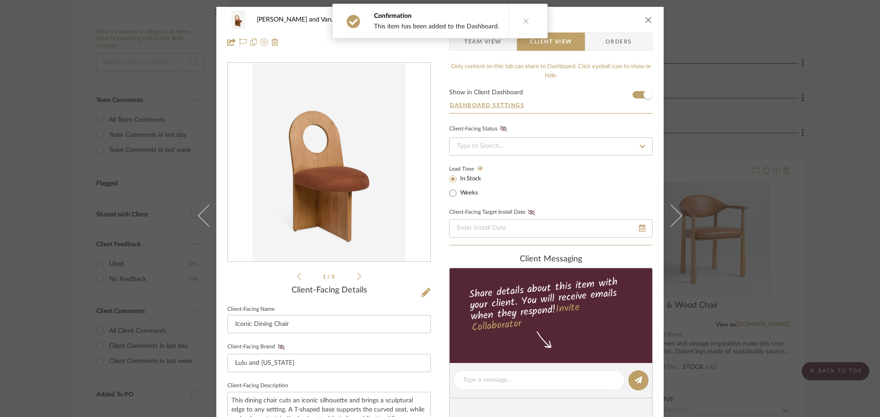
click at [706, 183] on div "[PERSON_NAME] and Varun Home Dining Room Iconic Dining Chair Team View Client V…" at bounding box center [440, 208] width 880 height 417
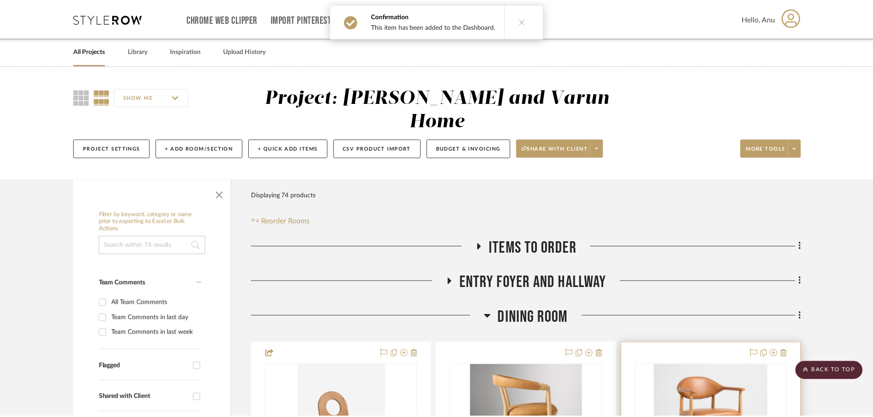
scroll to position [183, 0]
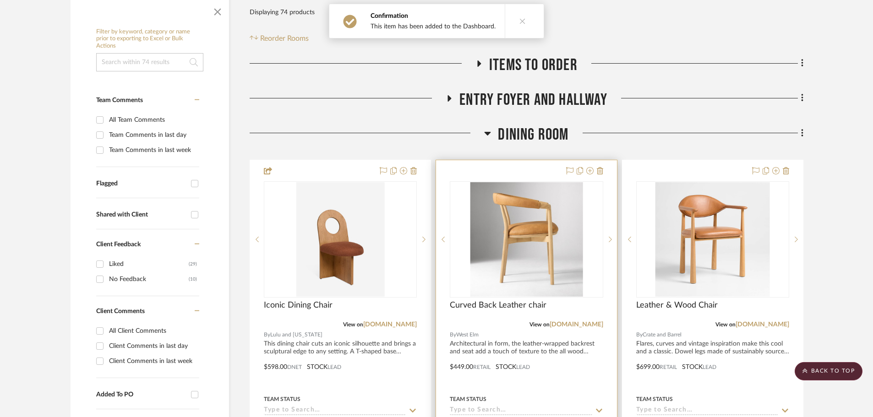
click at [524, 160] on div at bounding box center [526, 360] width 181 height 401
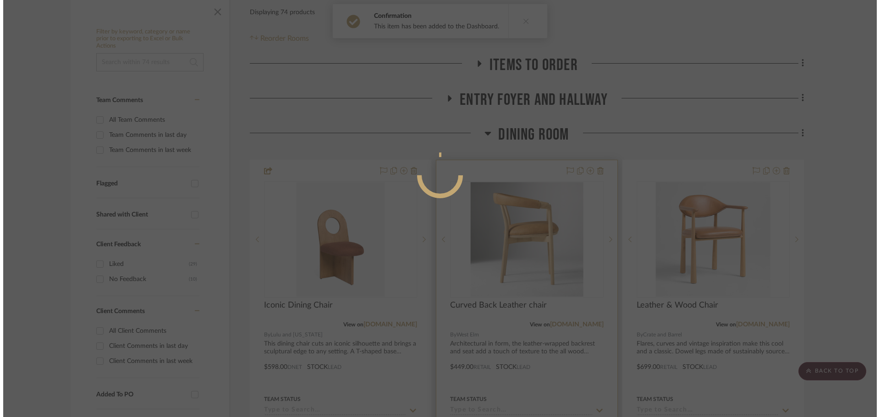
scroll to position [0, 0]
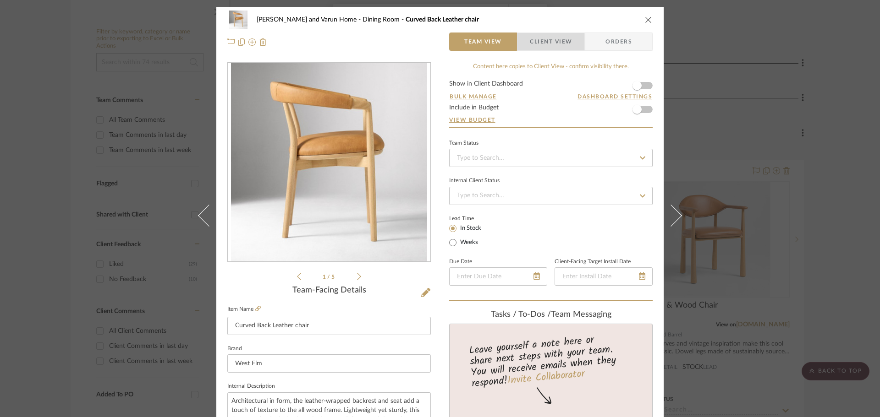
click at [530, 46] on span "Client View" at bounding box center [551, 42] width 42 height 18
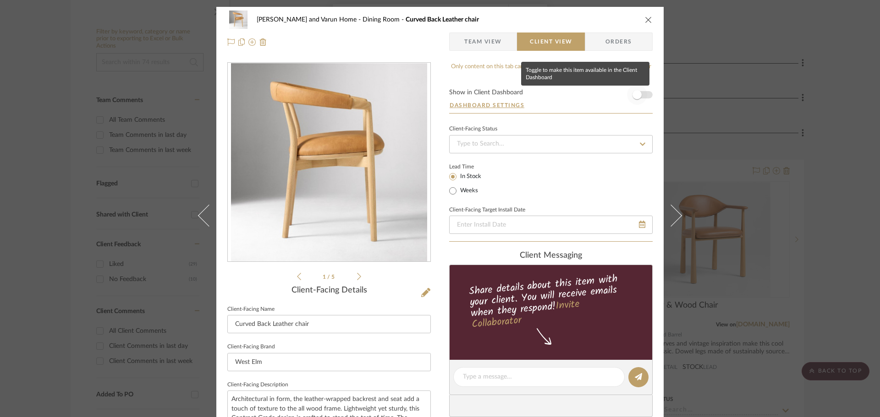
click at [632, 97] on span "button" at bounding box center [636, 94] width 9 height 9
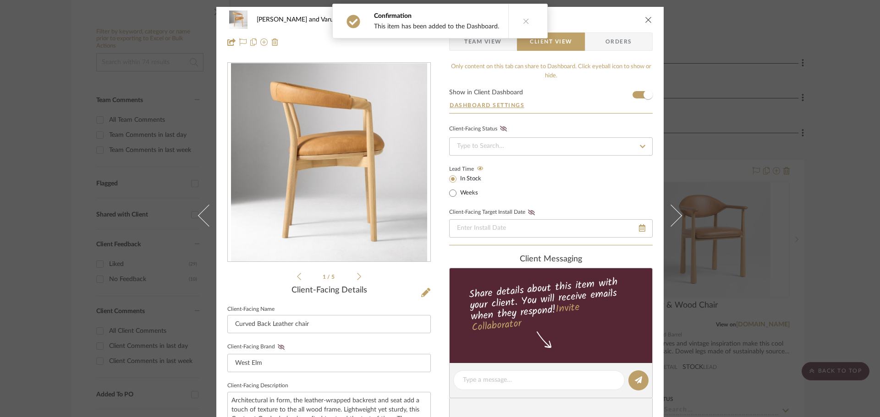
click at [706, 210] on div "[PERSON_NAME] and Varun Home Dining Room Curved Back Leather chair Team View Cl…" at bounding box center [440, 208] width 880 height 417
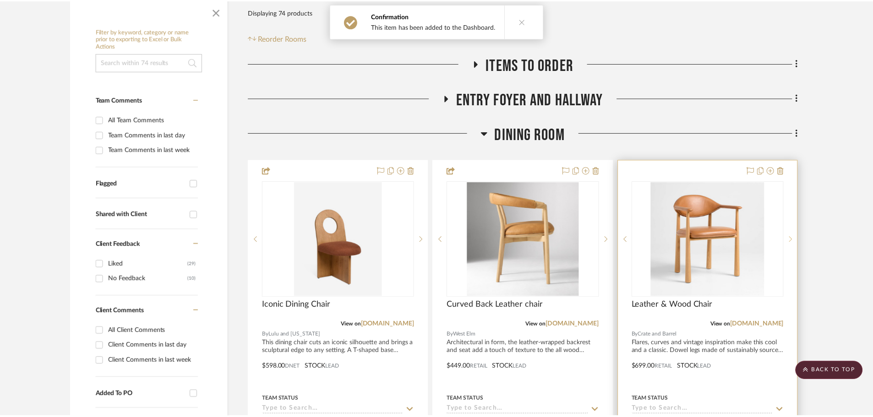
scroll to position [183, 0]
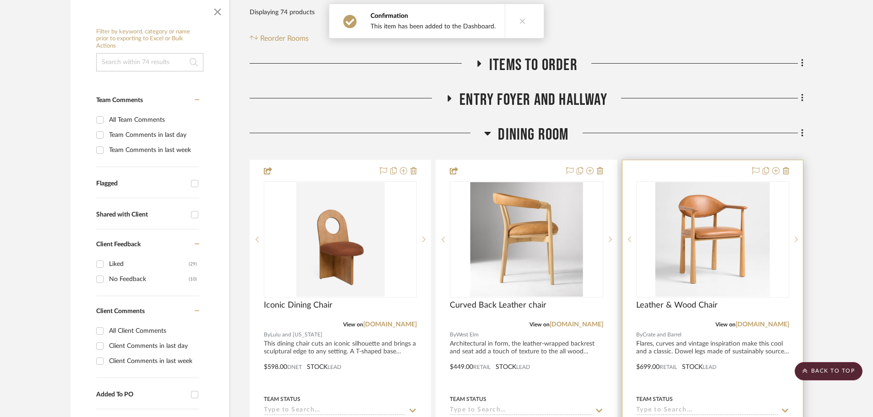
click at [678, 160] on div at bounding box center [713, 360] width 181 height 401
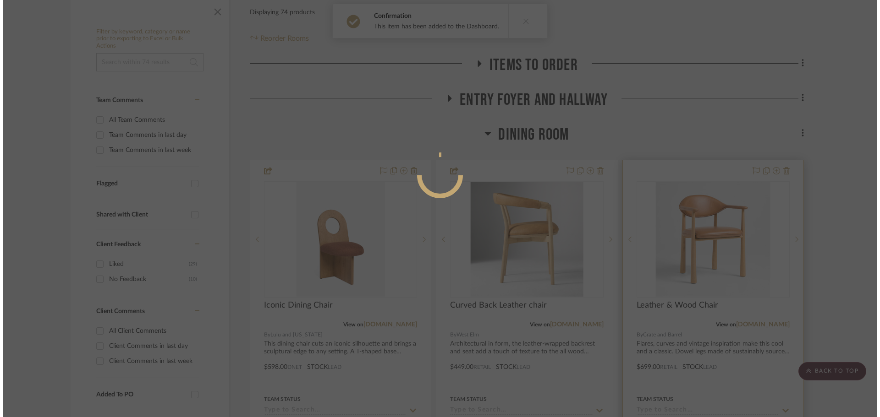
scroll to position [0, 0]
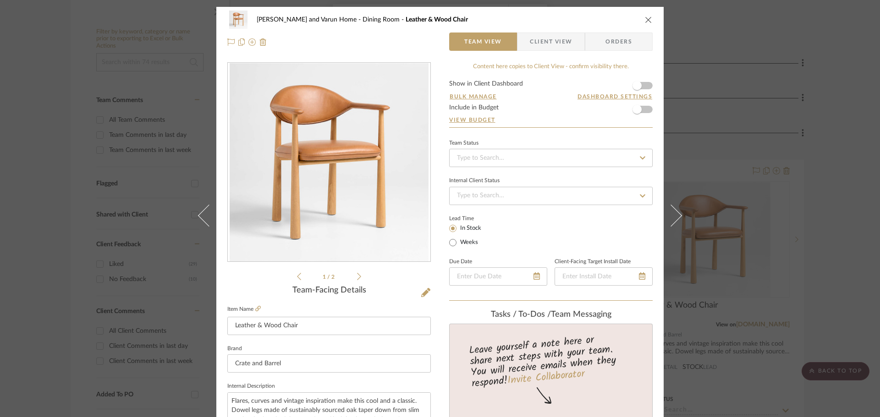
click at [558, 45] on span "Client View" at bounding box center [551, 42] width 42 height 18
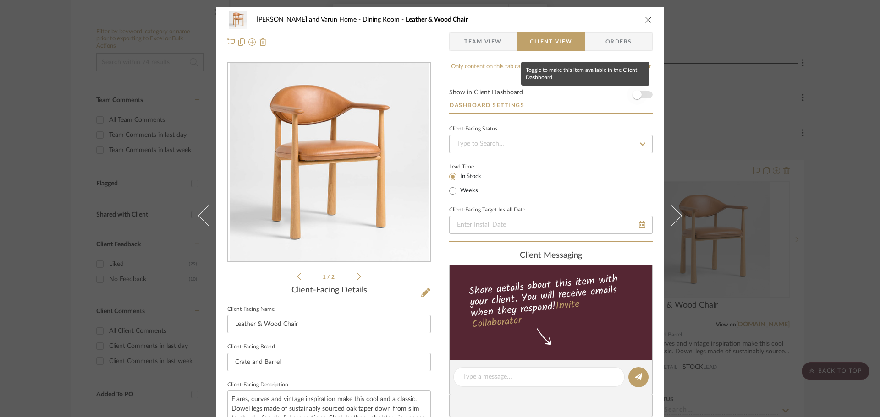
click at [634, 96] on span "button" at bounding box center [636, 94] width 9 height 9
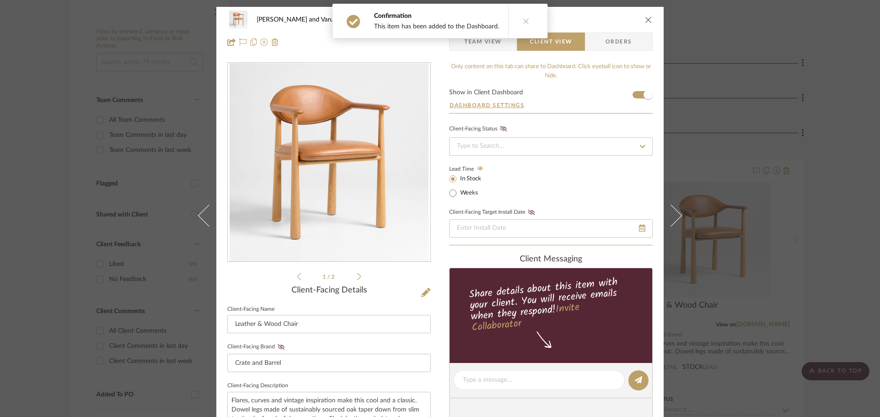
click at [706, 202] on div "[PERSON_NAME] and Varun Home Dining Room Leather & Wood Chair Team View Client …" at bounding box center [440, 208] width 880 height 417
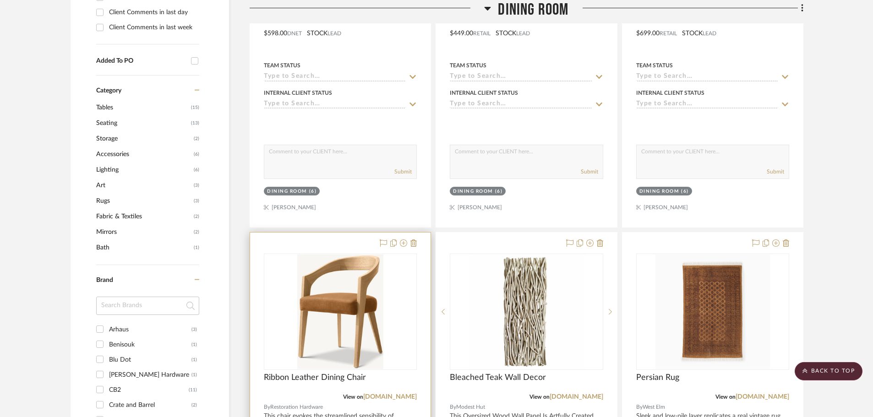
scroll to position [504, 0]
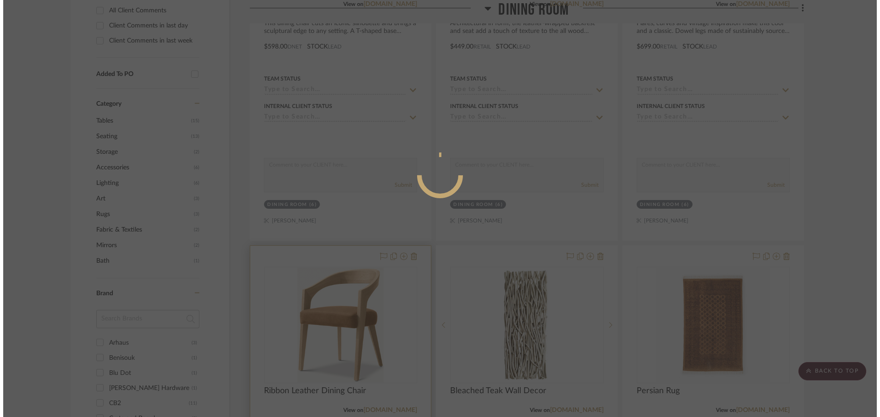
scroll to position [0, 0]
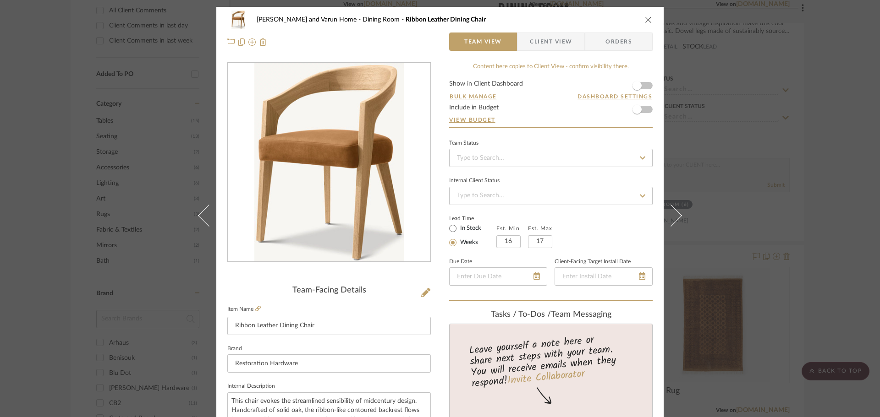
drag, startPoint x: 560, startPoint y: 43, endPoint x: 560, endPoint y: 48, distance: 4.6
click at [560, 47] on span "Client View" at bounding box center [551, 42] width 42 height 18
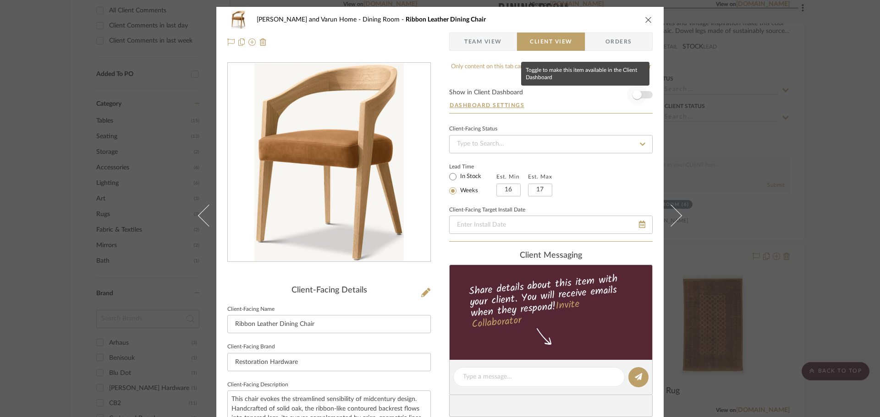
click at [633, 94] on span "button" at bounding box center [636, 94] width 9 height 9
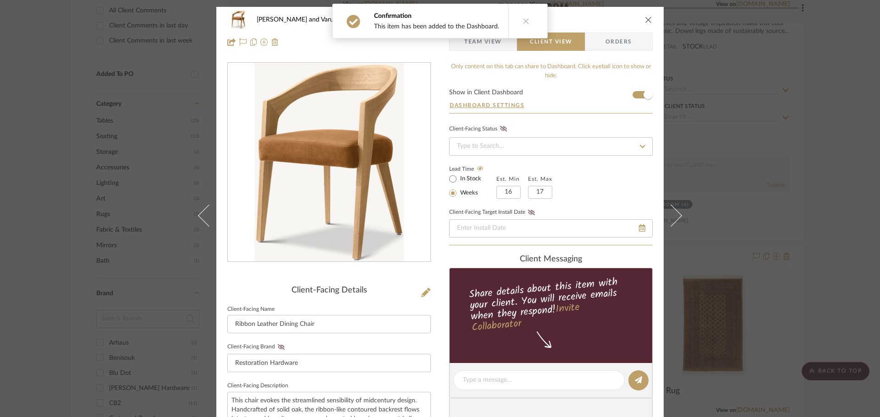
click at [706, 144] on div "[PERSON_NAME] and Varun Home Dining Room Ribbon Leather Dining Chair Team View …" at bounding box center [440, 208] width 880 height 417
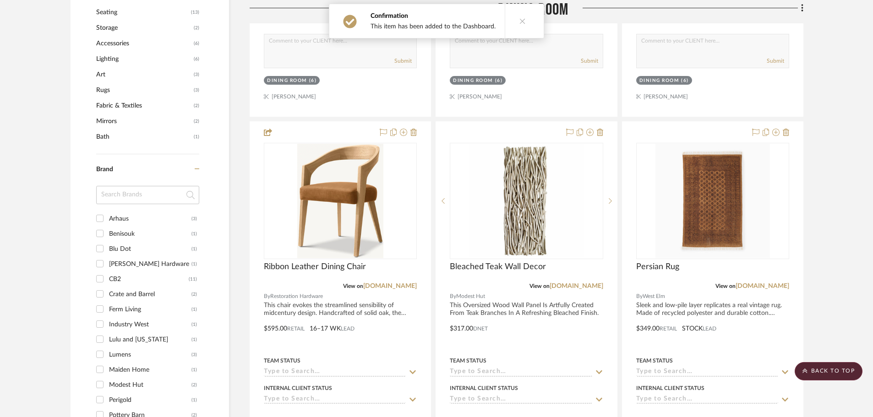
scroll to position [642, 0]
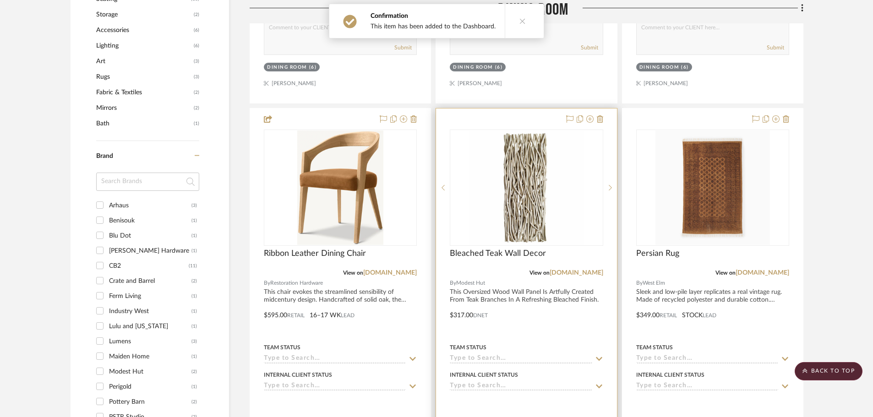
click at [492, 109] on div at bounding box center [526, 309] width 181 height 401
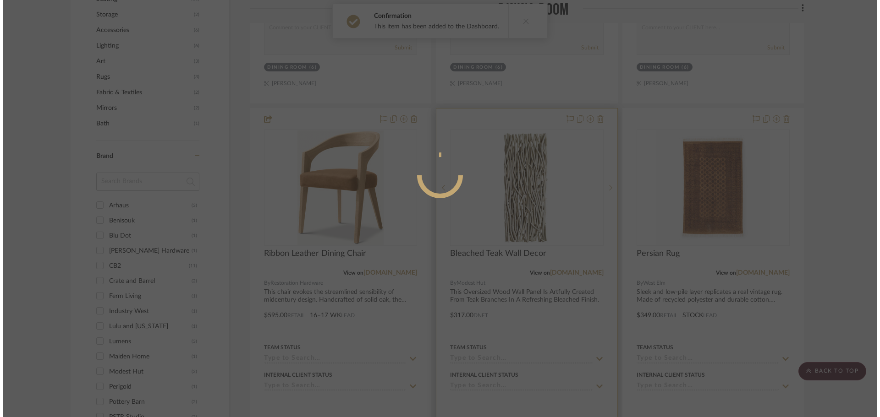
scroll to position [0, 0]
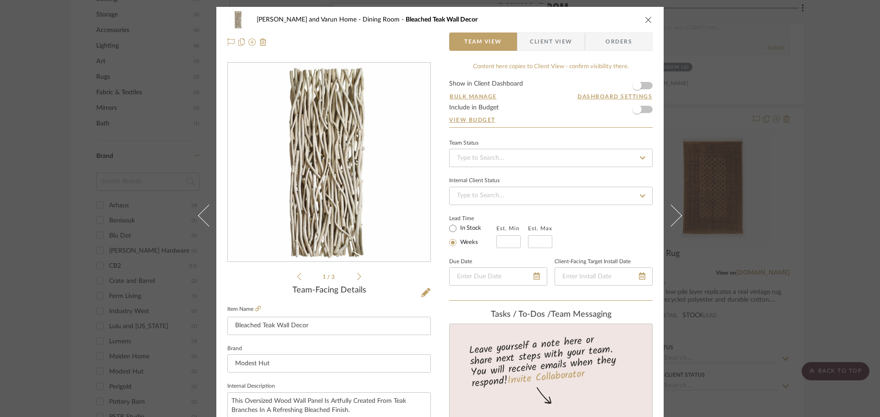
click at [554, 42] on span "Client View" at bounding box center [551, 42] width 42 height 18
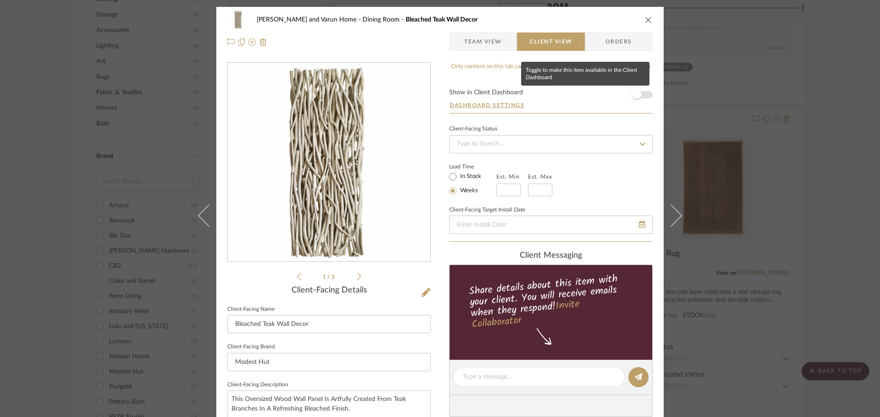
click at [632, 94] on span "button" at bounding box center [636, 94] width 9 height 9
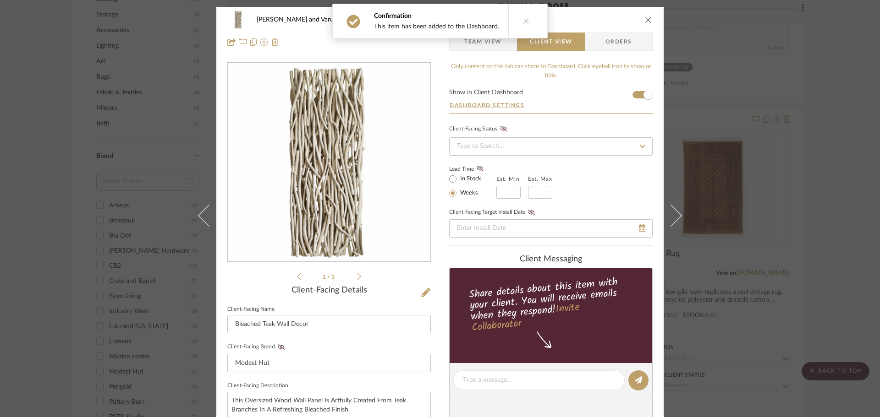
click at [706, 134] on div "[PERSON_NAME] and Varun Home Dining Room Bleached Teak Wall Decor Team View Cli…" at bounding box center [440, 208] width 880 height 417
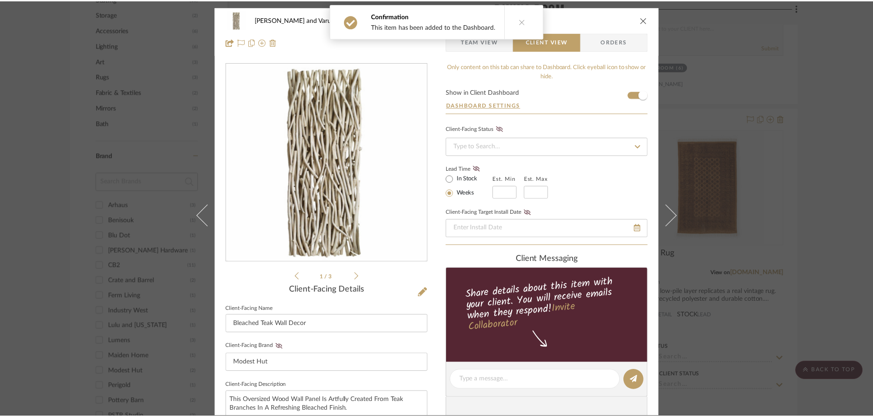
scroll to position [642, 0]
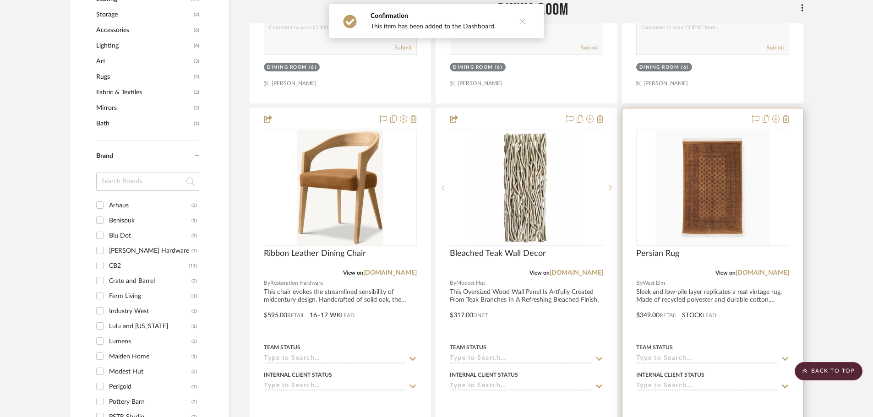
click at [680, 109] on div at bounding box center [713, 309] width 181 height 401
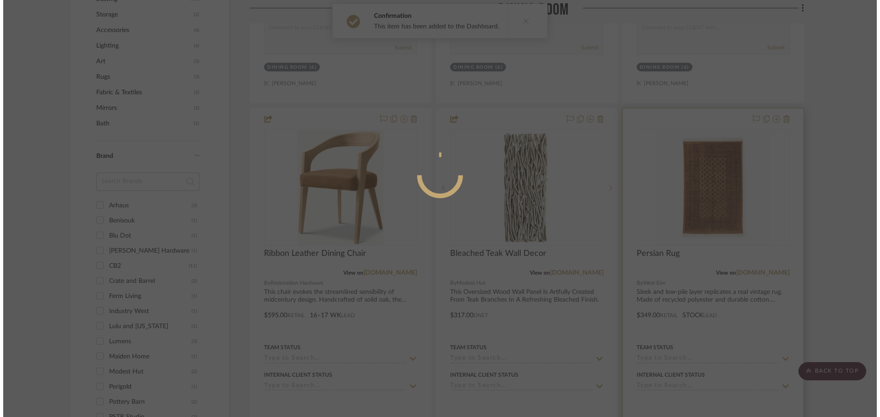
scroll to position [0, 0]
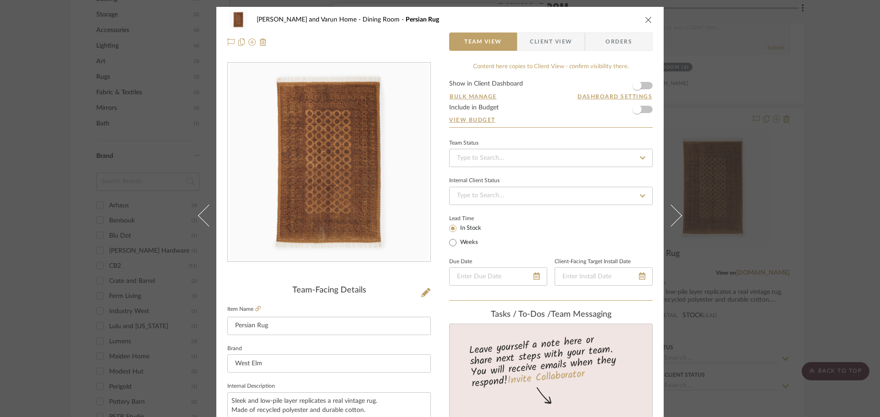
click at [551, 38] on span "Client View" at bounding box center [551, 42] width 42 height 18
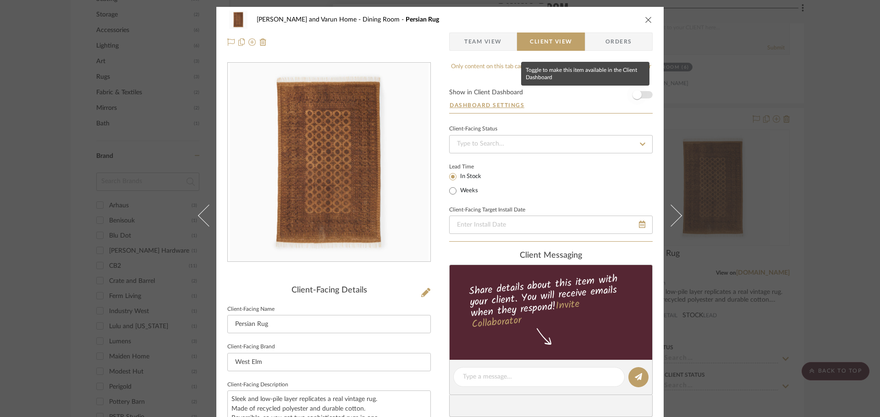
click at [633, 96] on span "button" at bounding box center [636, 94] width 9 height 9
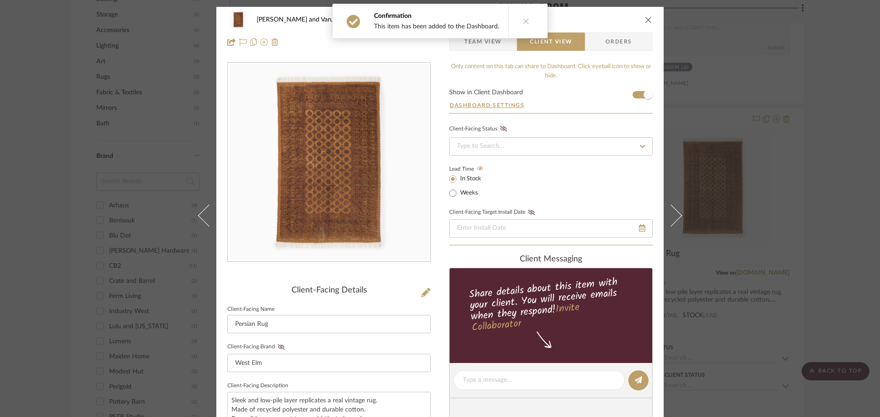
click at [706, 133] on div "[PERSON_NAME] and Varun Home Dining Room Persian Rug Team View Client View Orde…" at bounding box center [440, 208] width 880 height 417
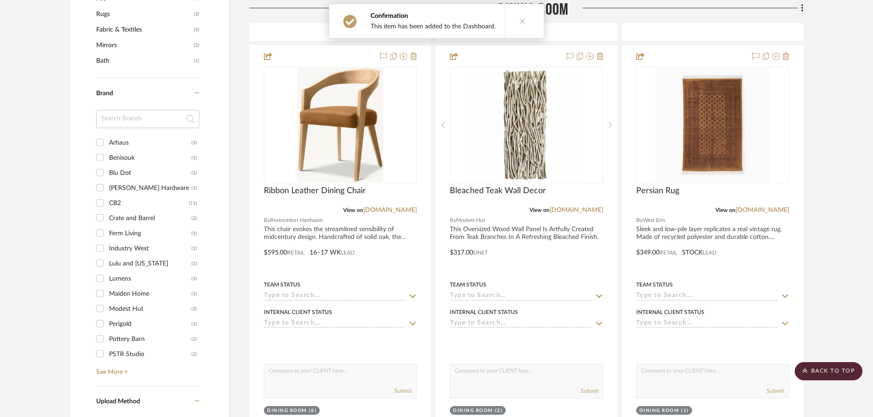
scroll to position [642, 0]
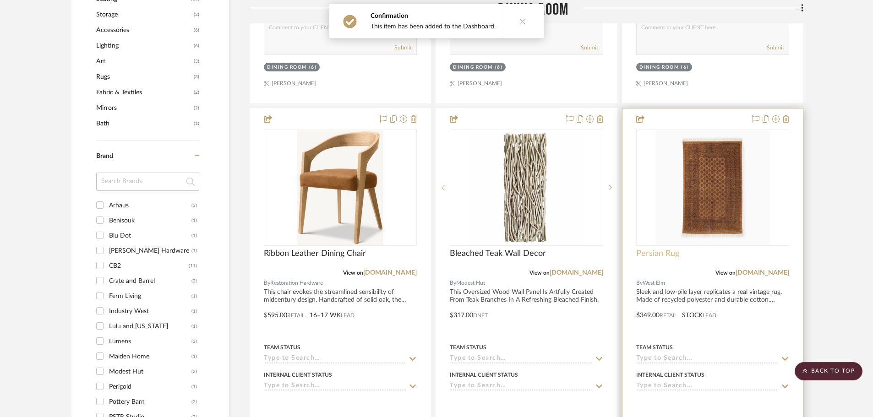
click at [668, 249] on span "Persian Rug" at bounding box center [658, 254] width 43 height 10
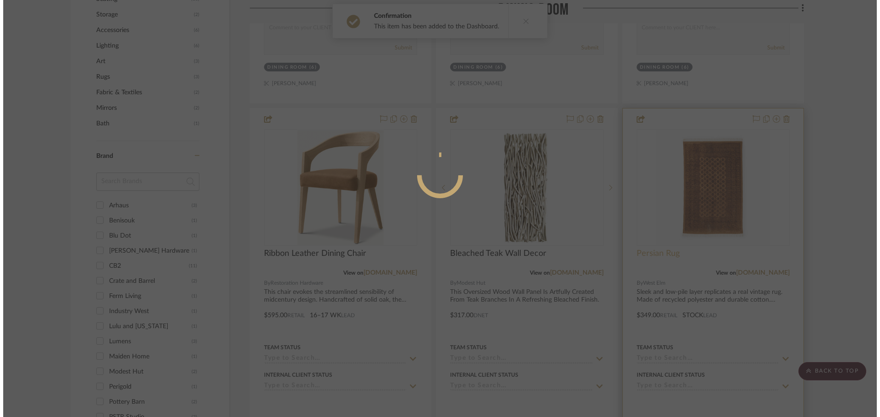
scroll to position [0, 0]
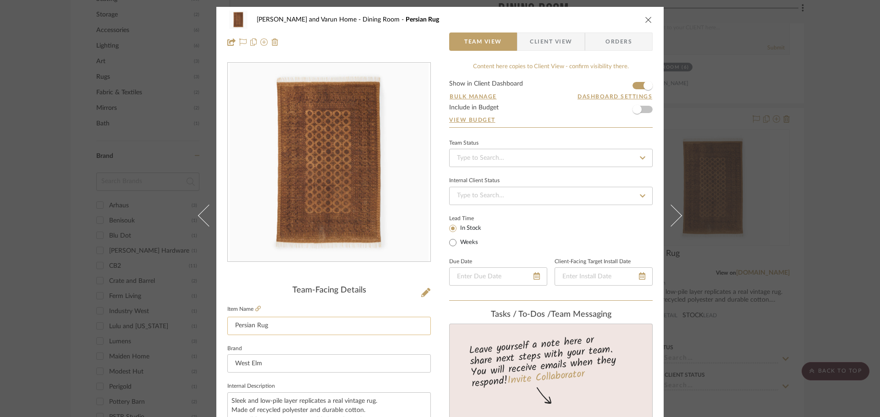
click at [278, 325] on input "Persian Rug" at bounding box center [328, 326] width 203 height 18
type input "Persian Rug Wall Decor"
click at [250, 291] on div "Team-Facing Details" at bounding box center [328, 291] width 203 height 10
click at [706, 157] on div "[PERSON_NAME] and Varun Home Dining Room Persian Rug Wall Decor Team View Clien…" at bounding box center [440, 208] width 880 height 417
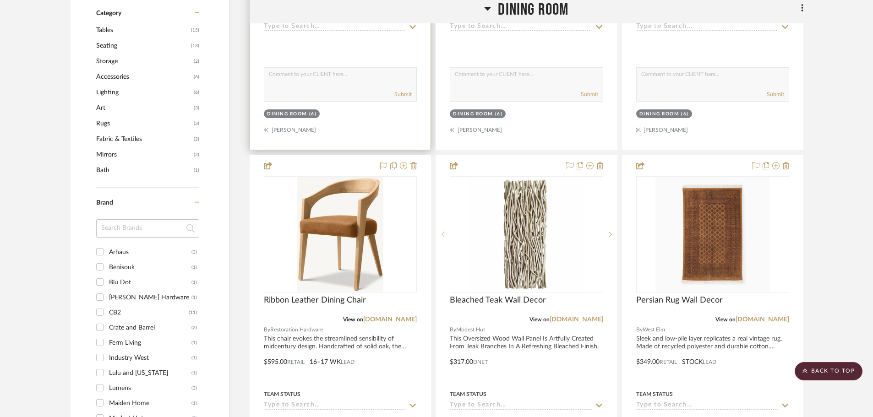
scroll to position [596, 0]
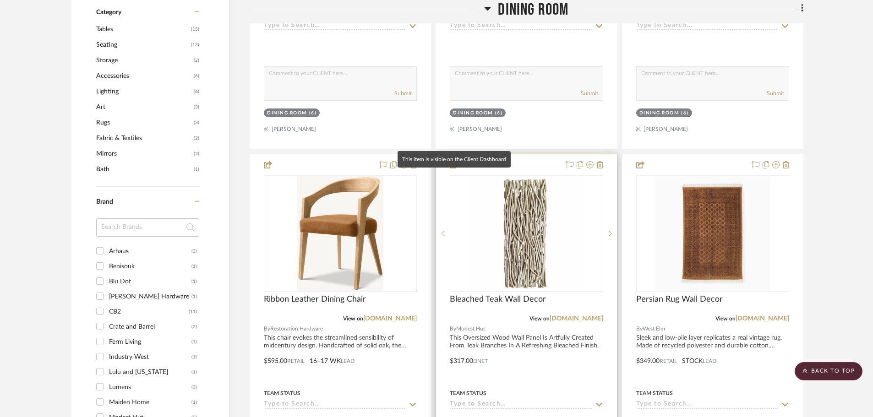
click at [454, 161] on icon at bounding box center [454, 164] width 8 height 7
click at [512, 154] on div at bounding box center [526, 354] width 181 height 401
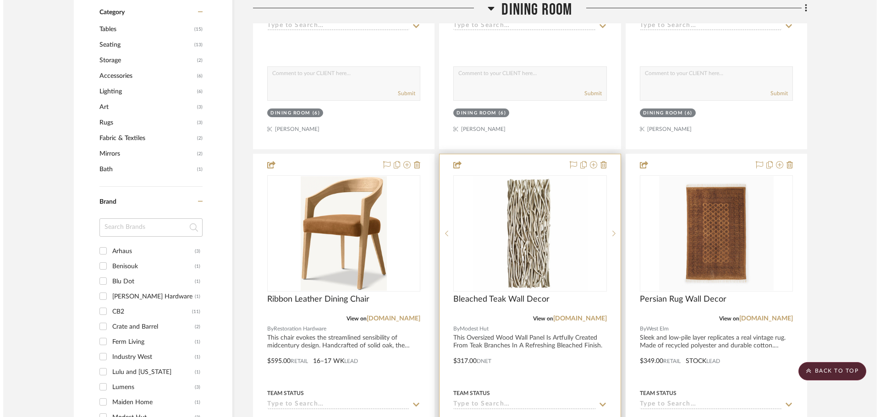
scroll to position [0, 0]
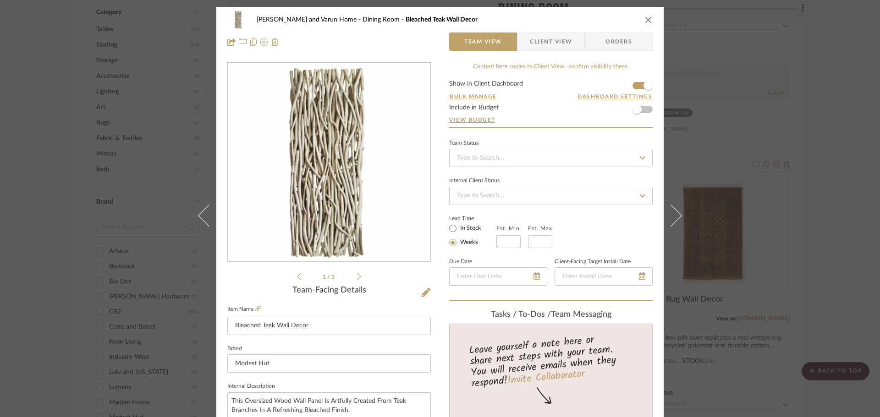
click at [556, 44] on span "Client View" at bounding box center [551, 42] width 42 height 18
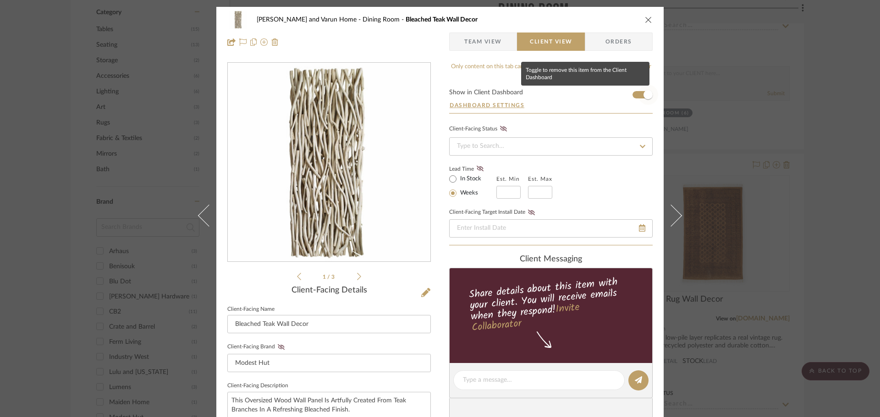
click at [643, 95] on span "button" at bounding box center [647, 94] width 9 height 9
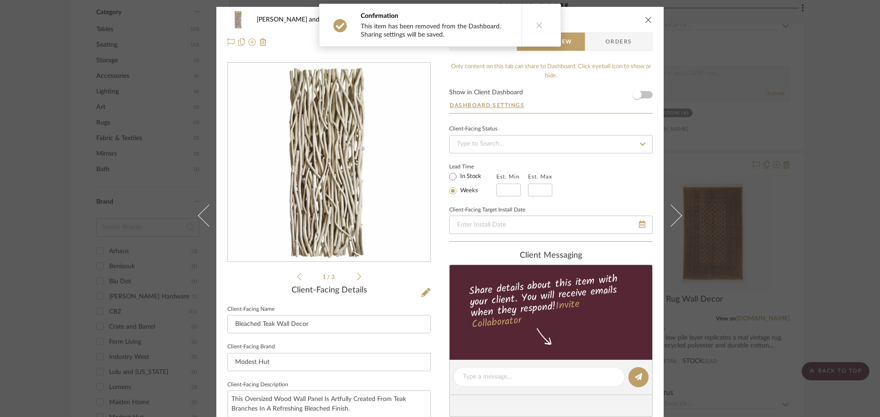
click at [706, 172] on div "[PERSON_NAME] and Varun Home Dining Room Bleached Teak Wall Decor Team View Cli…" at bounding box center [440, 208] width 880 height 417
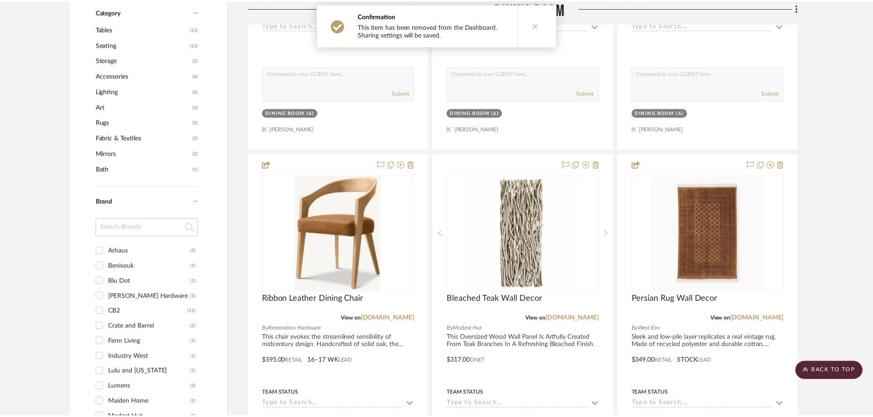
scroll to position [596, 0]
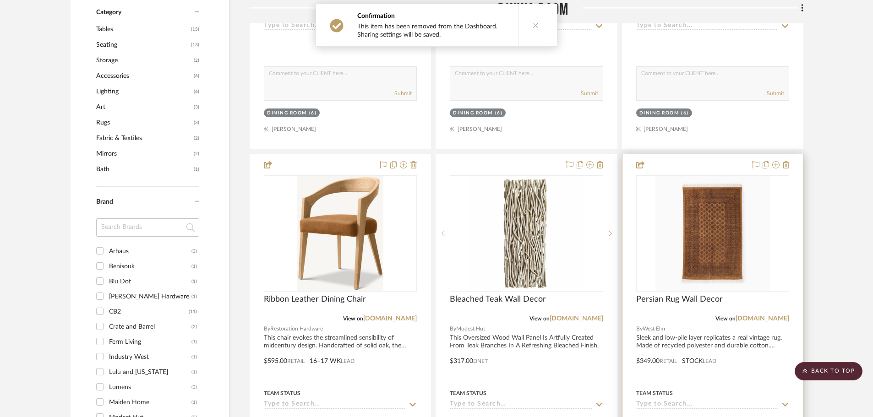
click at [677, 154] on div at bounding box center [713, 354] width 181 height 401
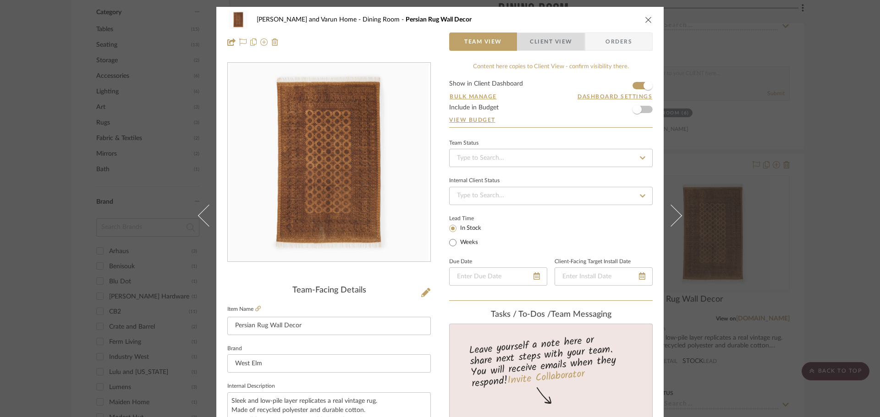
click at [547, 46] on span "Client View" at bounding box center [551, 42] width 42 height 18
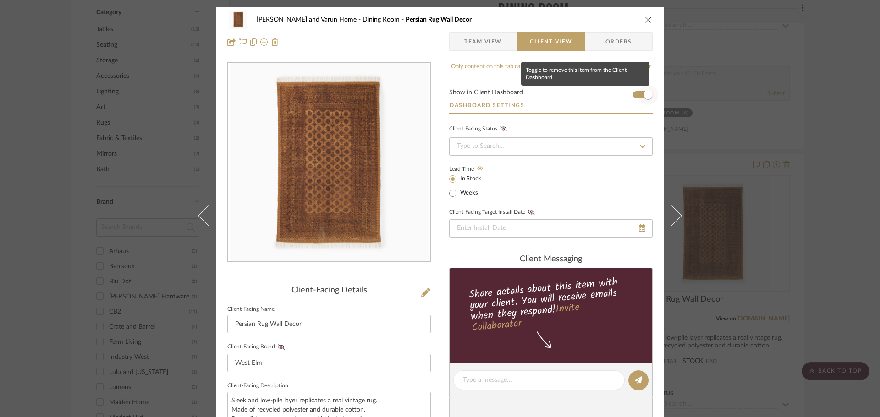
click at [643, 93] on span "button" at bounding box center [647, 94] width 9 height 9
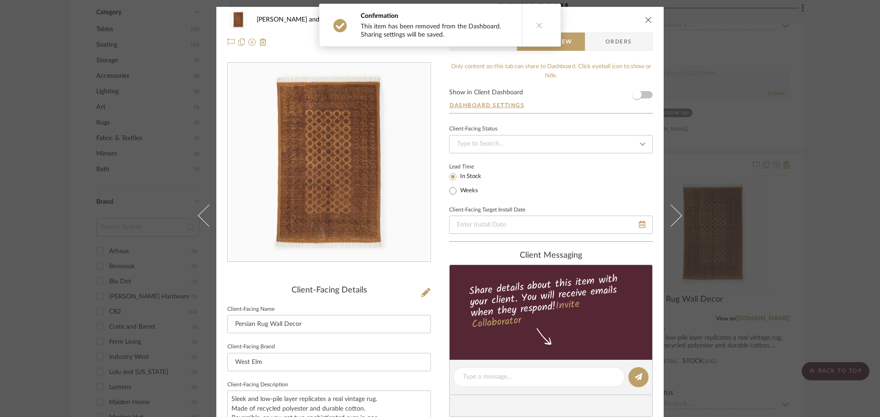
click at [706, 207] on div "[PERSON_NAME] and Varun Home Dining Room Persian Rug Wall Decor Team View Clien…" at bounding box center [440, 208] width 880 height 417
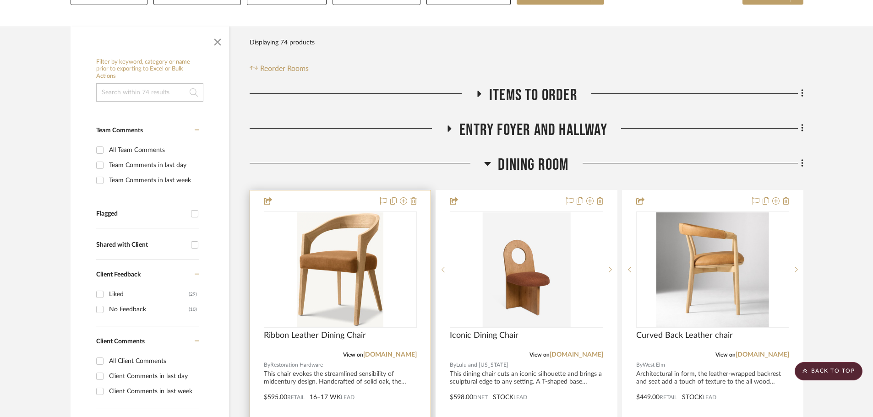
scroll to position [137, 0]
